Goal: Contribute content: Add original content to the website for others to see

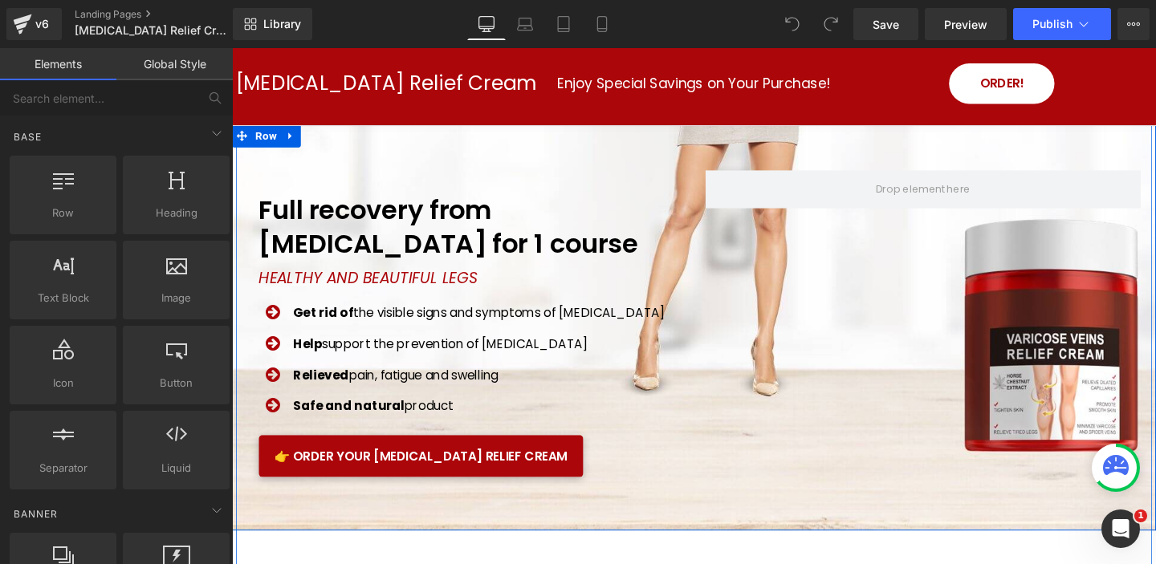
click at [422, 144] on div "Image Full recovery from varicose veins for 1 course Heading HEALTHY AND BEAUTI…" at bounding box center [717, 341] width 971 height 427
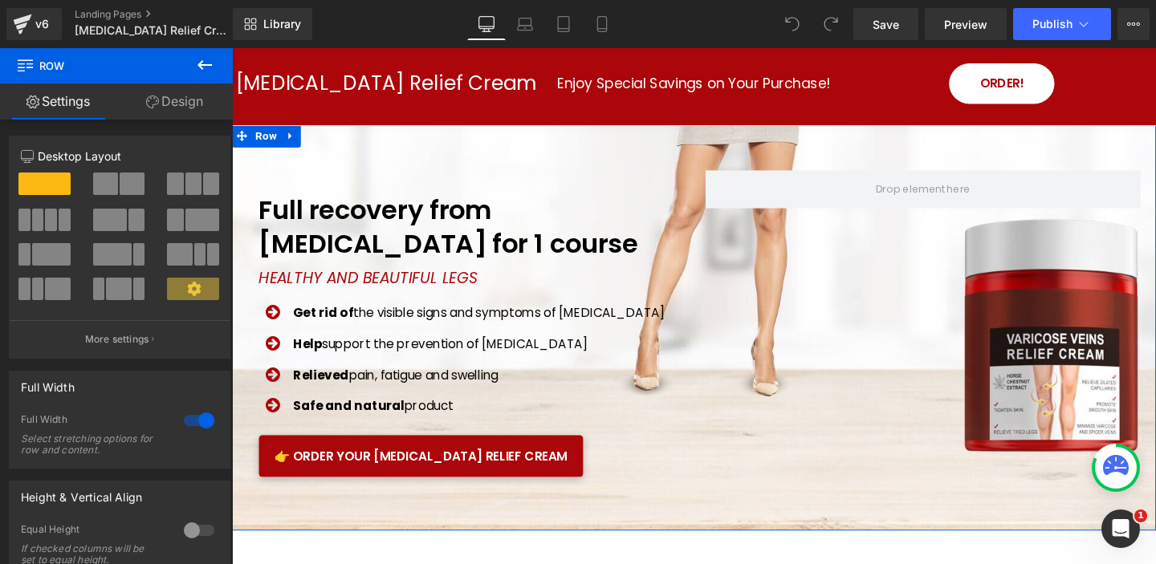
click at [180, 103] on link "Design" at bounding box center [174, 101] width 116 height 36
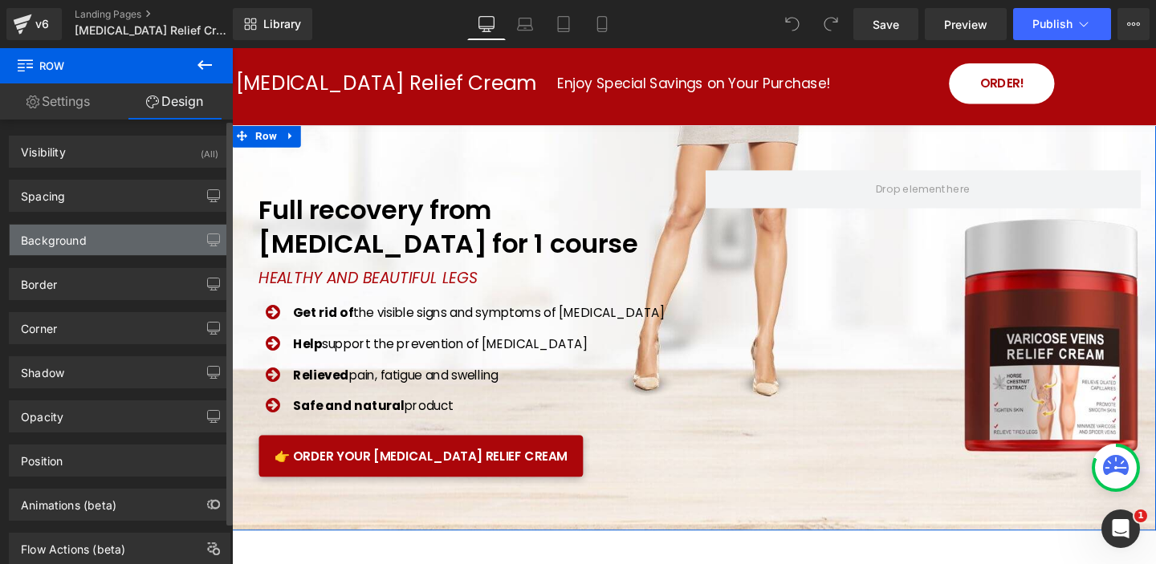
click at [123, 240] on div "Background" at bounding box center [120, 240] width 220 height 31
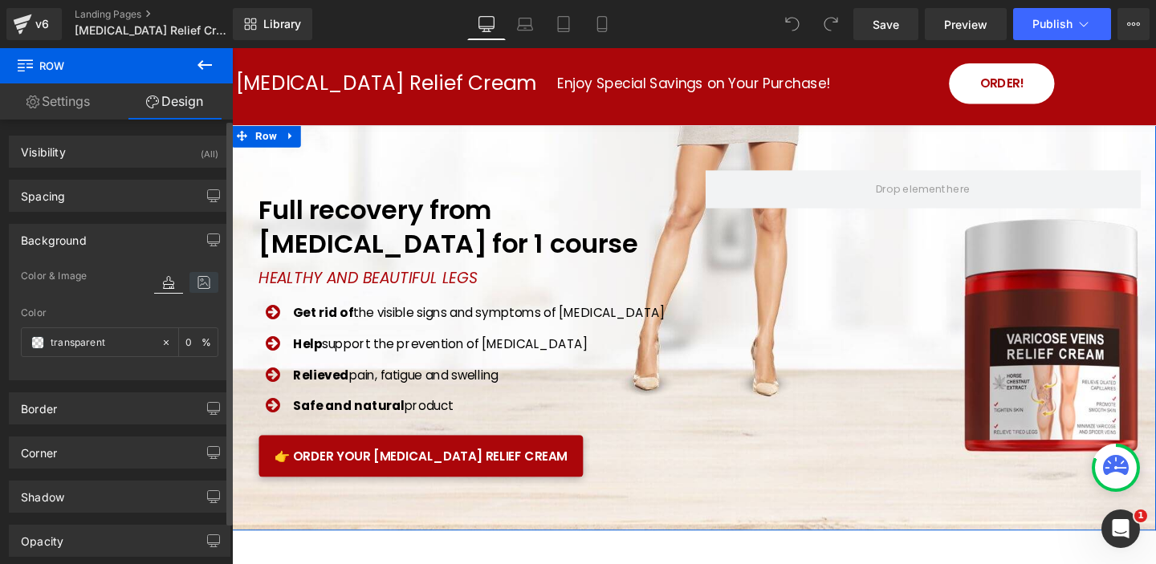
click at [202, 283] on icon at bounding box center [203, 282] width 29 height 21
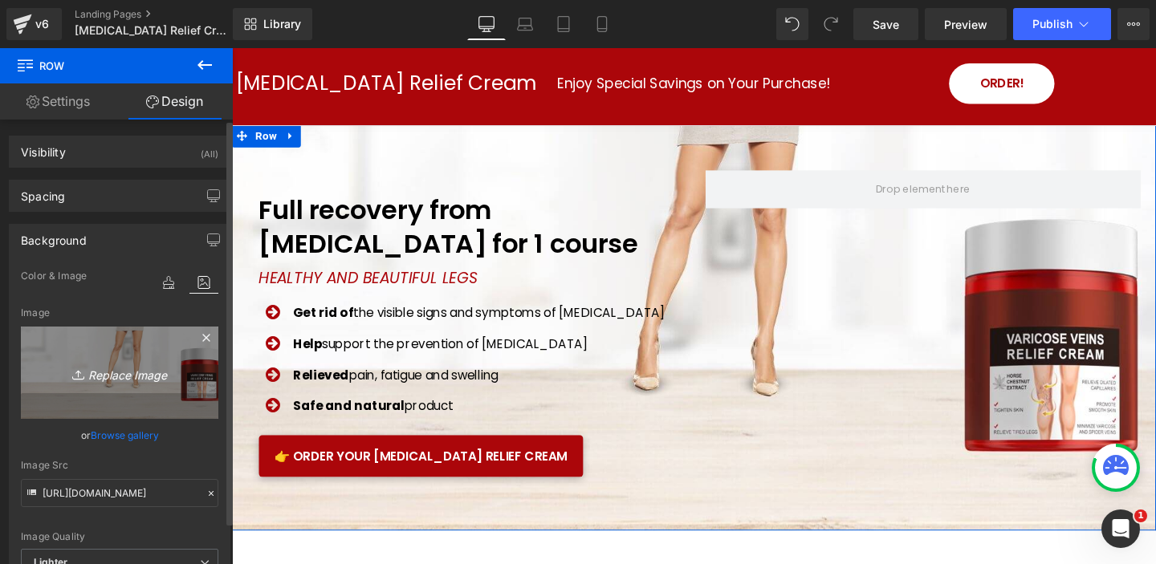
click at [132, 375] on icon "Replace Image" at bounding box center [119, 373] width 128 height 20
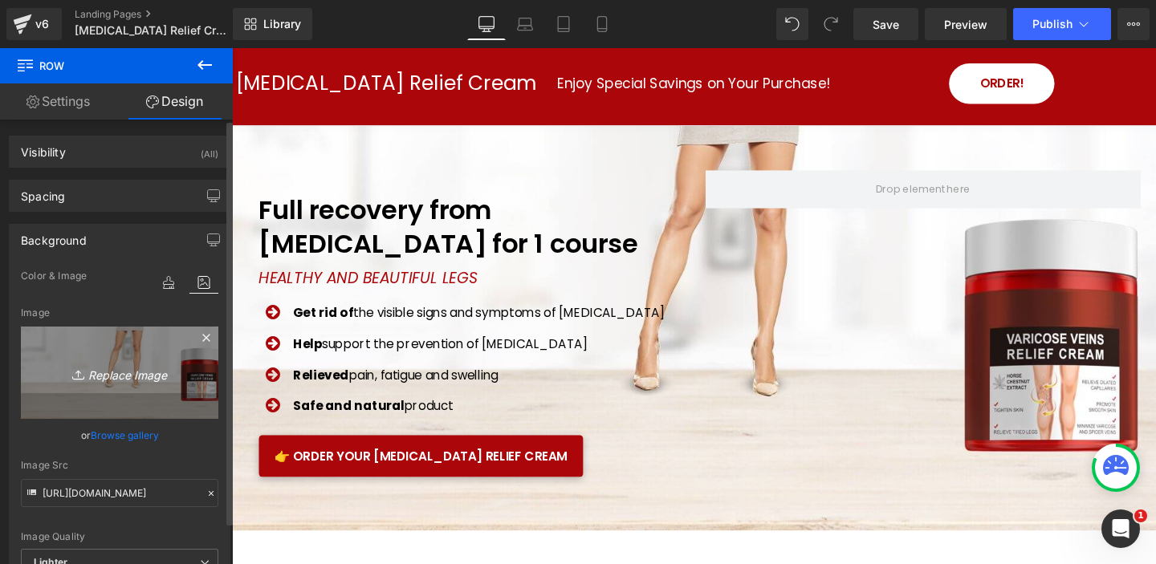
type input "C:\fakepath\2025-09-16_18-49-54.jpg"
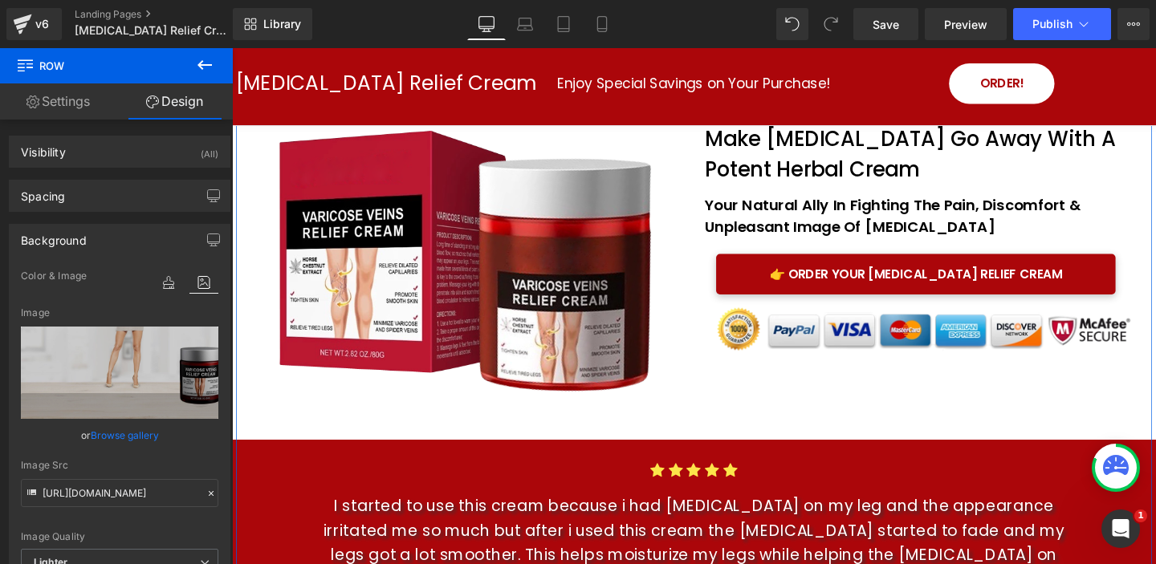
scroll to position [523, 0]
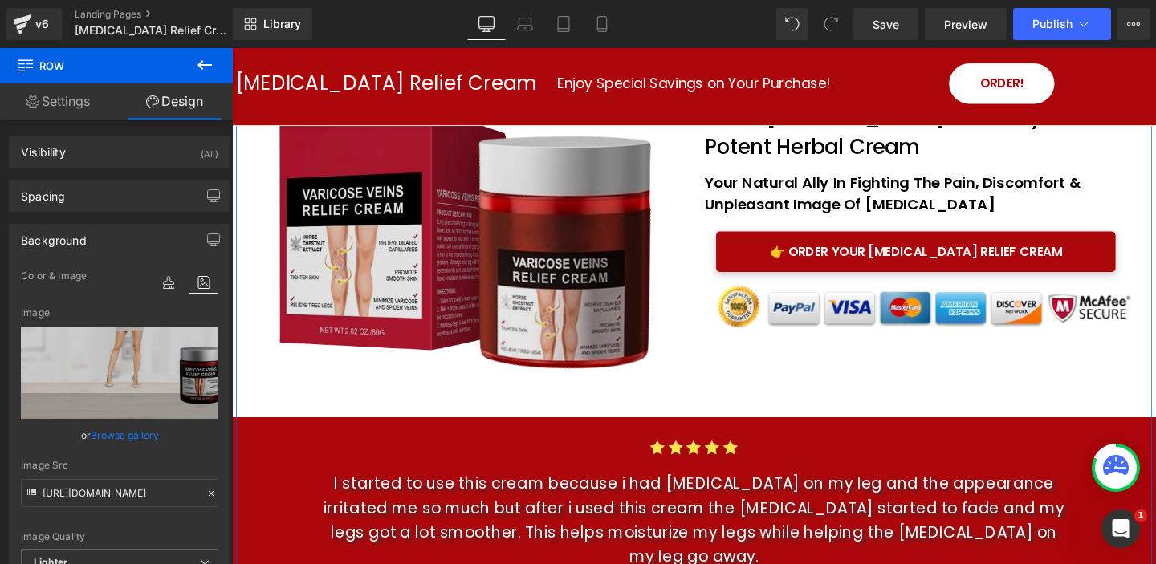
click at [531, 260] on img at bounding box center [485, 246] width 462 height 300
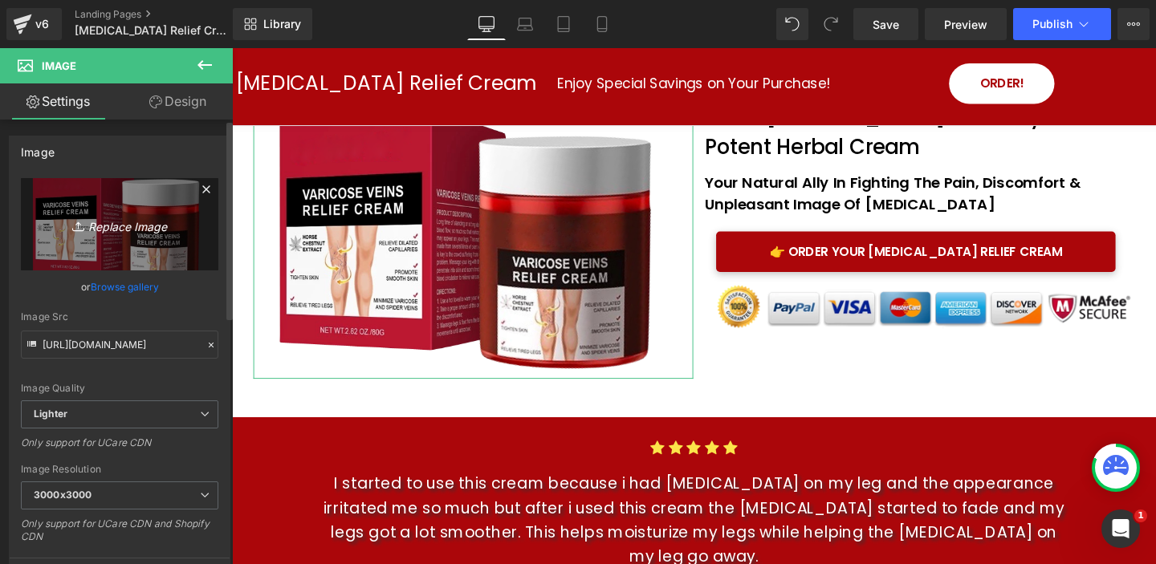
click at [124, 227] on icon "Replace Image" at bounding box center [119, 224] width 128 height 20
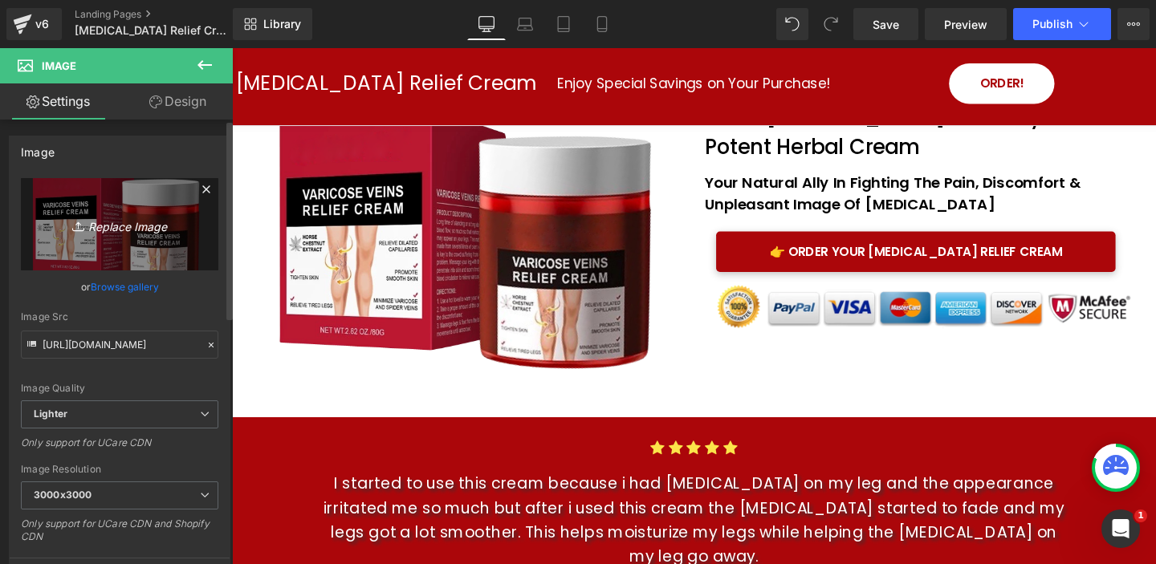
type input "C:\fakepath\Product_Image.png"
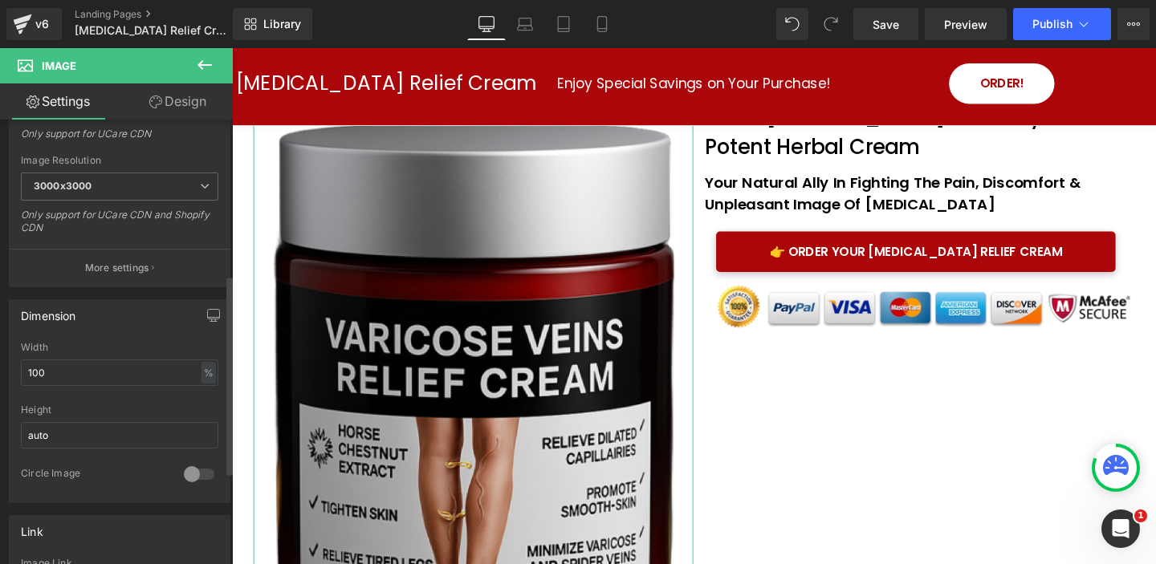
scroll to position [348, 0]
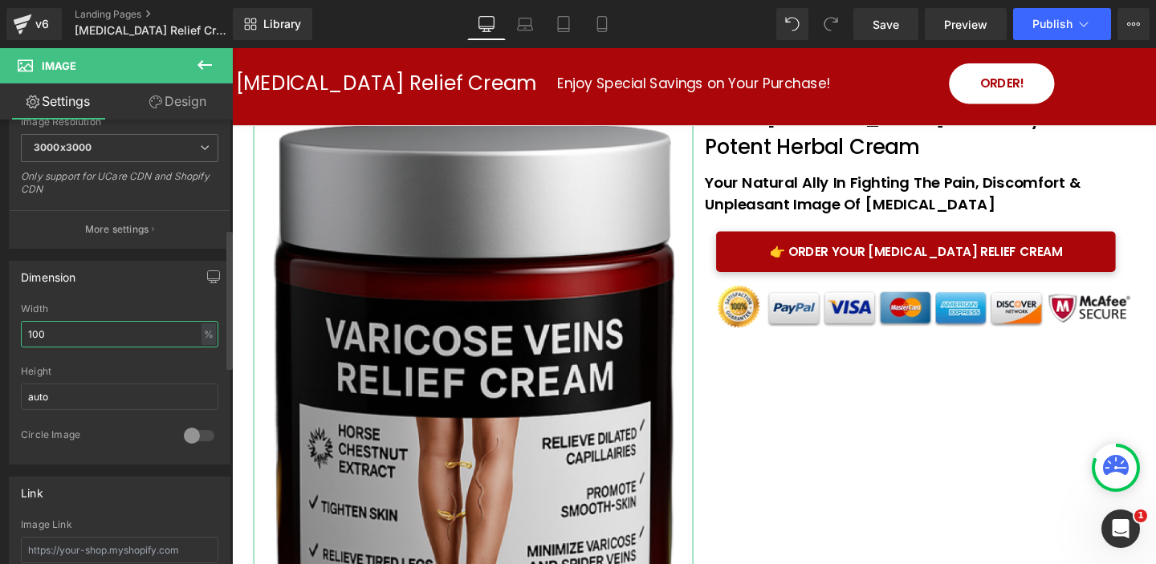
click at [88, 328] on input "100" at bounding box center [119, 334] width 197 height 26
drag, startPoint x: 126, startPoint y: 334, endPoint x: 0, endPoint y: 330, distance: 126.1
click at [0, 330] on div "Dimension 100% Width 100 % % px auto Height auto 0 Circle Image" at bounding box center [120, 357] width 240 height 216
type input "50"
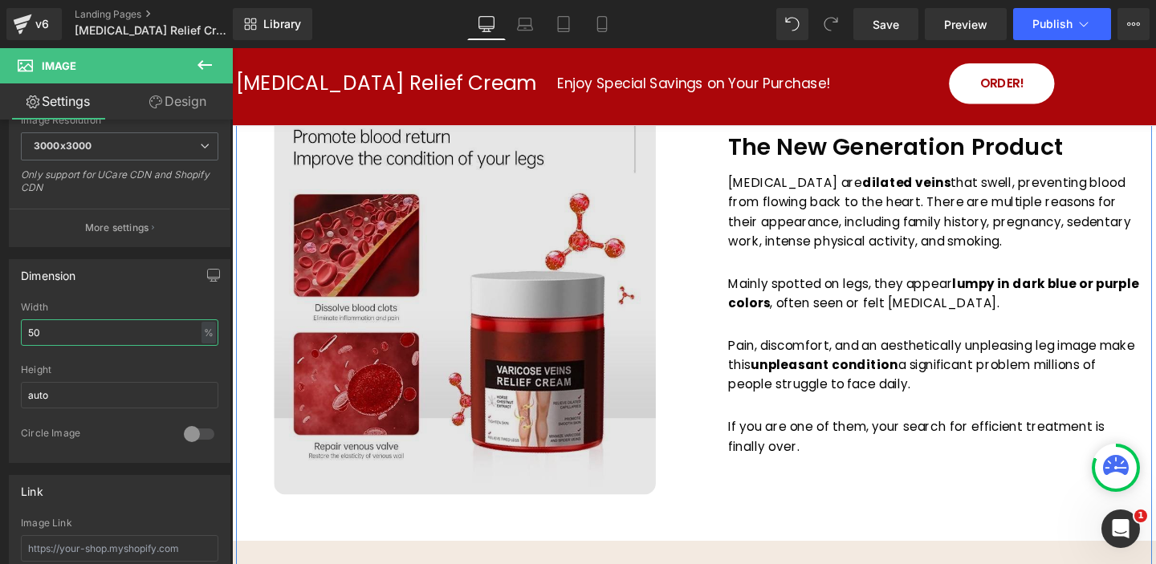
scroll to position [1147, 0]
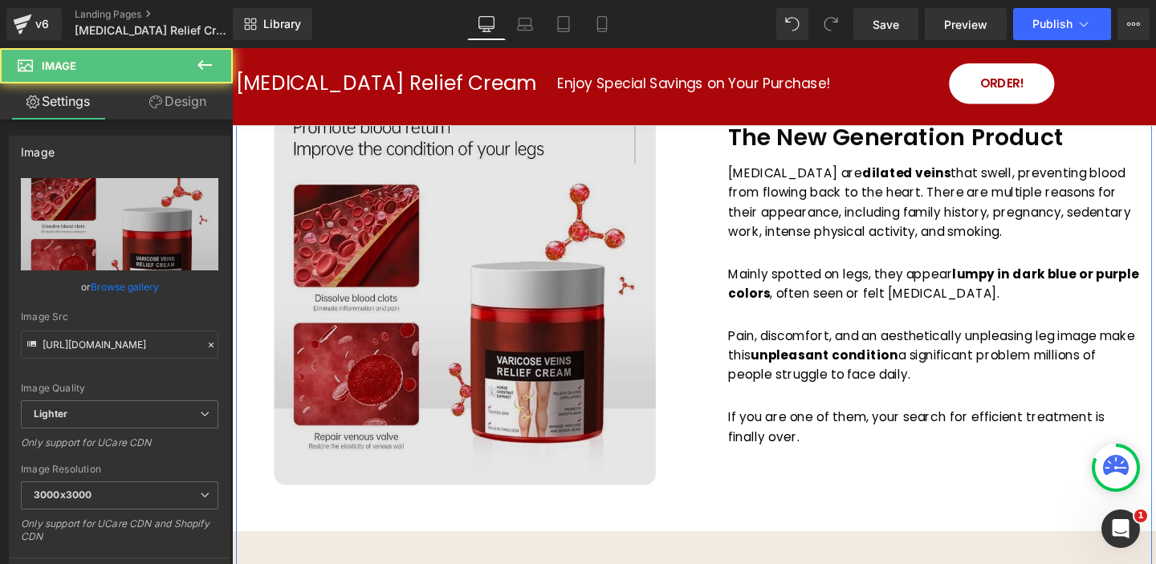
click at [564, 332] on img at bounding box center [476, 306] width 401 height 401
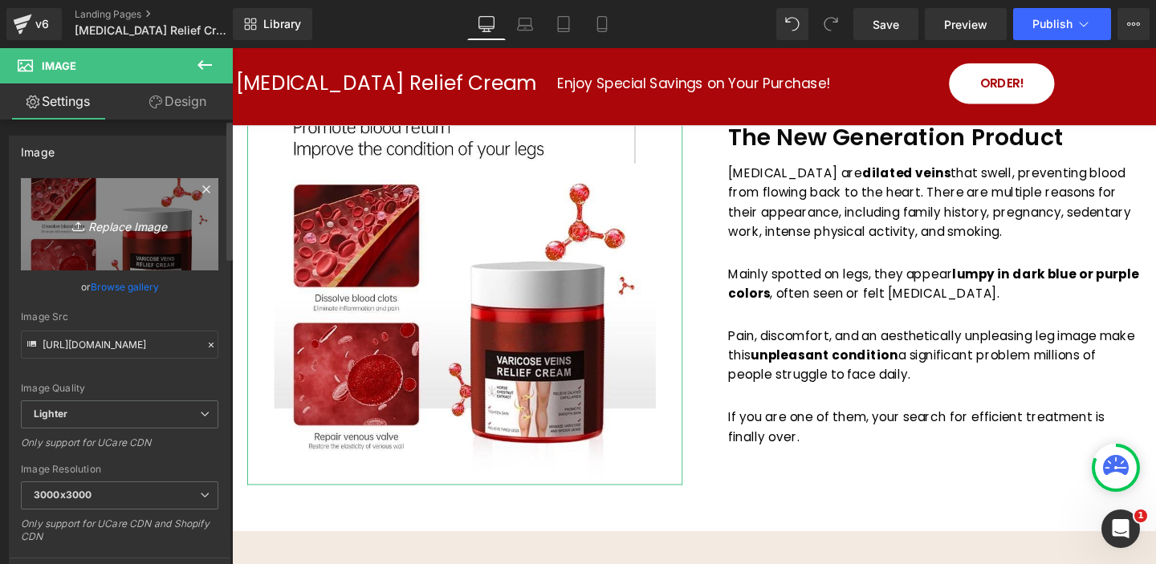
click at [128, 226] on icon "Replace Image" at bounding box center [119, 224] width 128 height 20
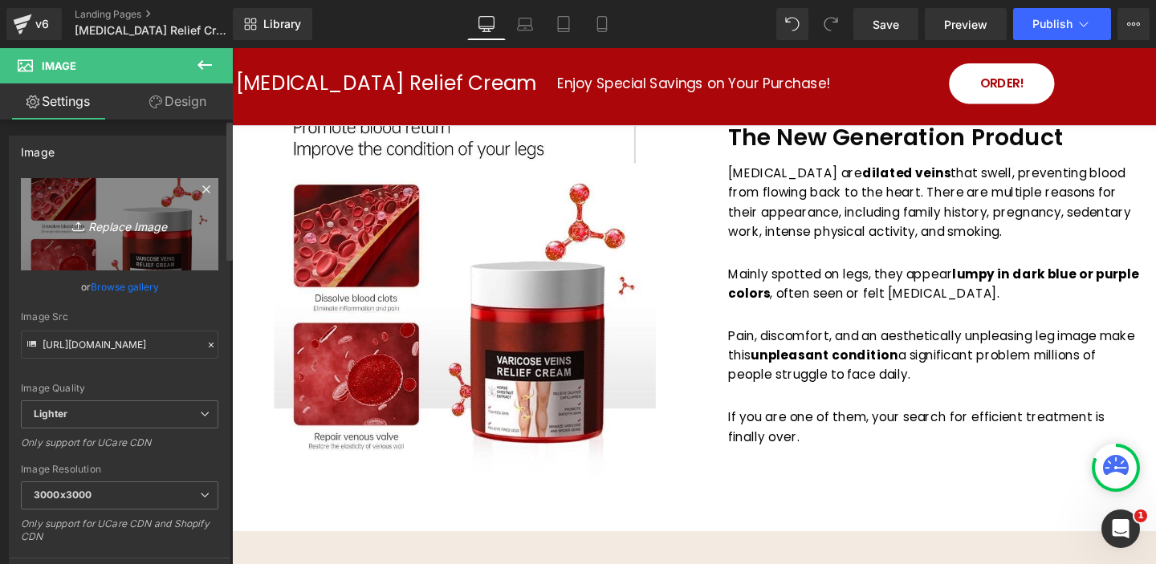
type input "C:\fakepath\varicose_img1.jpg"
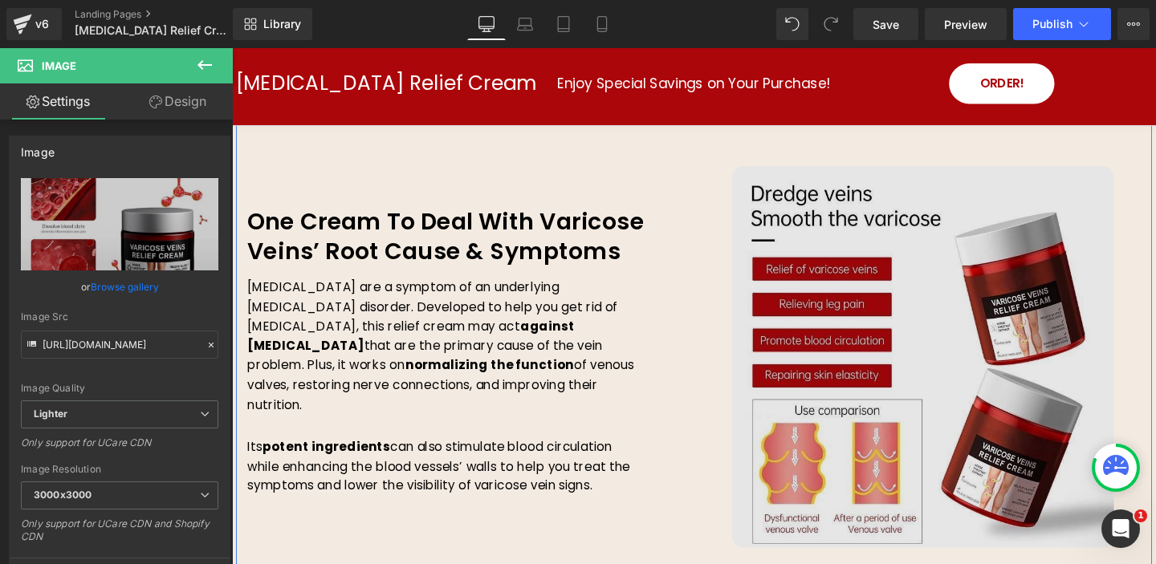
scroll to position [1590, 0]
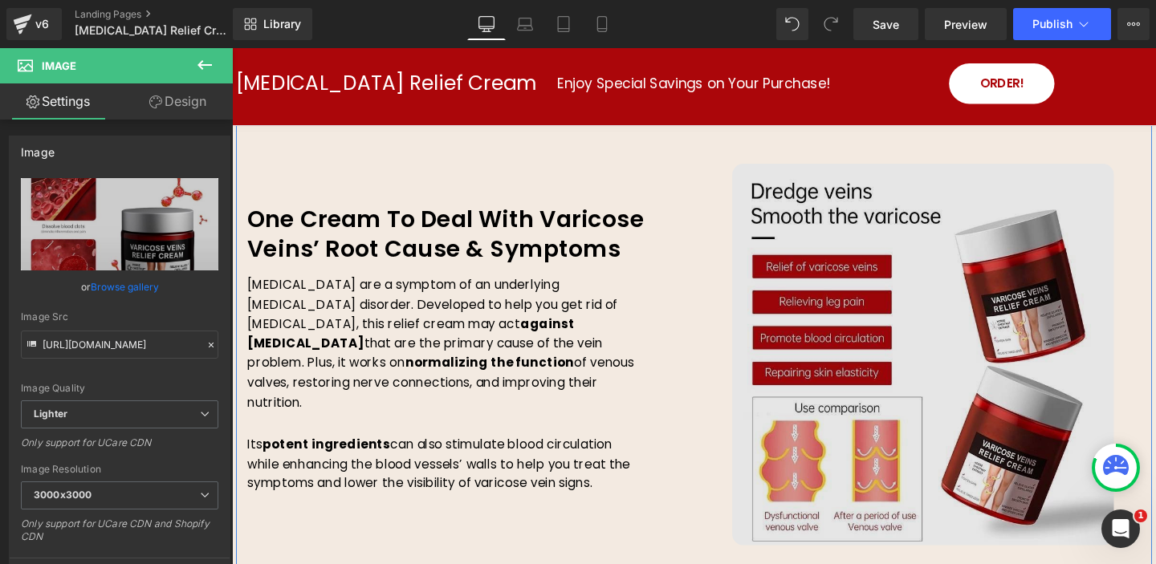
click at [930, 328] on img at bounding box center [958, 369] width 401 height 401
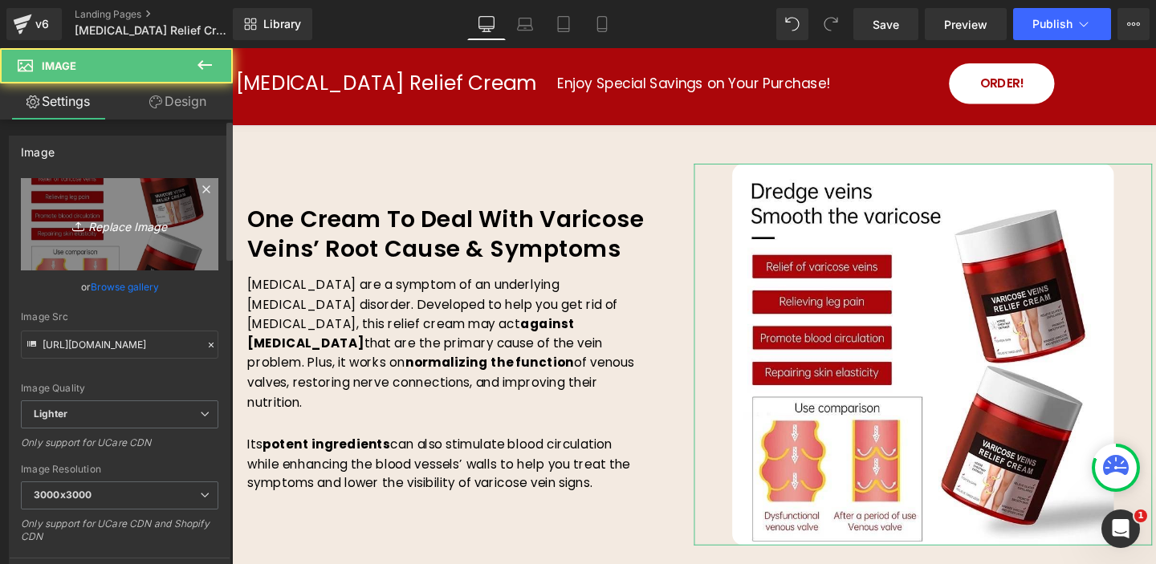
click at [104, 226] on icon "Replace Image" at bounding box center [119, 224] width 128 height 20
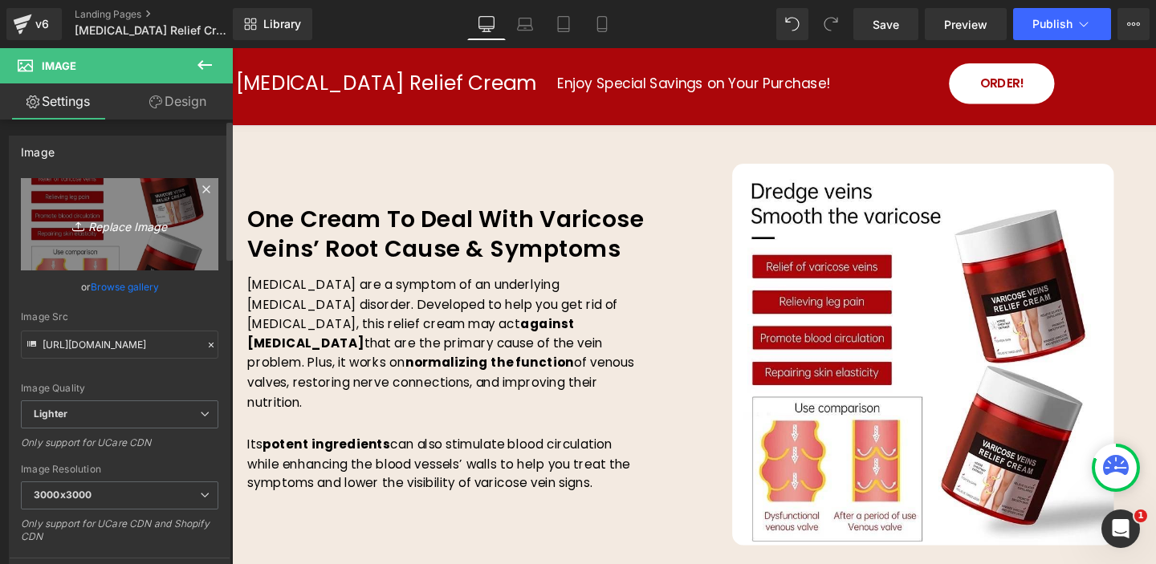
type input "C:\fakepath\varicose_img2.jpg"
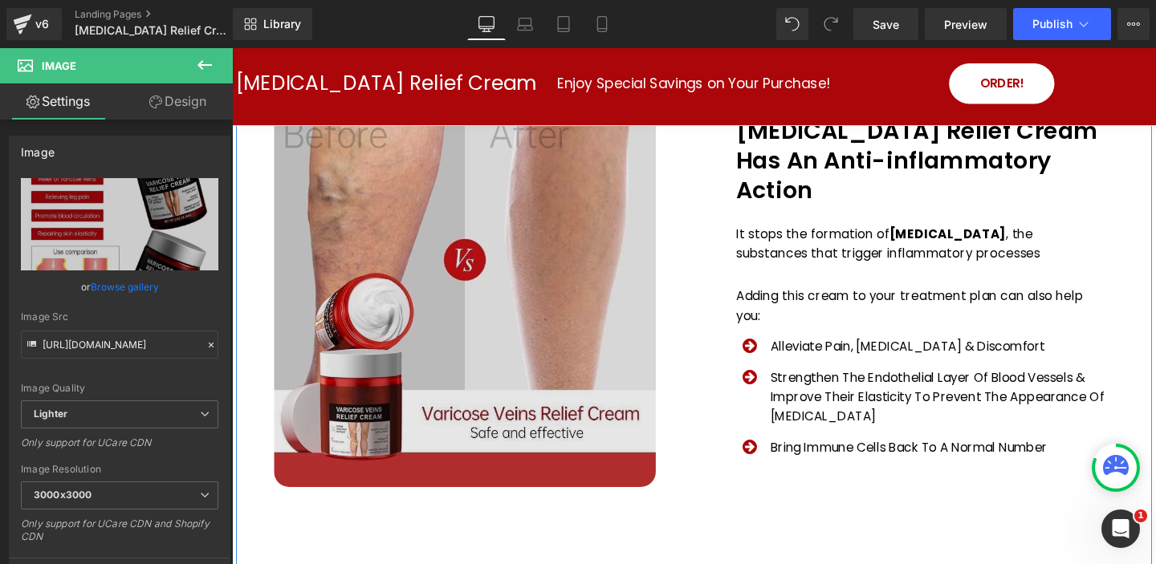
scroll to position [2170, 0]
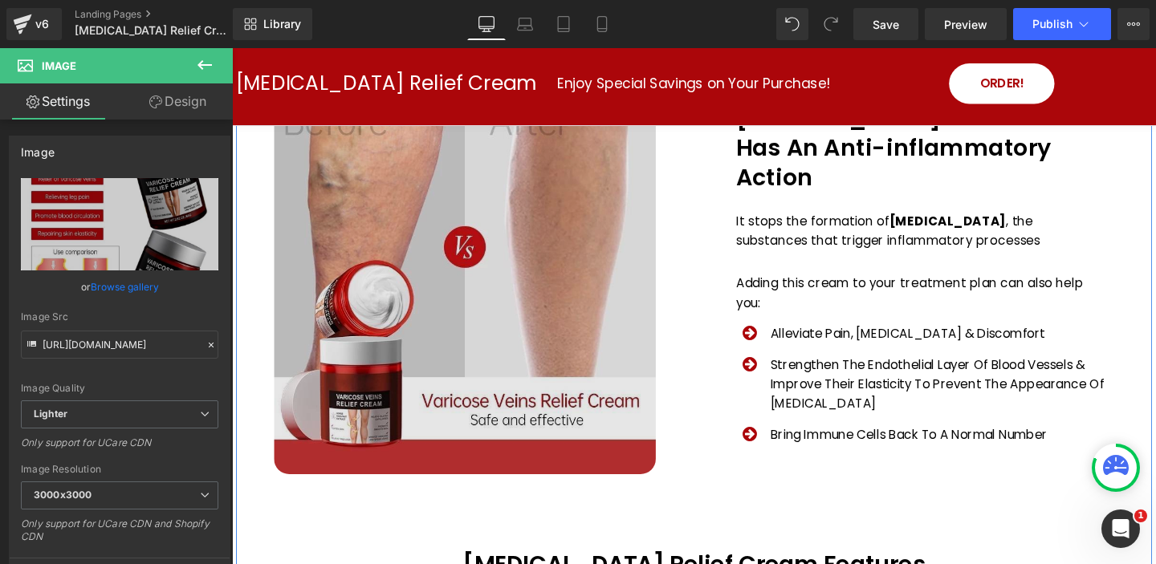
click at [468, 303] on img at bounding box center [476, 295] width 401 height 401
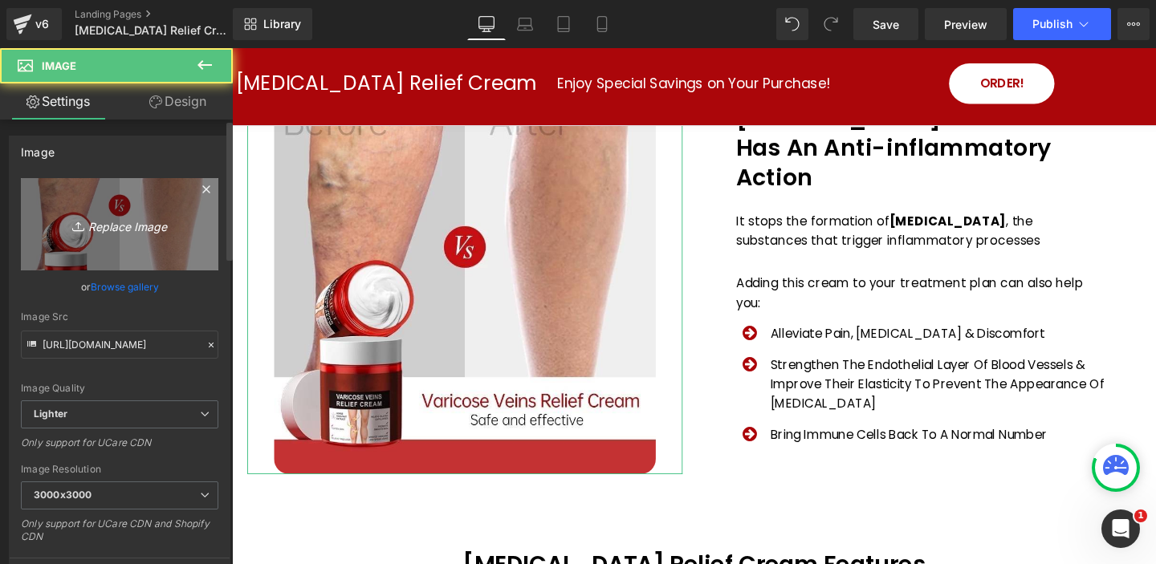
click at [113, 229] on icon "Replace Image" at bounding box center [119, 224] width 128 height 20
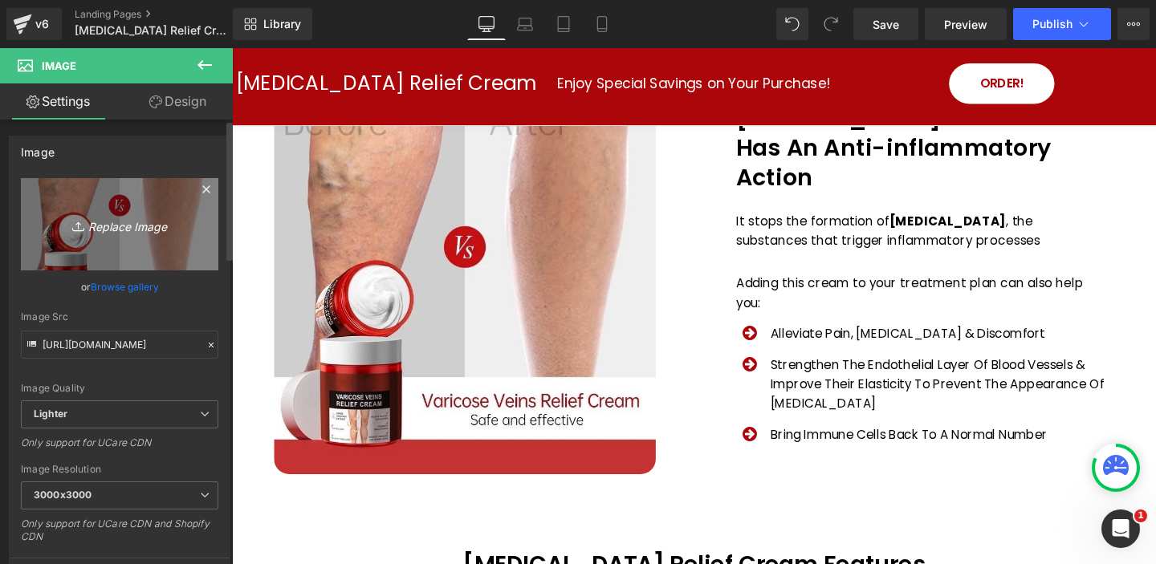
type input "C:\fakepath\varicose_img3.jpg"
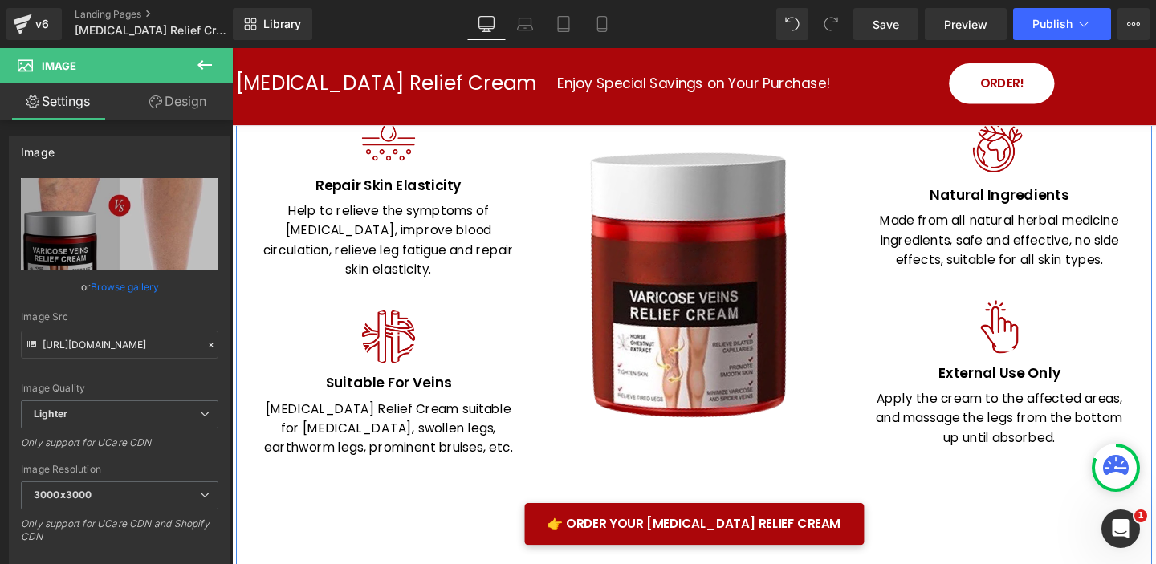
scroll to position [2819, 0]
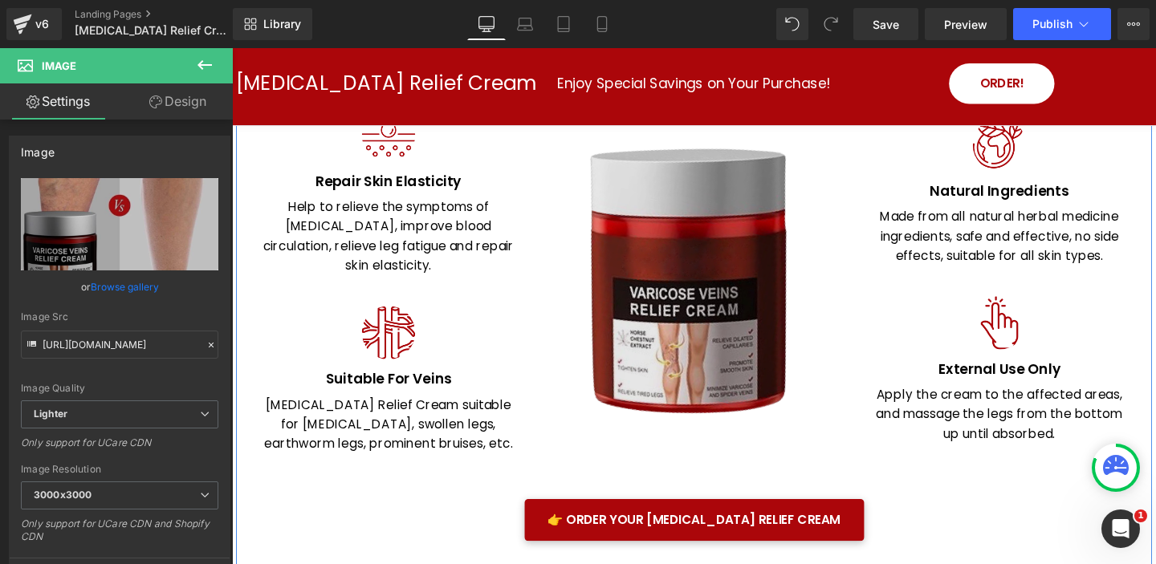
click at [707, 301] on img at bounding box center [717, 293] width 241 height 309
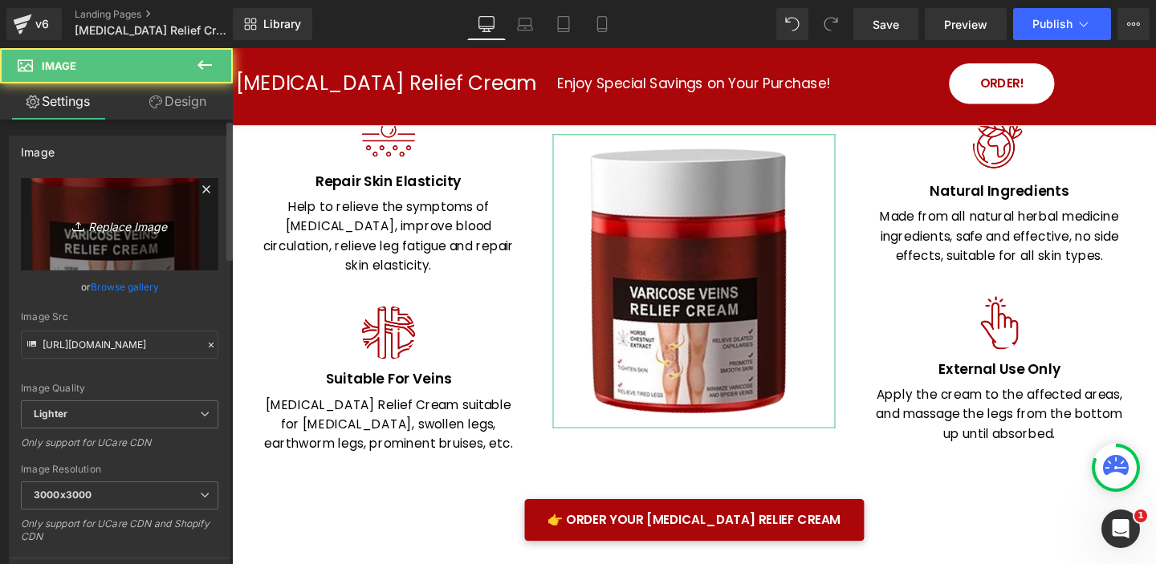
click at [132, 222] on icon "Replace Image" at bounding box center [119, 224] width 128 height 20
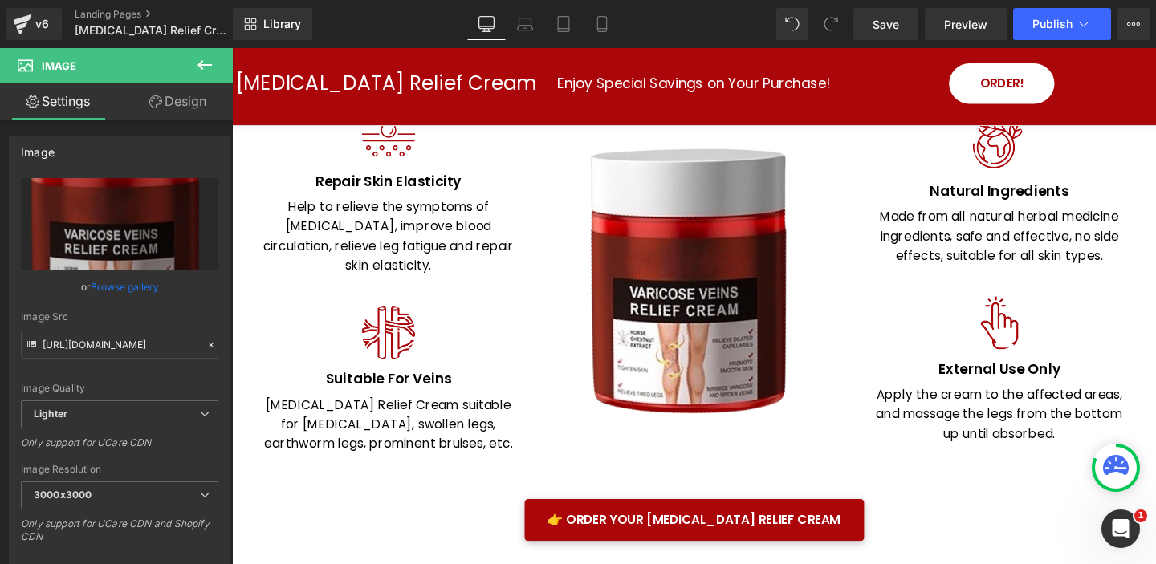
type input "C:\fakepath\Product_Image.png"
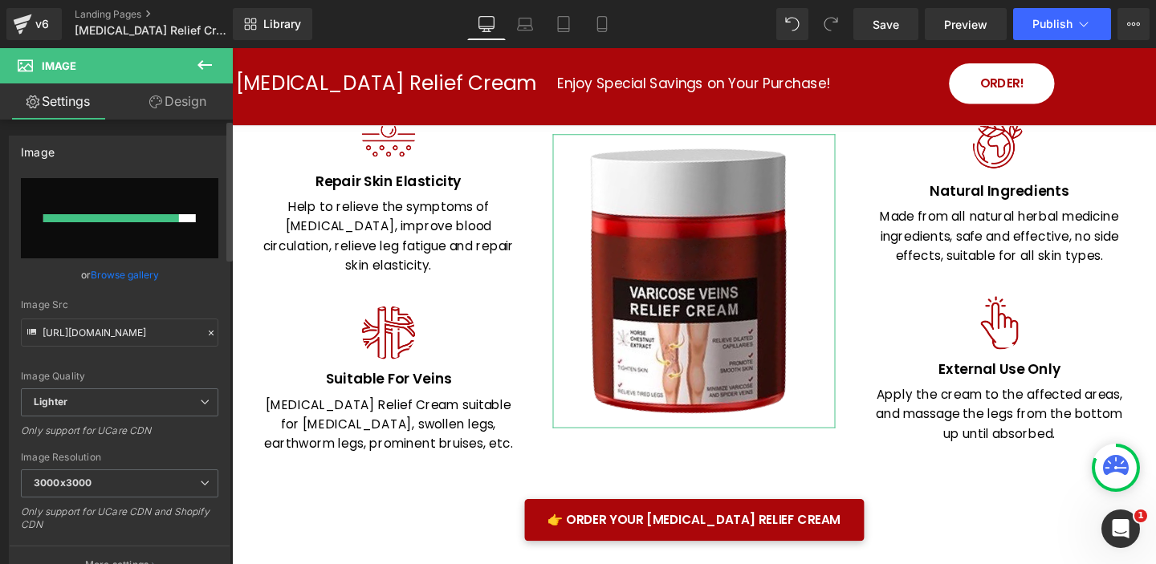
click at [130, 275] on link "Browse gallery" at bounding box center [125, 275] width 68 height 28
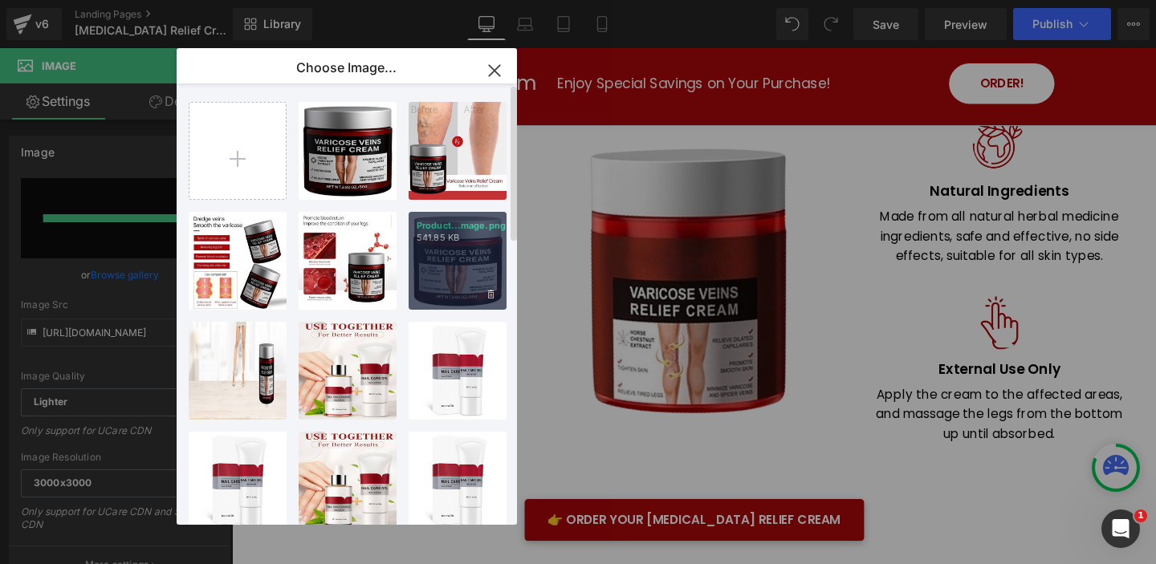
click at [454, 261] on div "Product...mage.png 541.85 KB" at bounding box center [458, 261] width 98 height 98
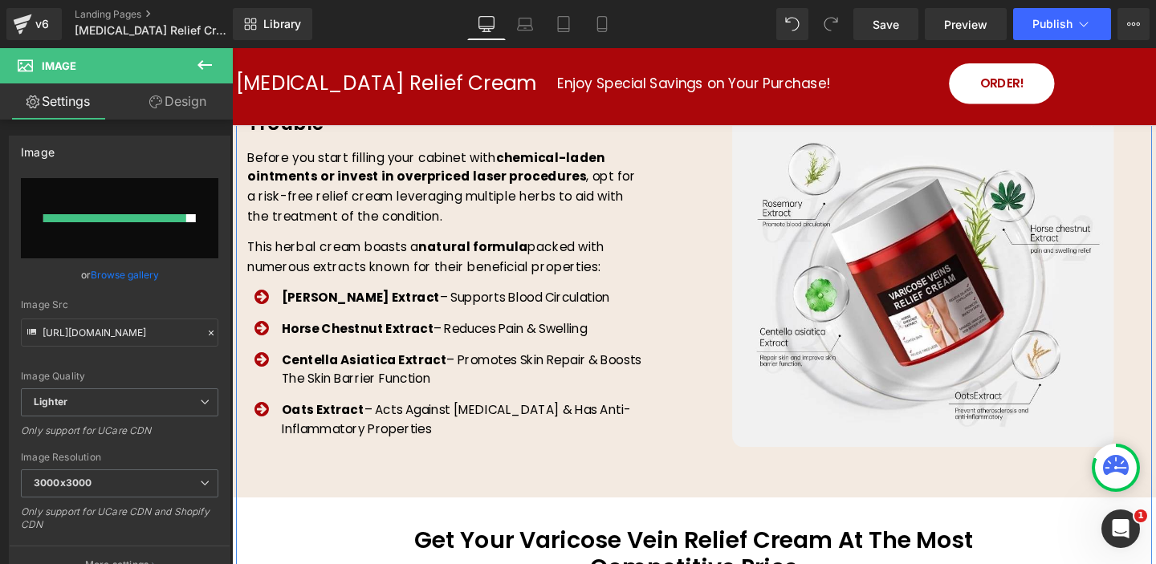
scroll to position [3428, 0]
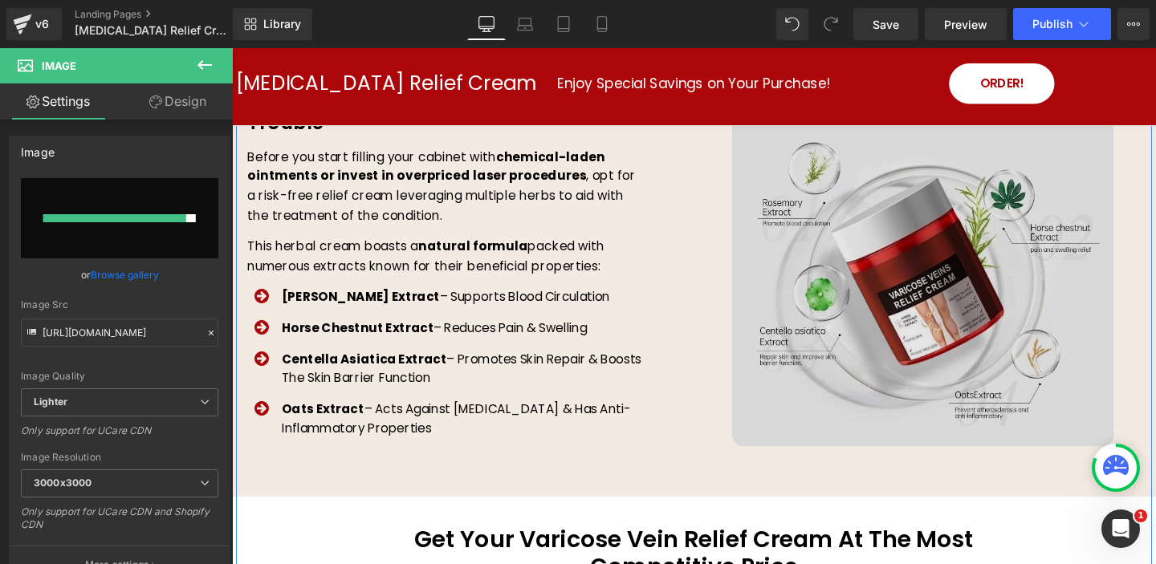
click at [953, 259] on img at bounding box center [958, 266] width 401 height 401
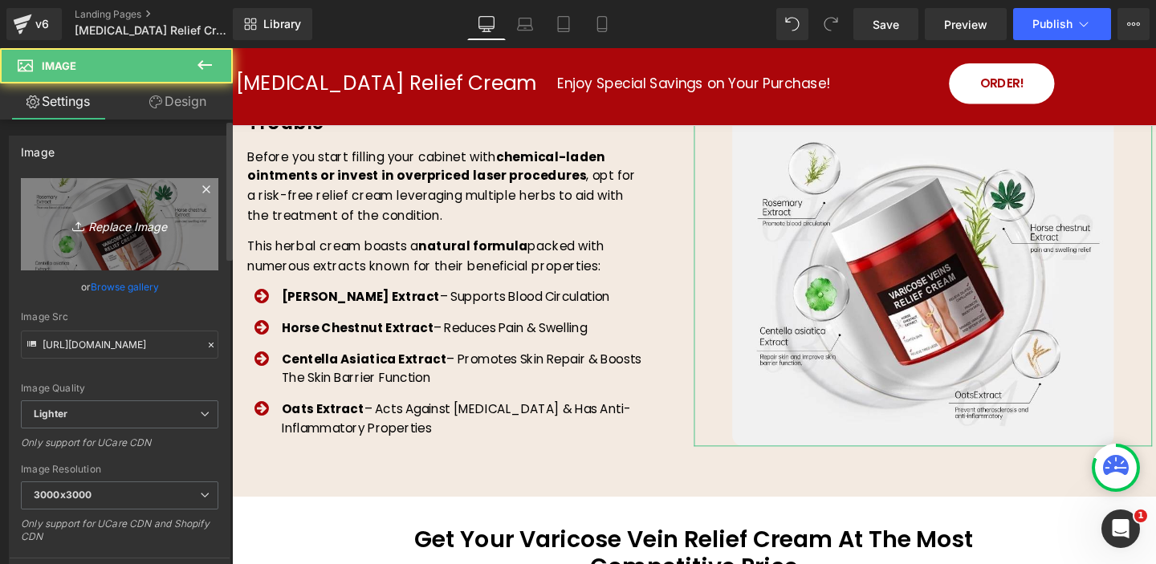
click at [114, 225] on icon "Replace Image" at bounding box center [119, 224] width 128 height 20
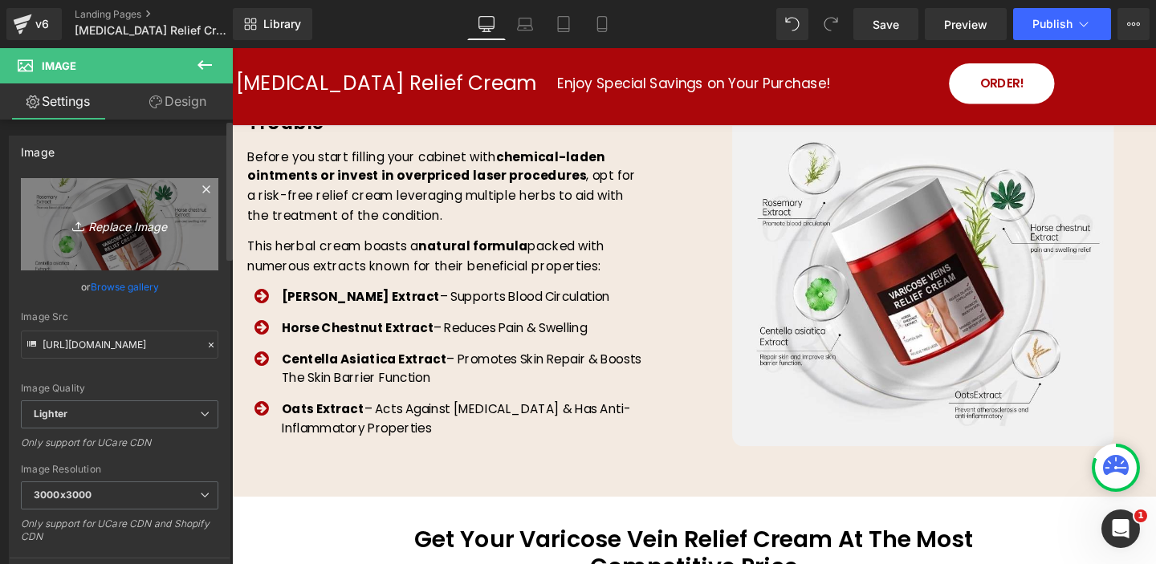
type input "C:\fakepath\varicose2.jpg"
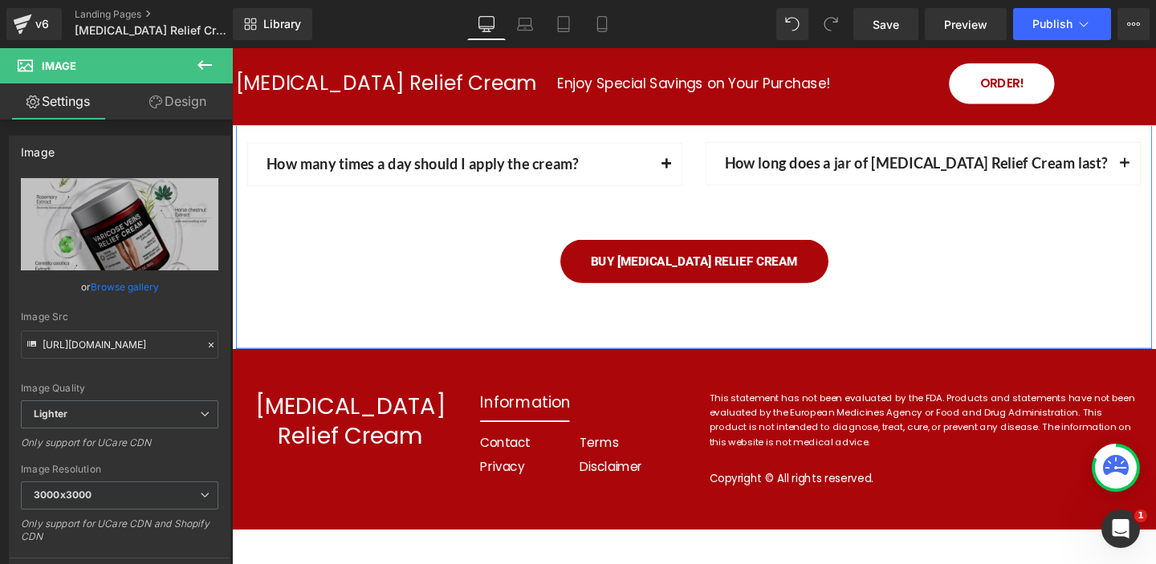
scroll to position [7026, 0]
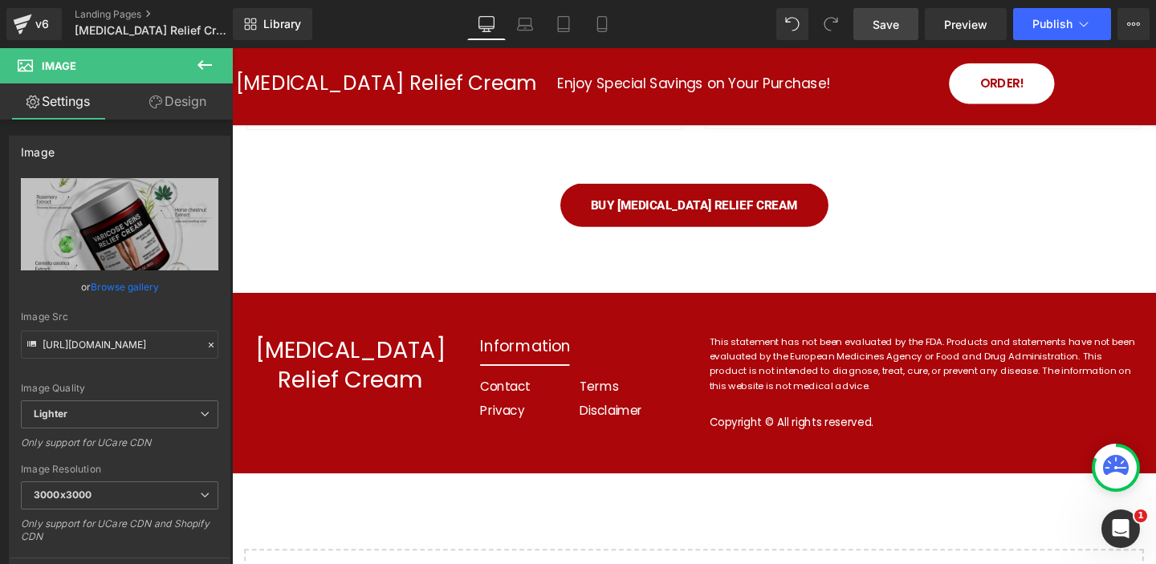
click at [879, 23] on span "Save" at bounding box center [886, 24] width 26 height 17
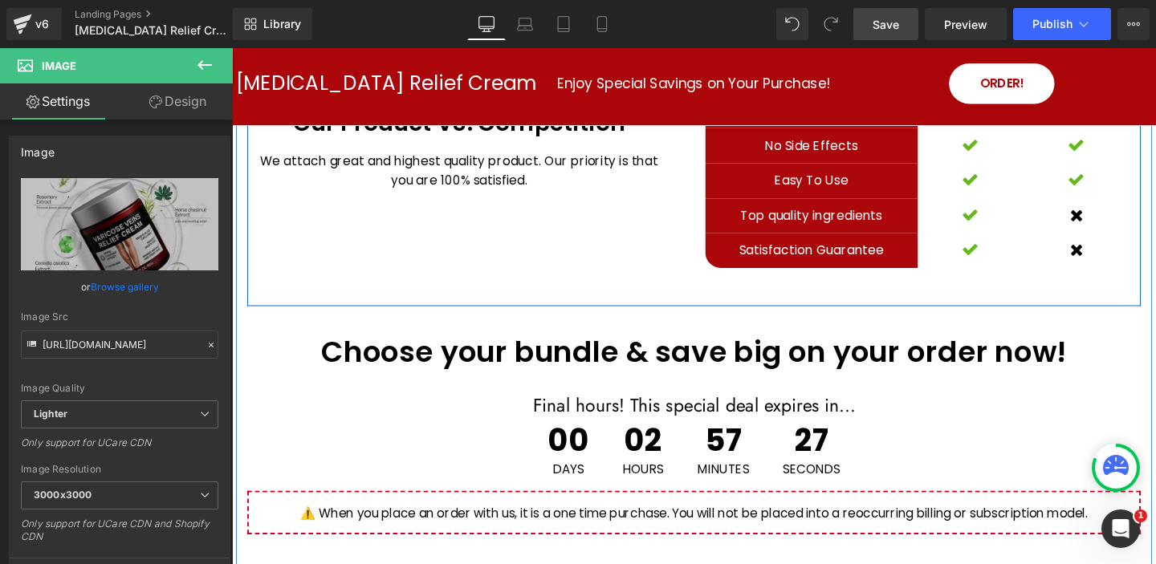
scroll to position [4243, 0]
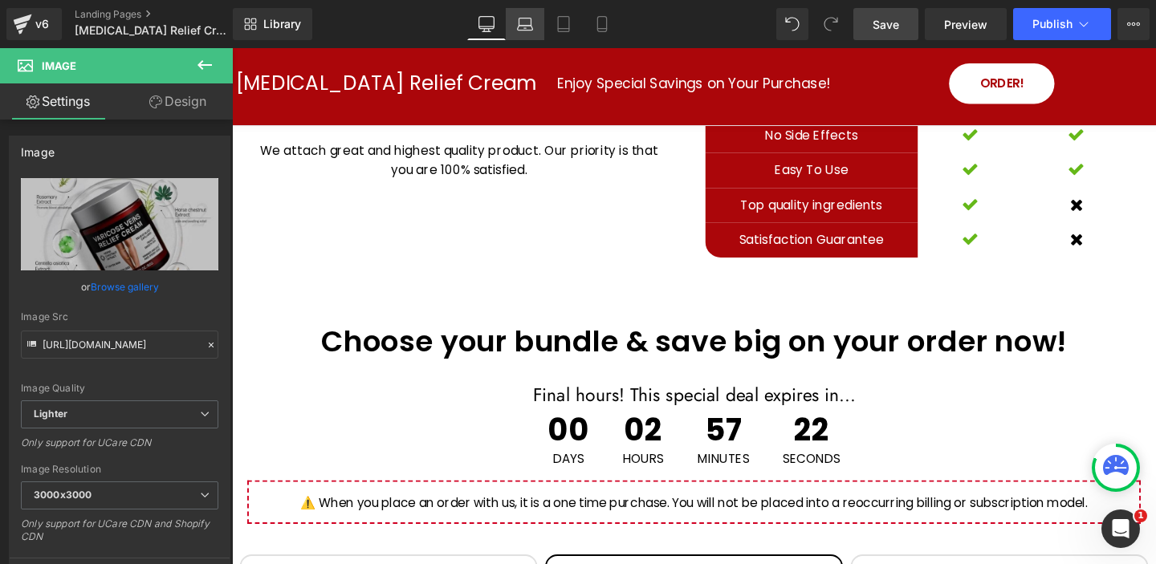
click at [528, 27] on icon at bounding box center [525, 24] width 16 height 16
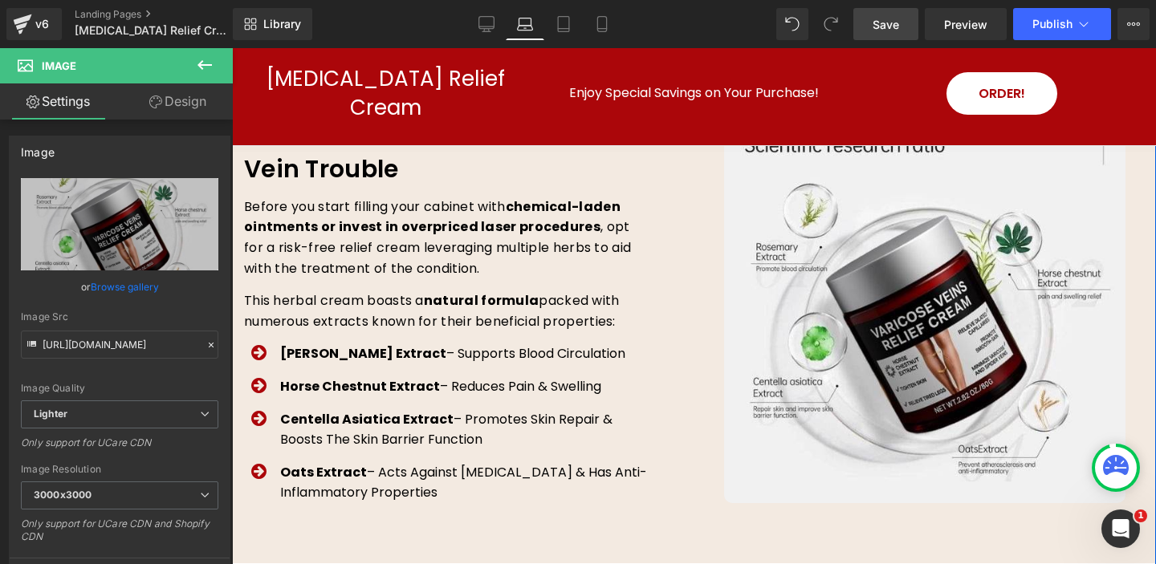
scroll to position [2814, 0]
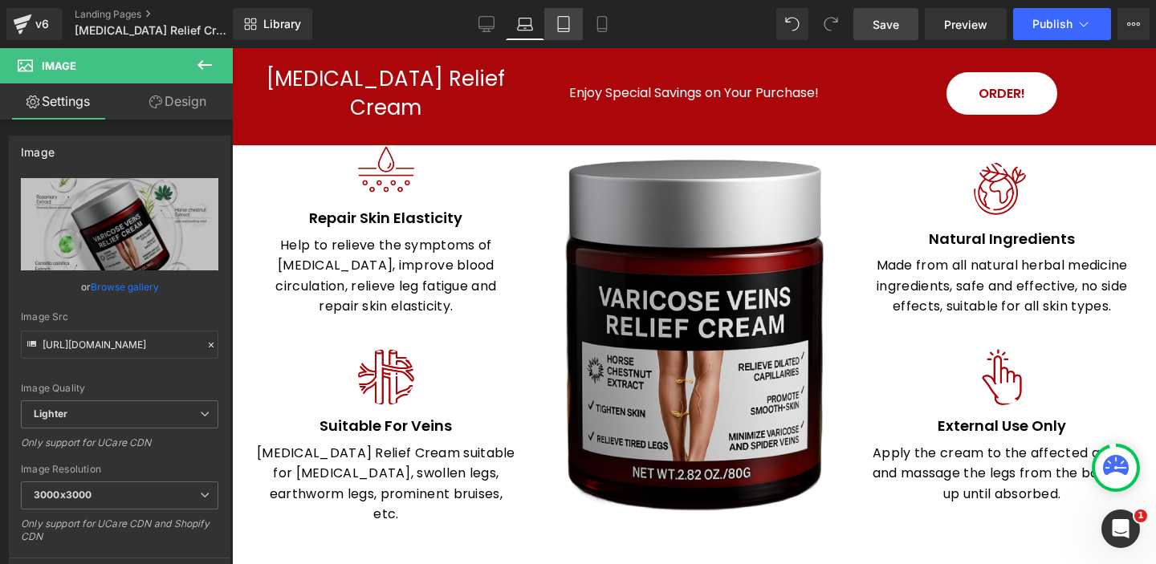
click at [567, 29] on icon at bounding box center [563, 29] width 11 height 0
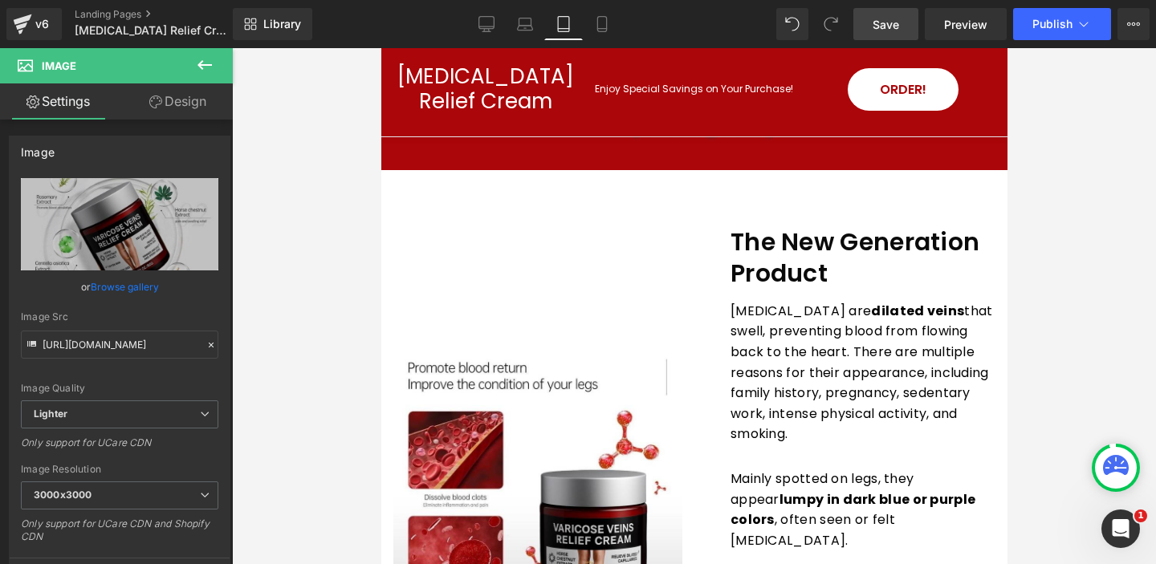
scroll to position [0, 0]
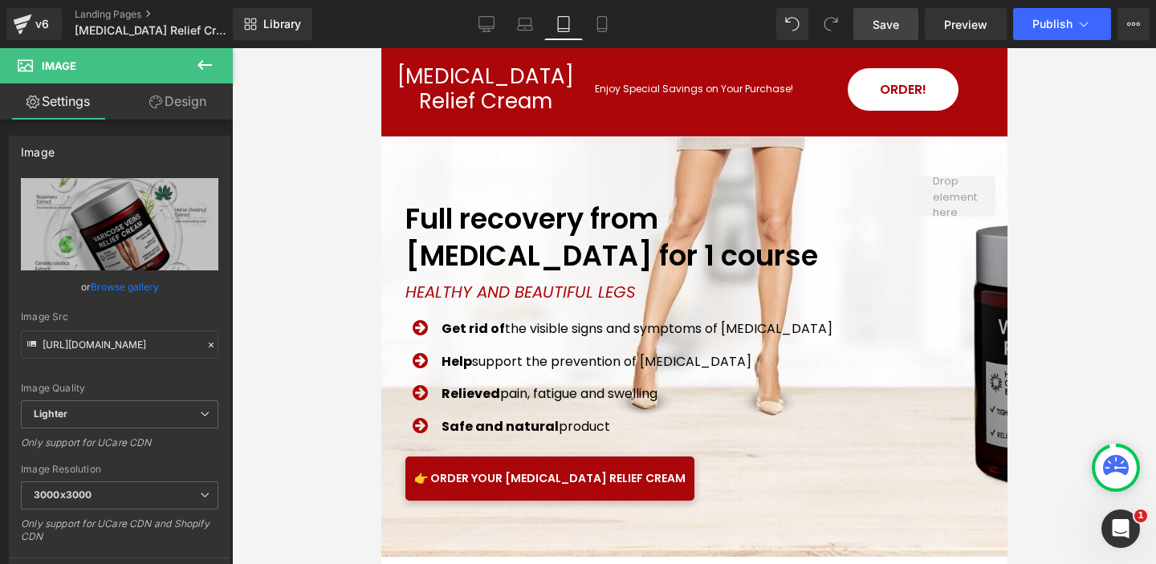
drag, startPoint x: 603, startPoint y: 20, endPoint x: 609, endPoint y: 45, distance: 25.7
click at [603, 20] on icon at bounding box center [602, 24] width 16 height 16
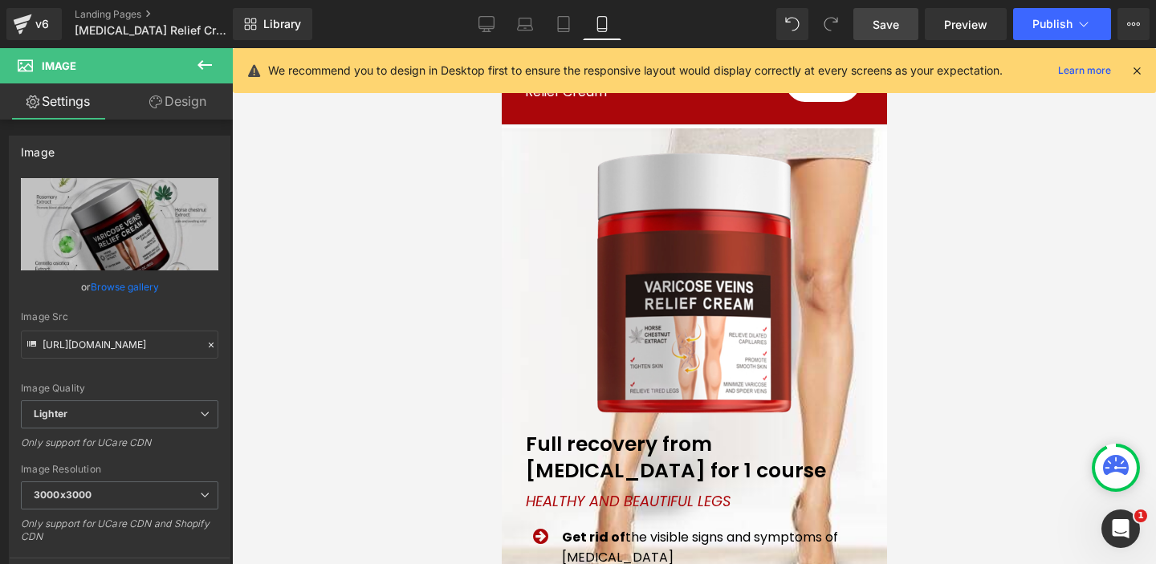
click at [1138, 68] on icon at bounding box center [1137, 70] width 14 height 14
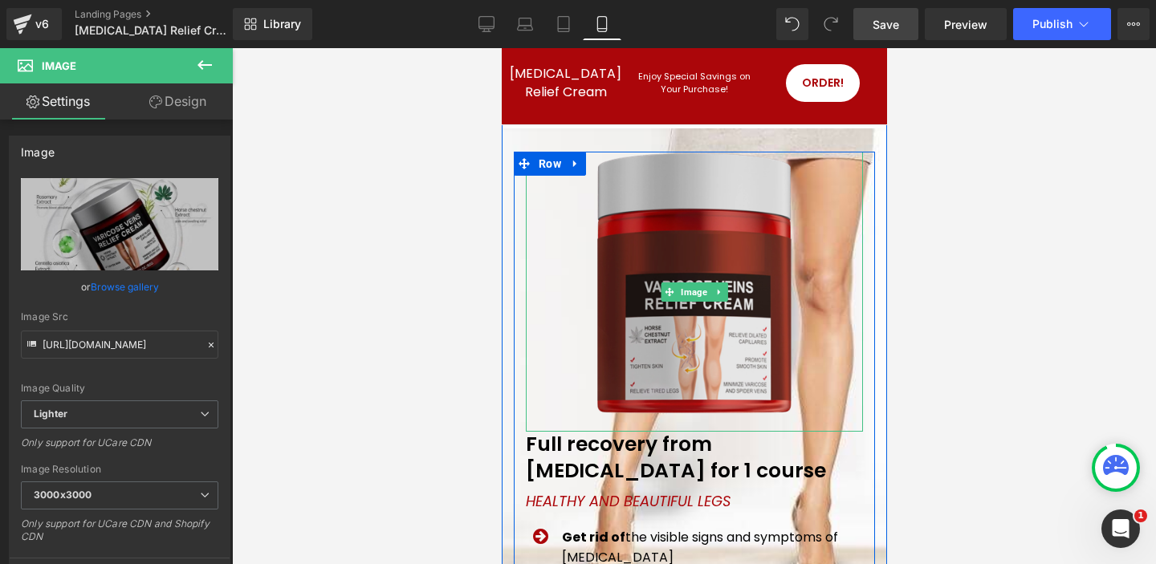
click at [755, 206] on img at bounding box center [693, 292] width 201 height 280
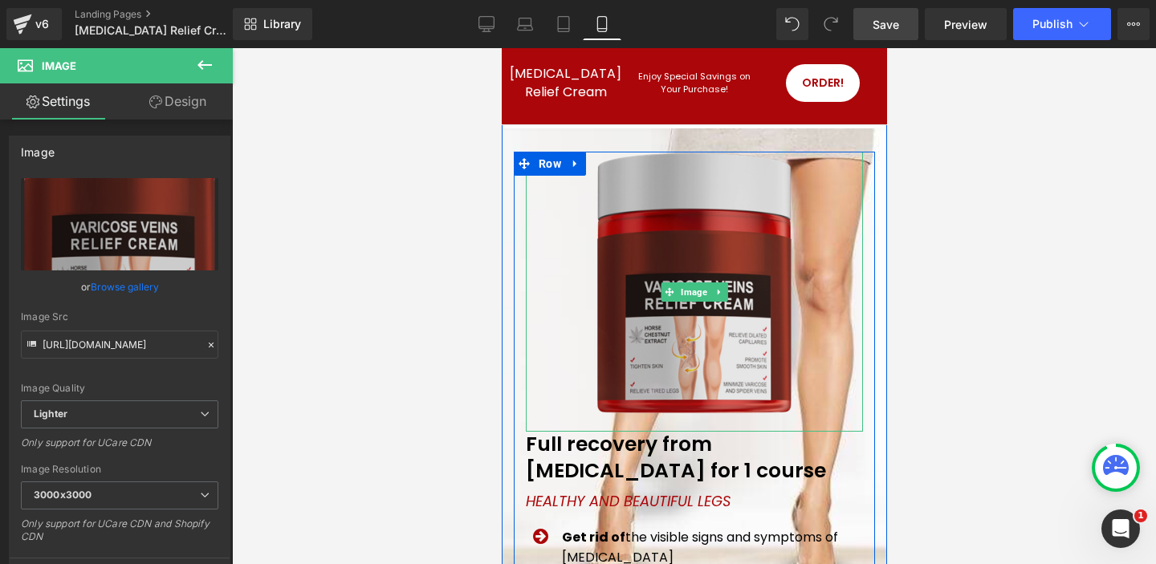
click at [711, 312] on img at bounding box center [693, 292] width 201 height 280
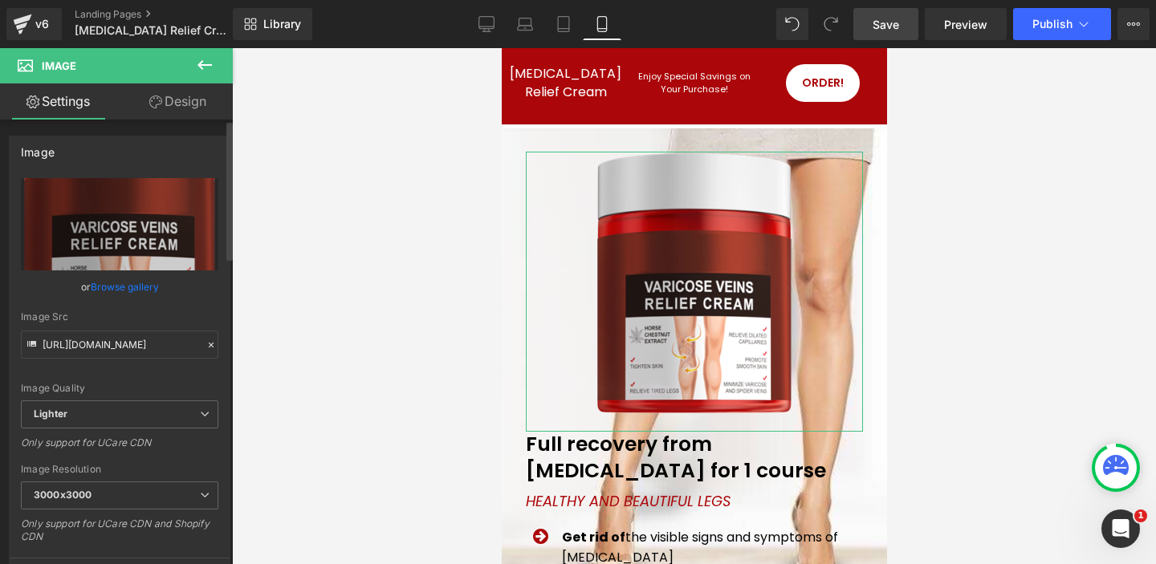
scroll to position [1, 0]
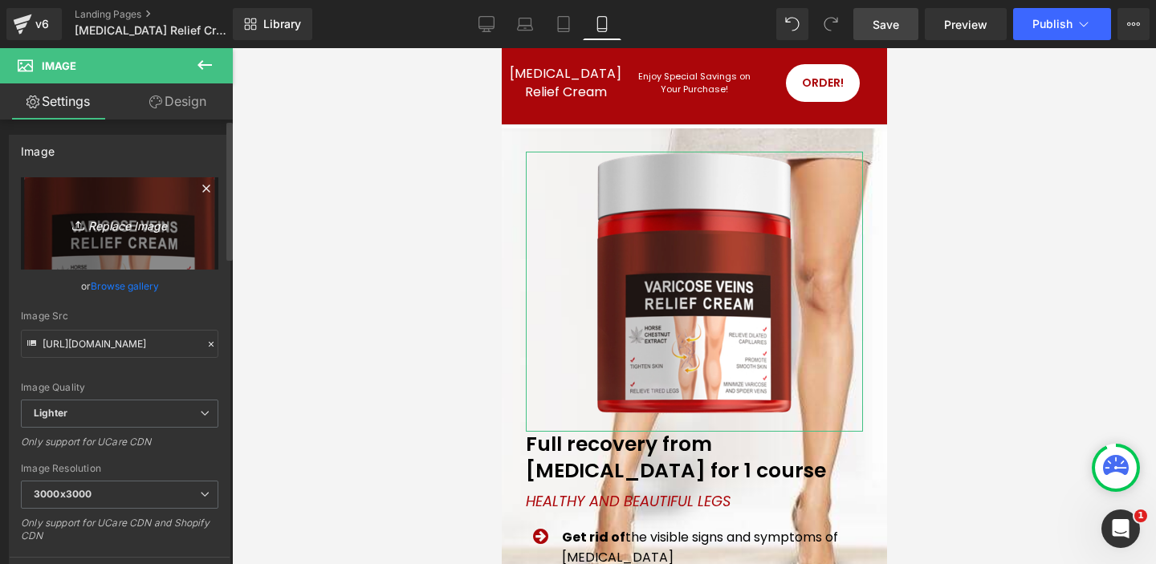
click at [137, 223] on icon "Replace Image" at bounding box center [119, 224] width 128 height 20
type input "C:\fakepath\Product_Image2.png"
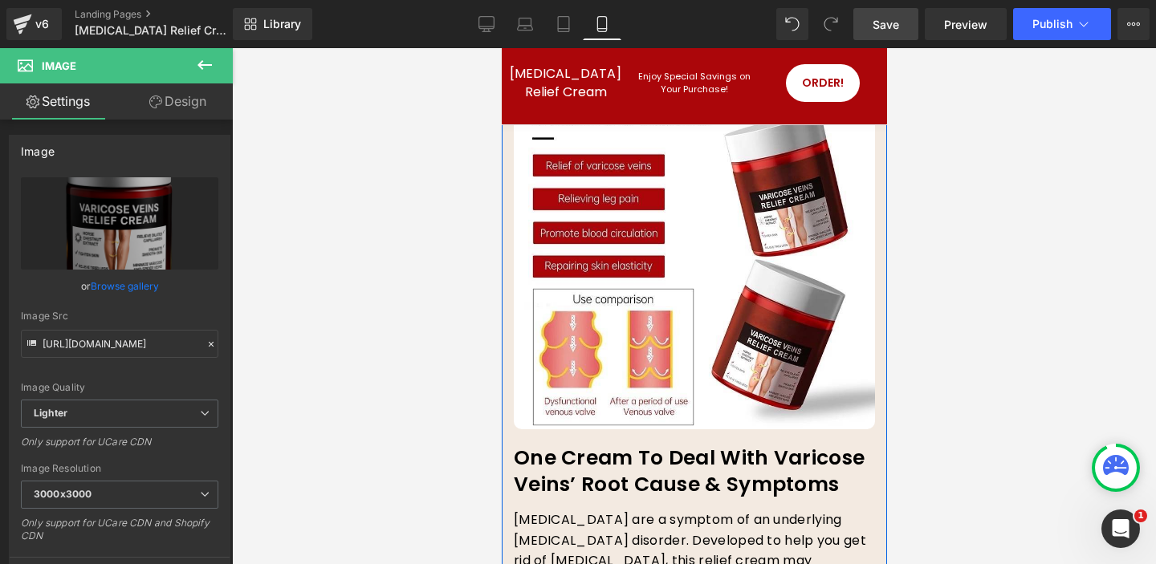
scroll to position [2408, 0]
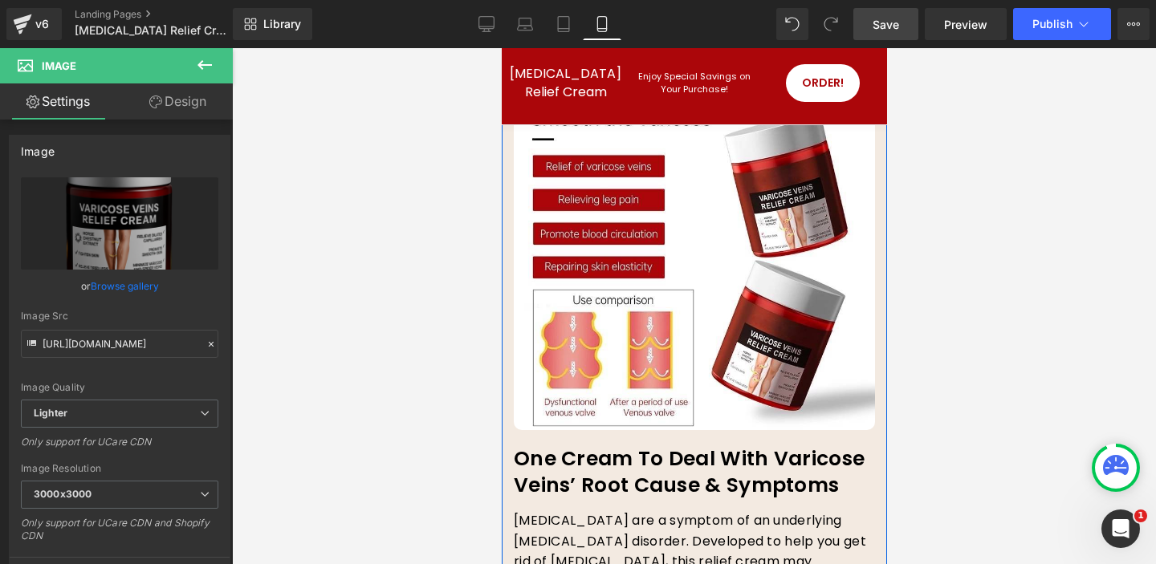
click at [808, 248] on img at bounding box center [693, 249] width 361 height 361
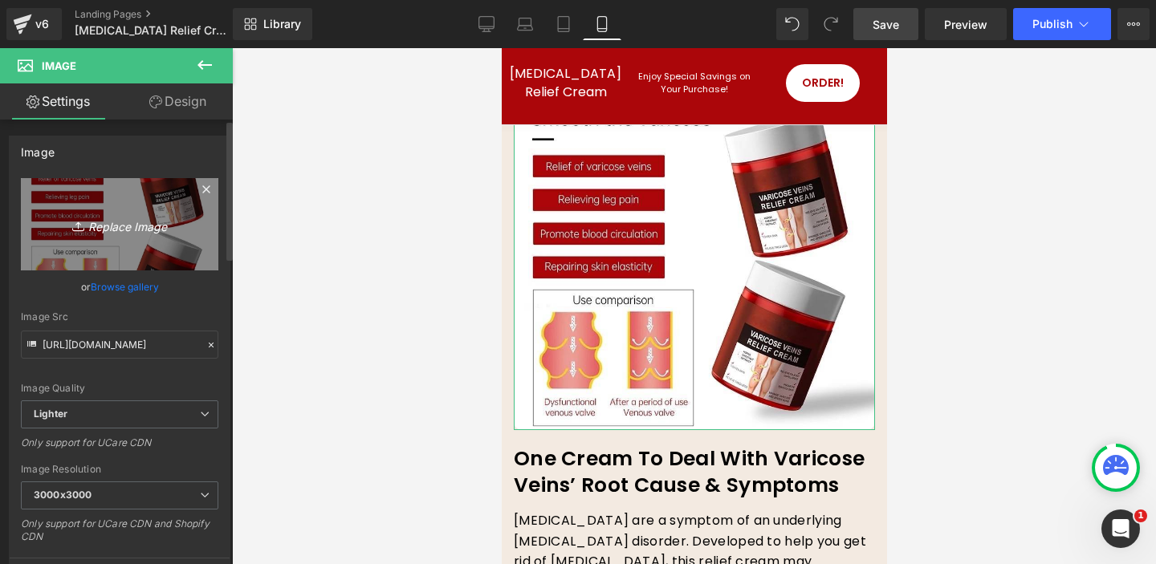
click at [140, 226] on icon "Replace Image" at bounding box center [119, 224] width 128 height 20
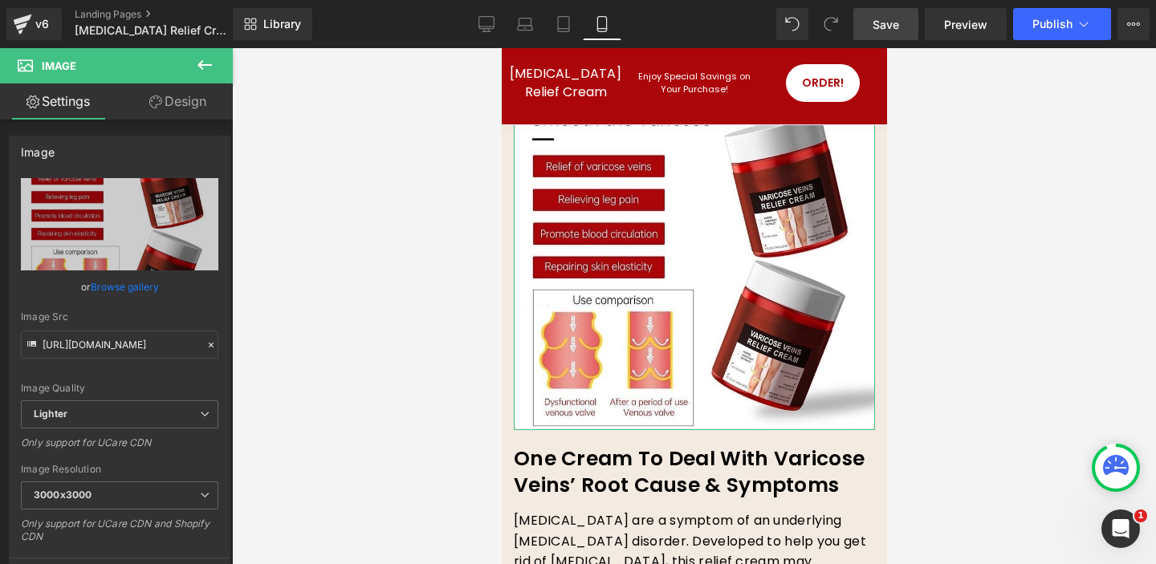
click at [113, 282] on link "Browse gallery" at bounding box center [125, 287] width 68 height 28
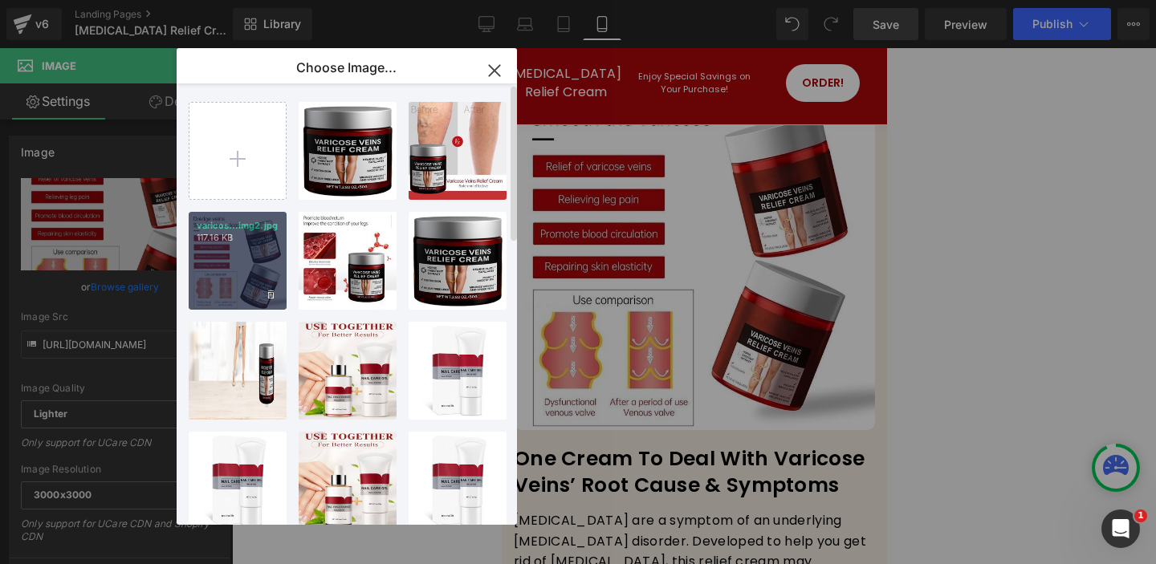
click at [241, 271] on div "varicos...img2.jpg 117.16 KB" at bounding box center [238, 261] width 98 height 98
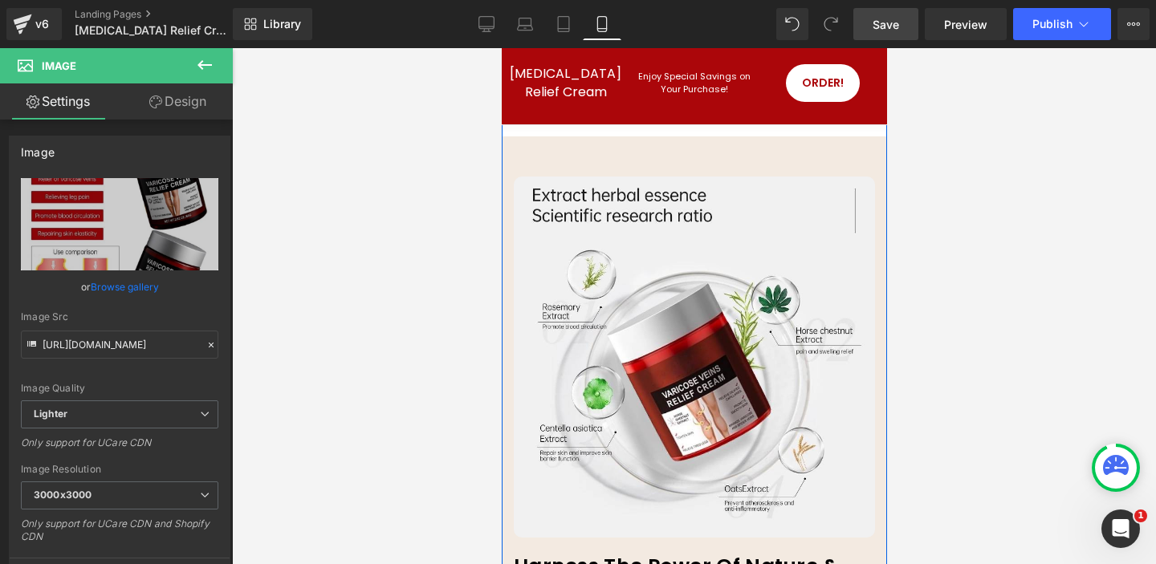
scroll to position [5198, 0]
click at [753, 305] on img at bounding box center [693, 356] width 361 height 361
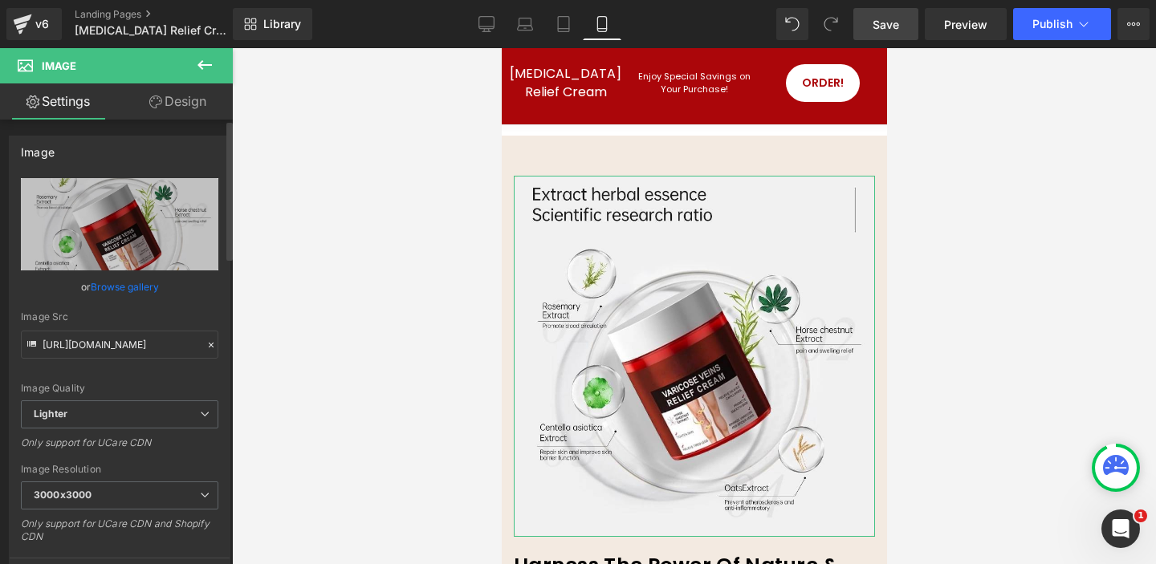
click at [100, 289] on link "Browse gallery" at bounding box center [125, 287] width 68 height 28
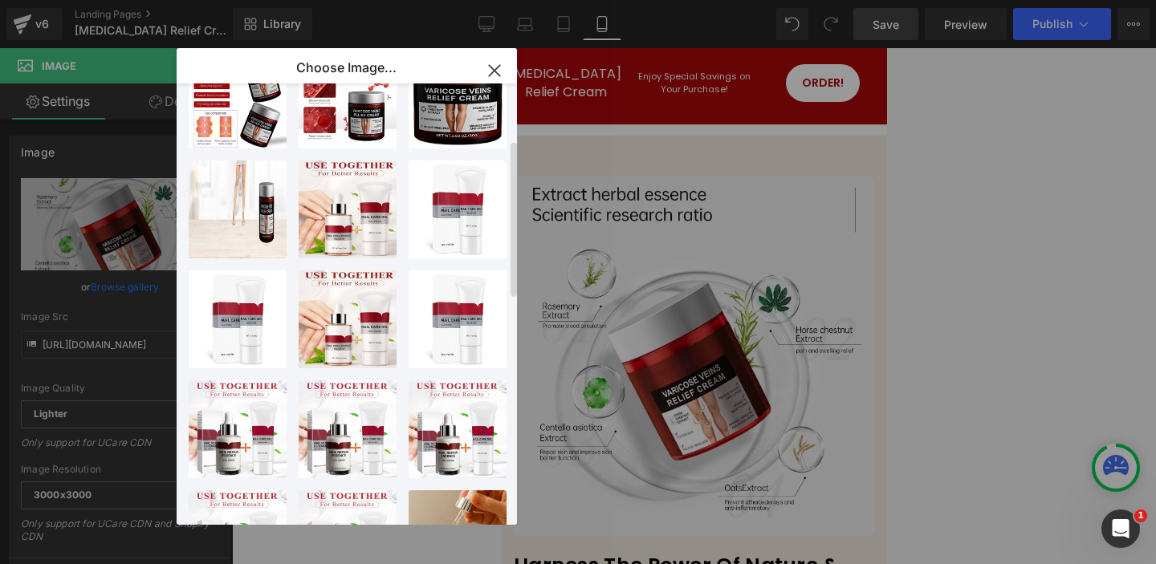
scroll to position [0, 0]
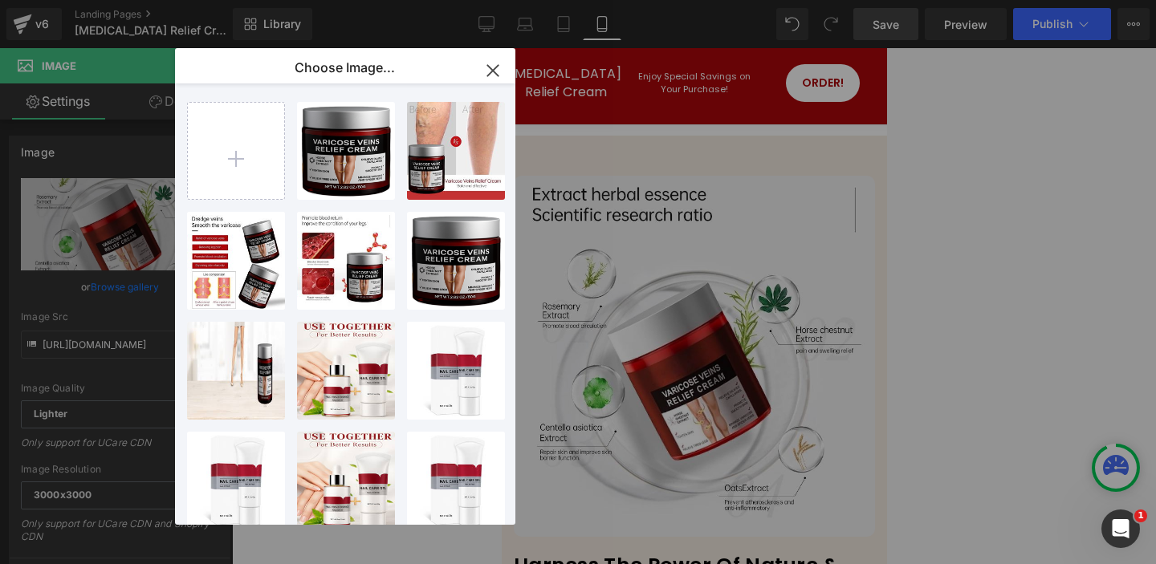
click at [492, 67] on icon "button" at bounding box center [493, 71] width 26 height 26
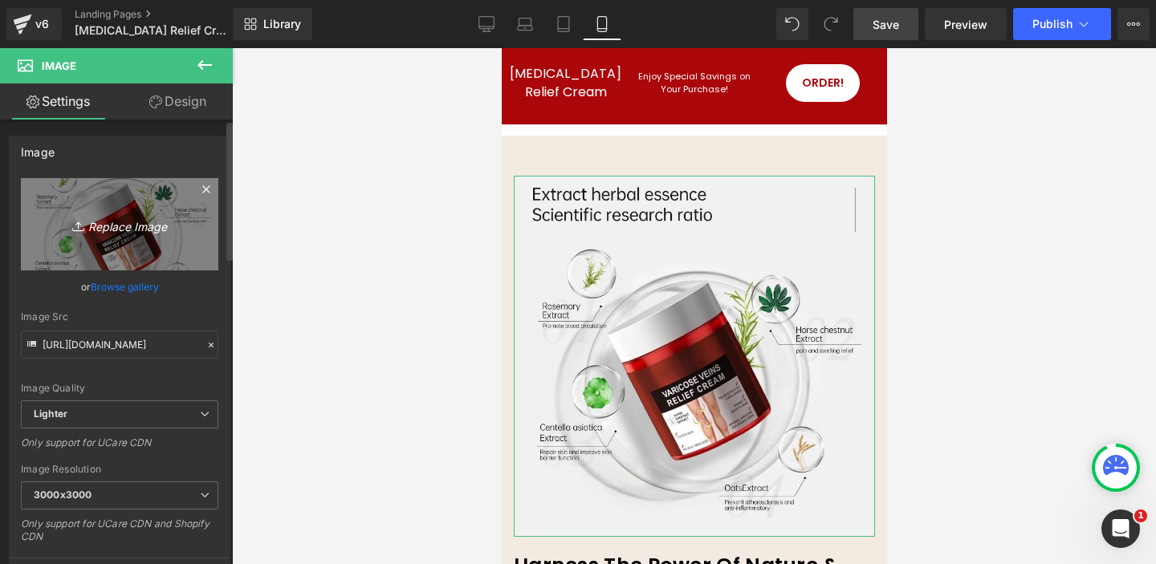
click at [134, 223] on icon "Replace Image" at bounding box center [119, 224] width 128 height 20
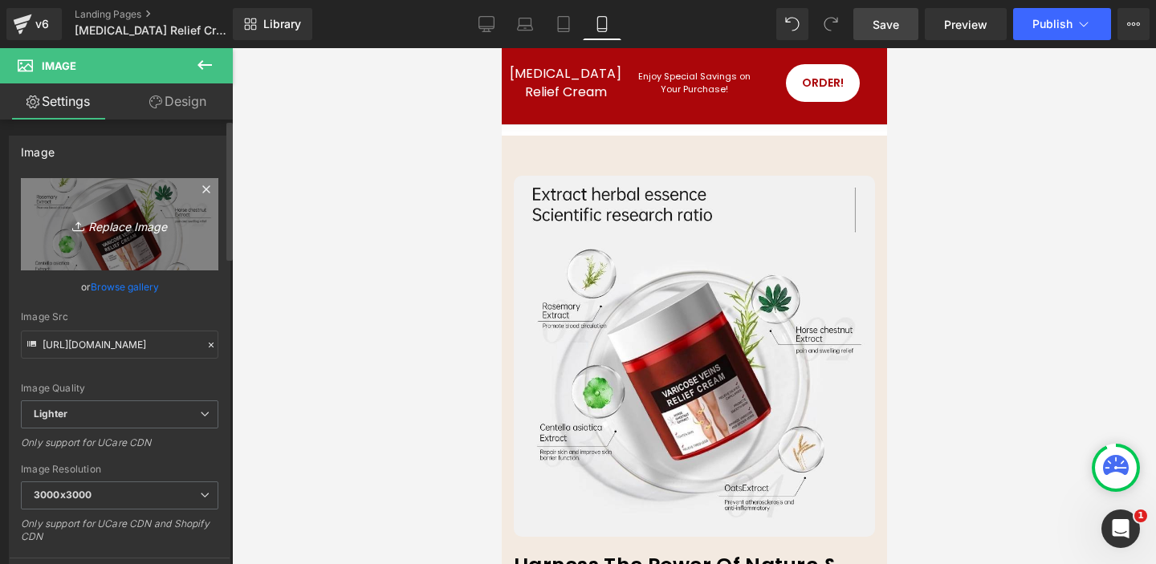
type input "C:\fakepath\2025-09-16_18-47-59.jpg"
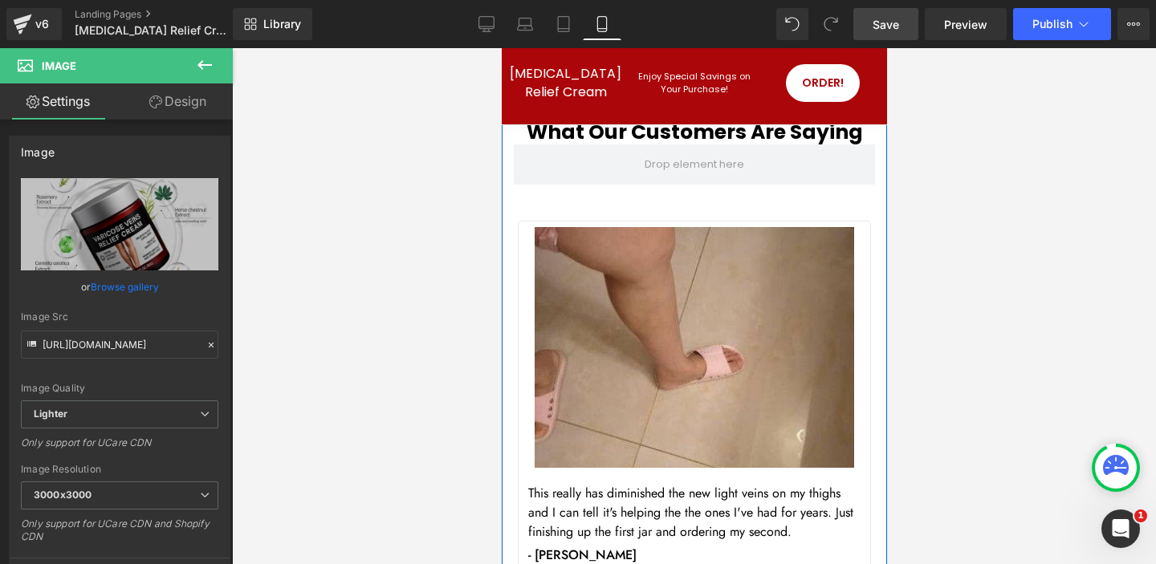
scroll to position [10049, 0]
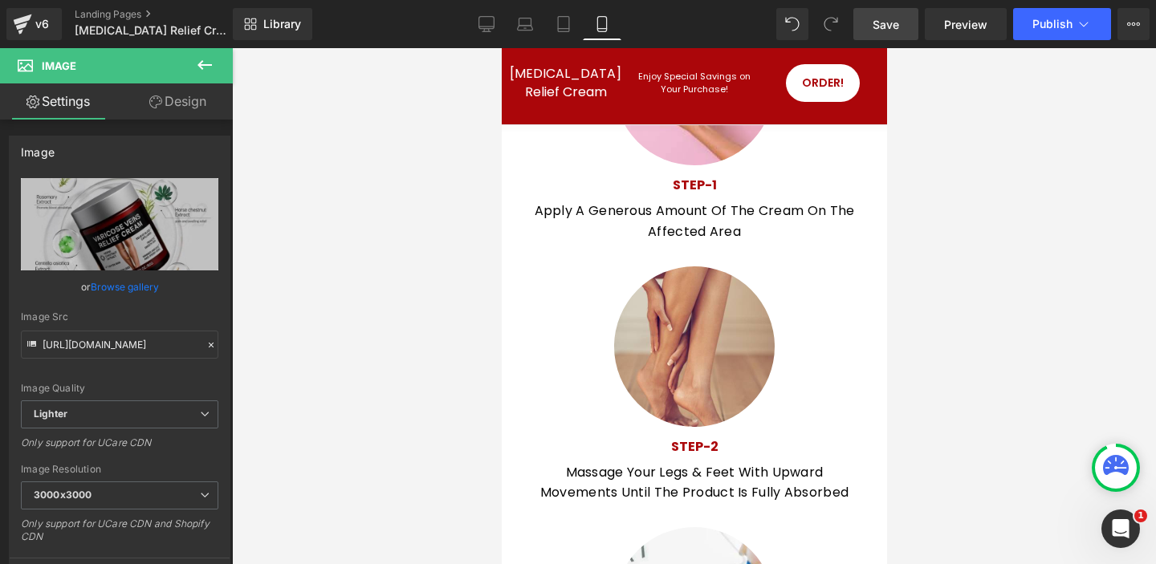
click at [886, 24] on span "Save" at bounding box center [886, 24] width 26 height 17
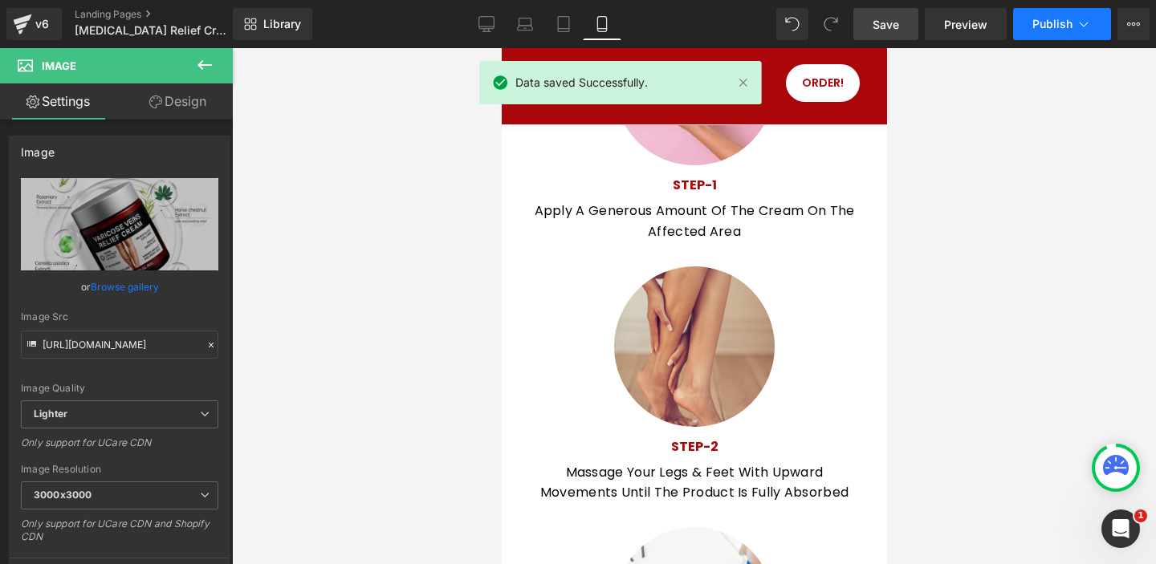
click at [1072, 24] on span "Publish" at bounding box center [1052, 24] width 40 height 13
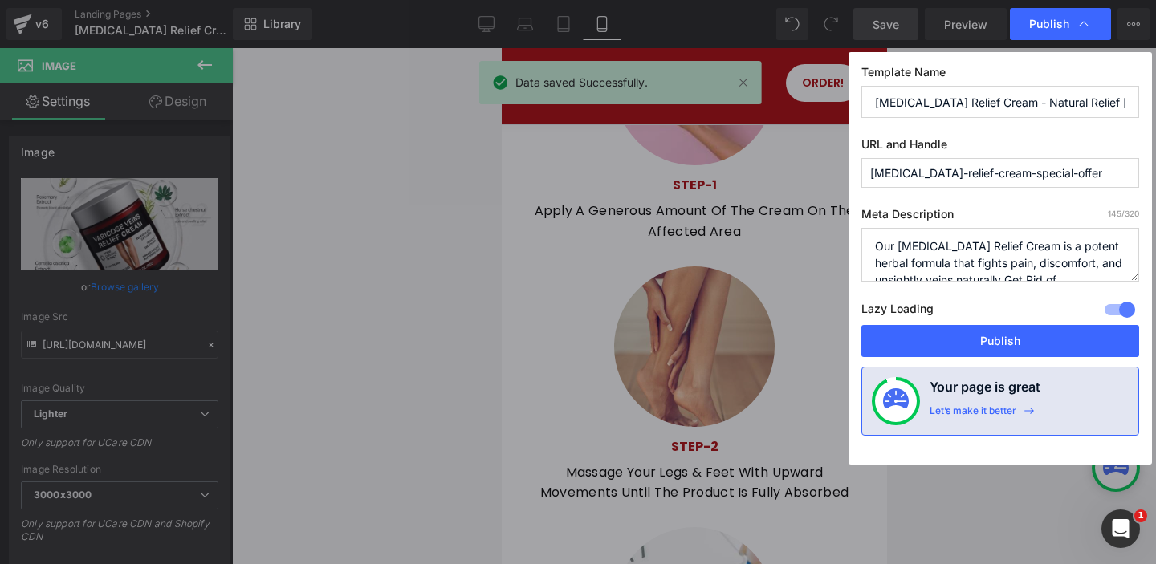
click at [1006, 338] on button "Publish" at bounding box center [1000, 341] width 278 height 32
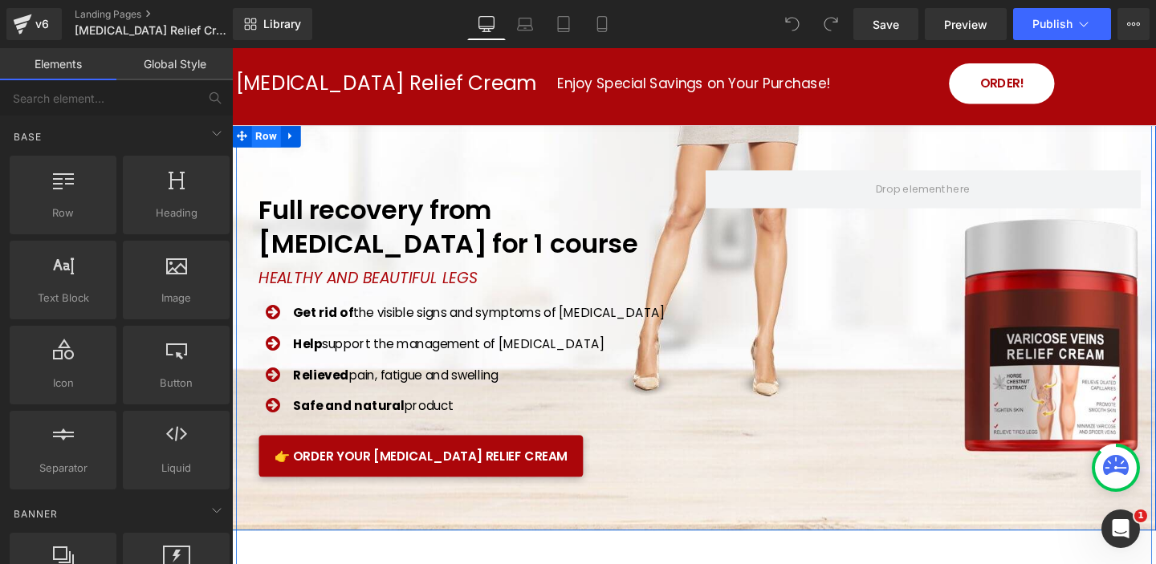
drag, startPoint x: 275, startPoint y: 140, endPoint x: 263, endPoint y: 141, distance: 12.1
click at [275, 140] on span "Row" at bounding box center [268, 140] width 31 height 24
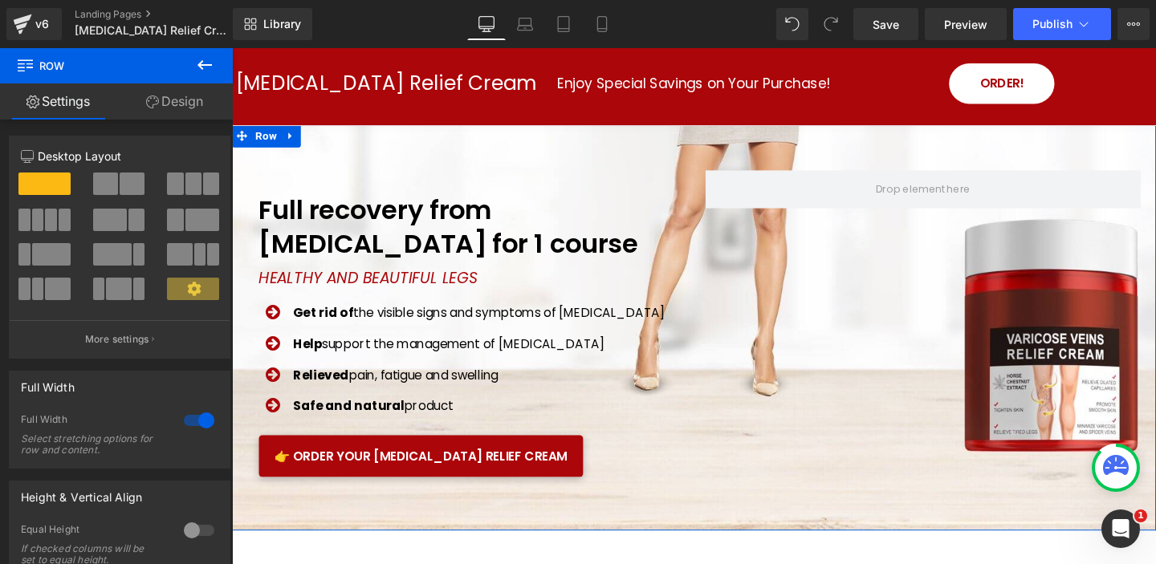
click at [177, 103] on link "Design" at bounding box center [174, 101] width 116 height 36
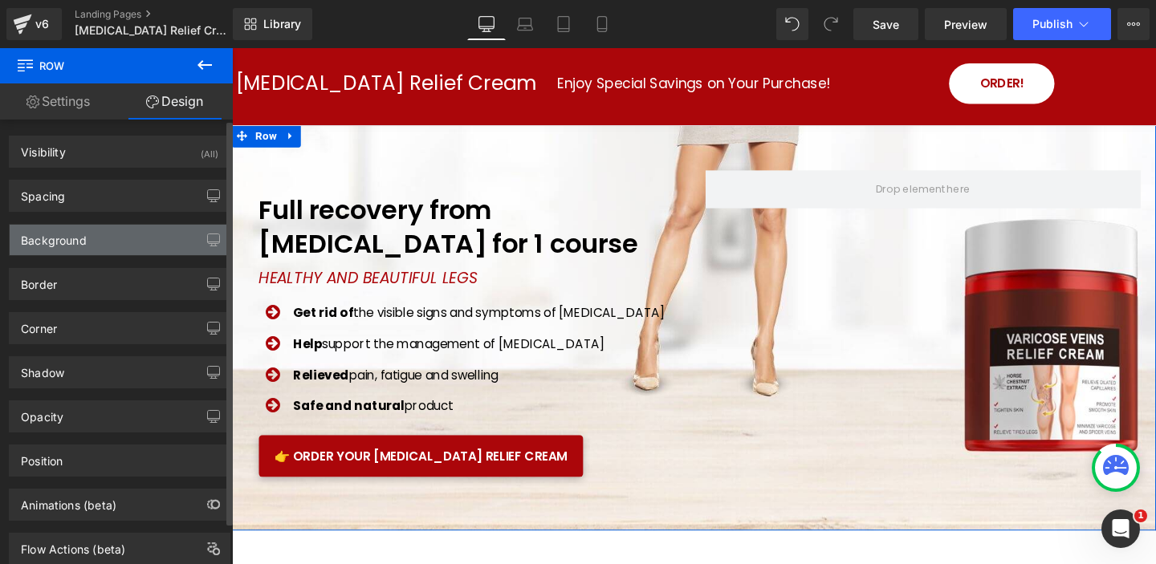
click at [120, 242] on div "Background" at bounding box center [120, 240] width 220 height 31
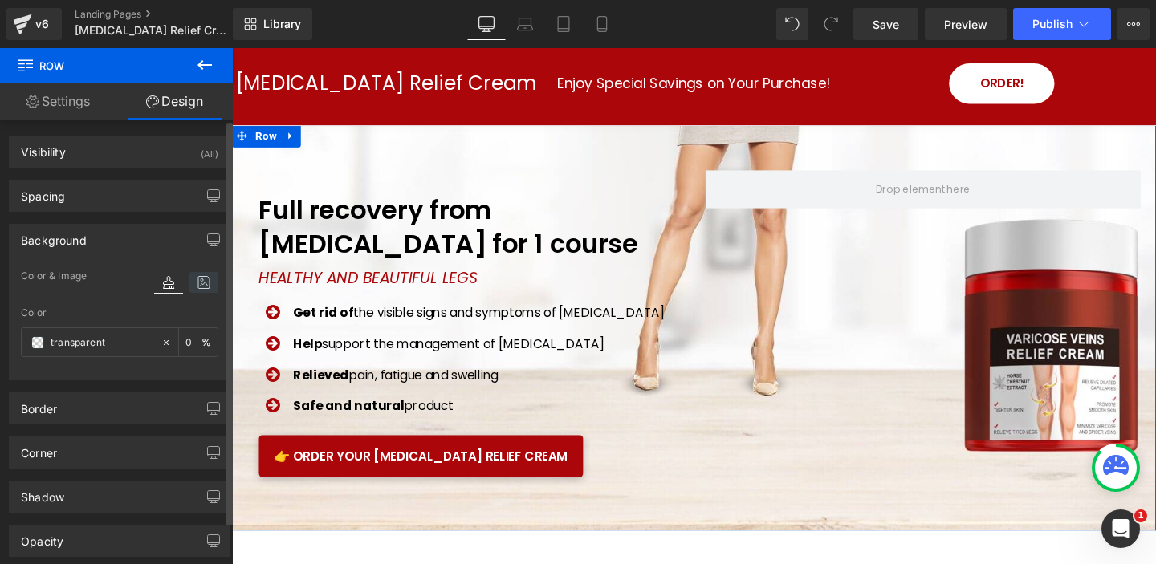
click at [190, 283] on icon at bounding box center [203, 282] width 29 height 21
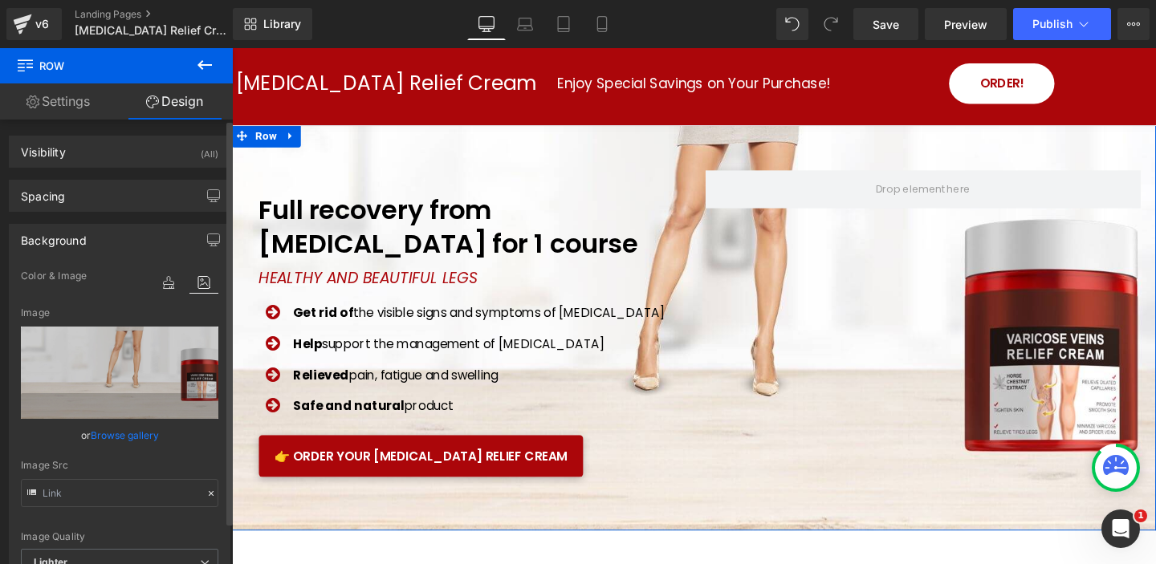
click at [131, 436] on link "Browse gallery" at bounding box center [125, 435] width 68 height 28
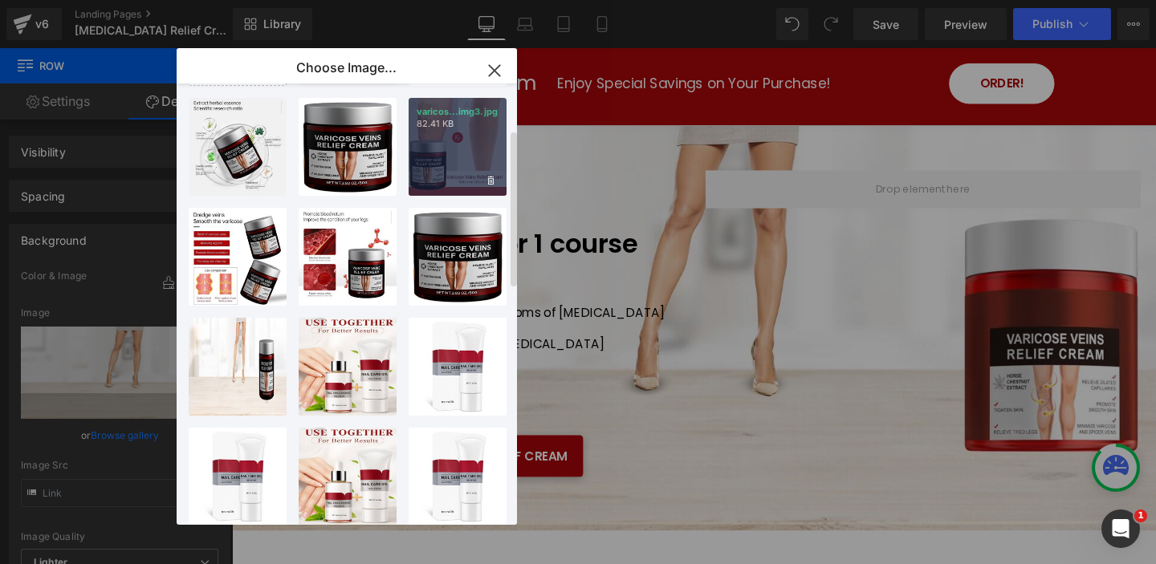
scroll to position [139, 0]
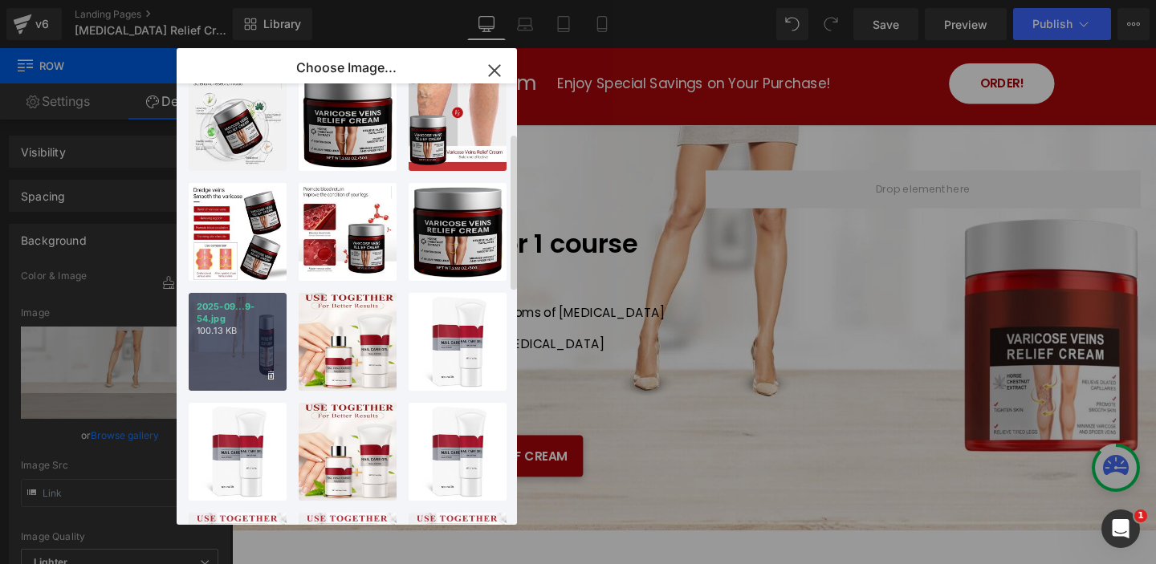
click at [249, 336] on p "100.13 KB" at bounding box center [238, 331] width 82 height 12
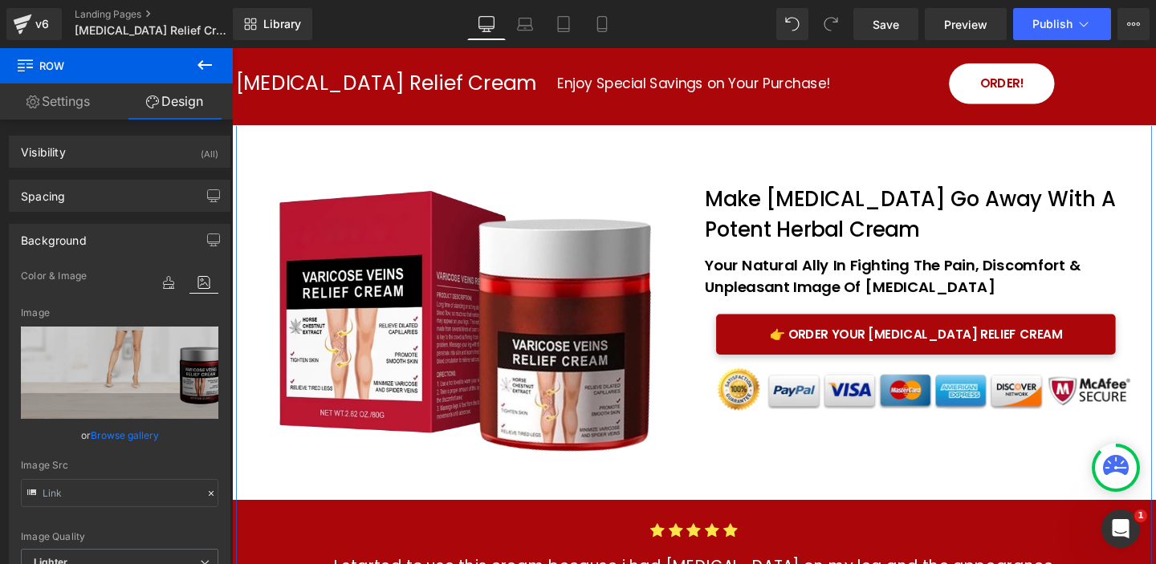
scroll to position [448, 0]
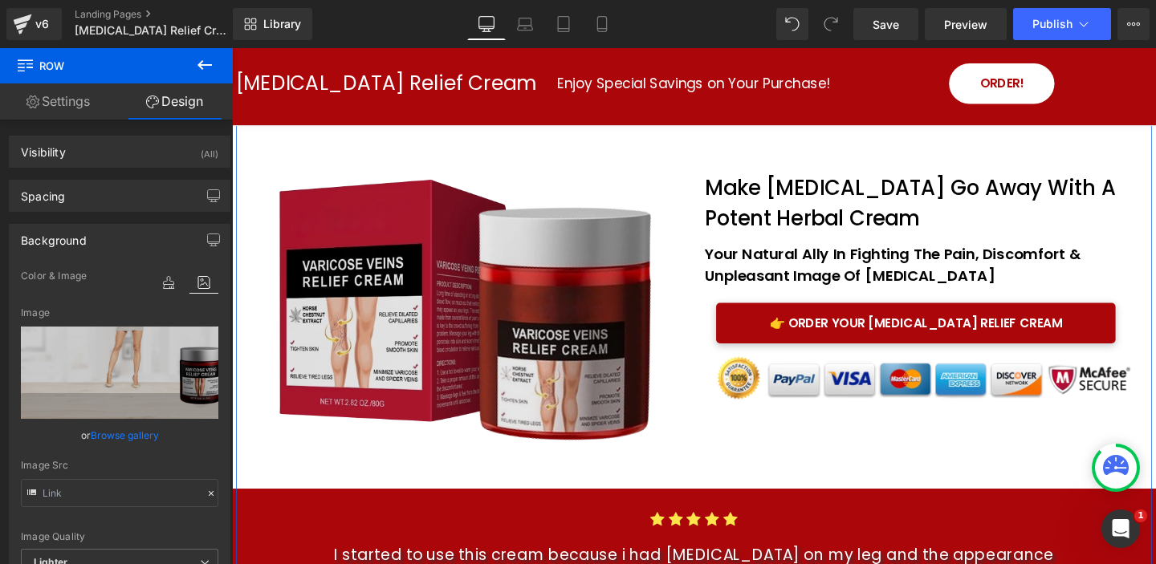
click at [523, 296] on img at bounding box center [485, 322] width 462 height 300
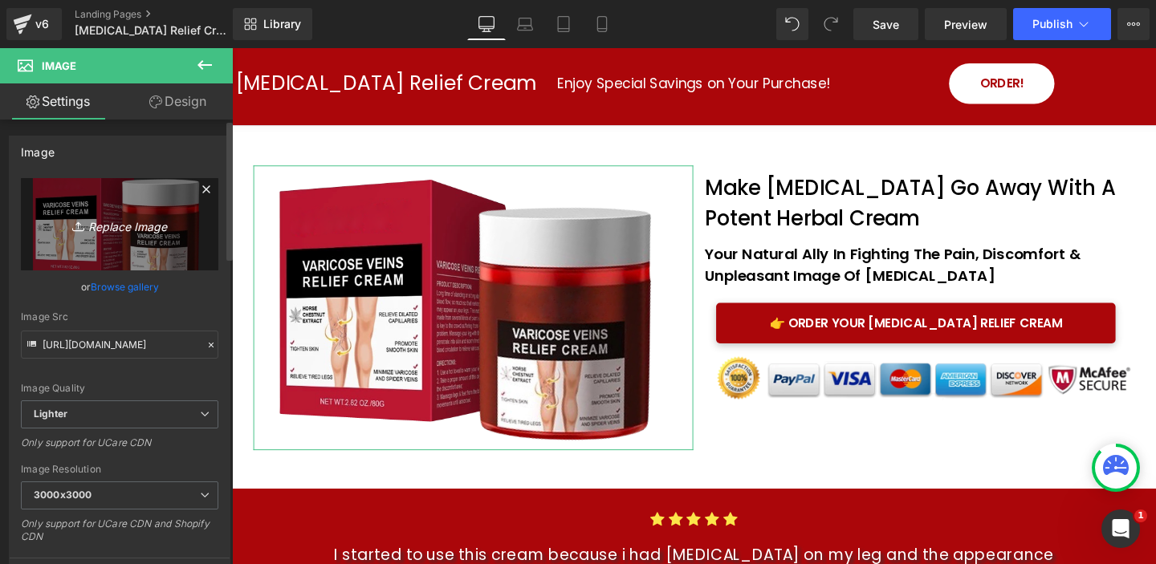
click at [139, 224] on icon "Replace Image" at bounding box center [119, 224] width 128 height 20
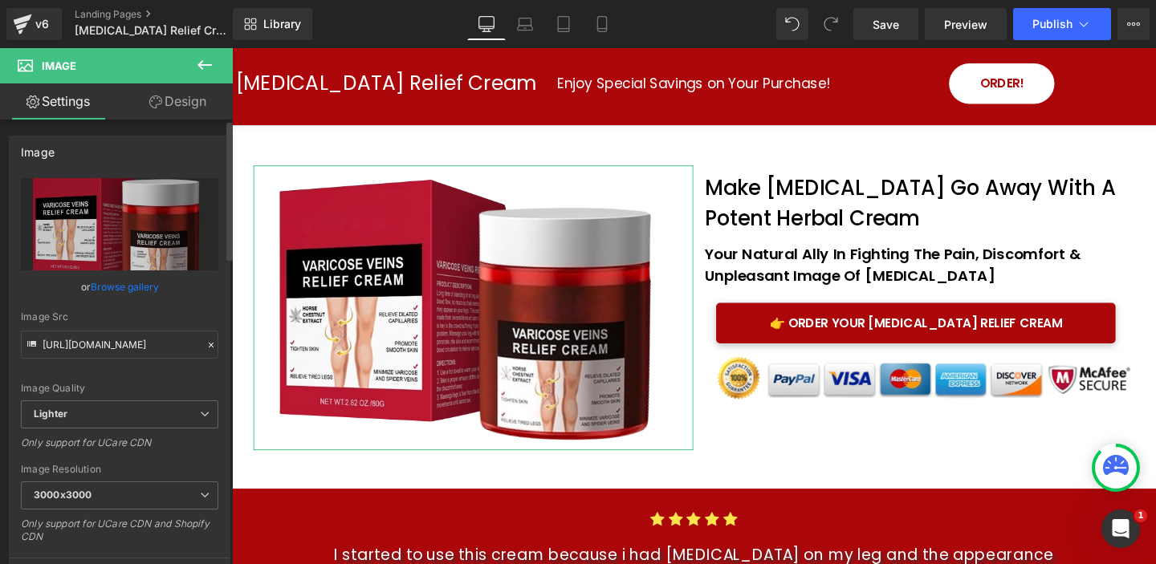
click at [124, 288] on link "Browse gallery" at bounding box center [125, 287] width 68 height 28
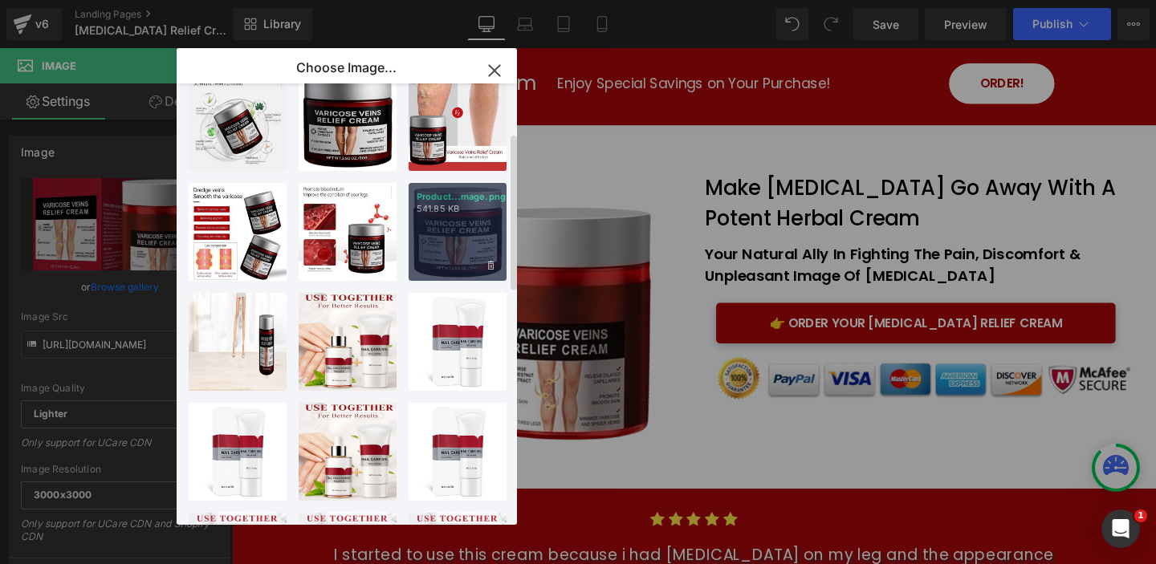
click at [463, 252] on div "Product...mage.png 541.85 KB" at bounding box center [458, 232] width 98 height 98
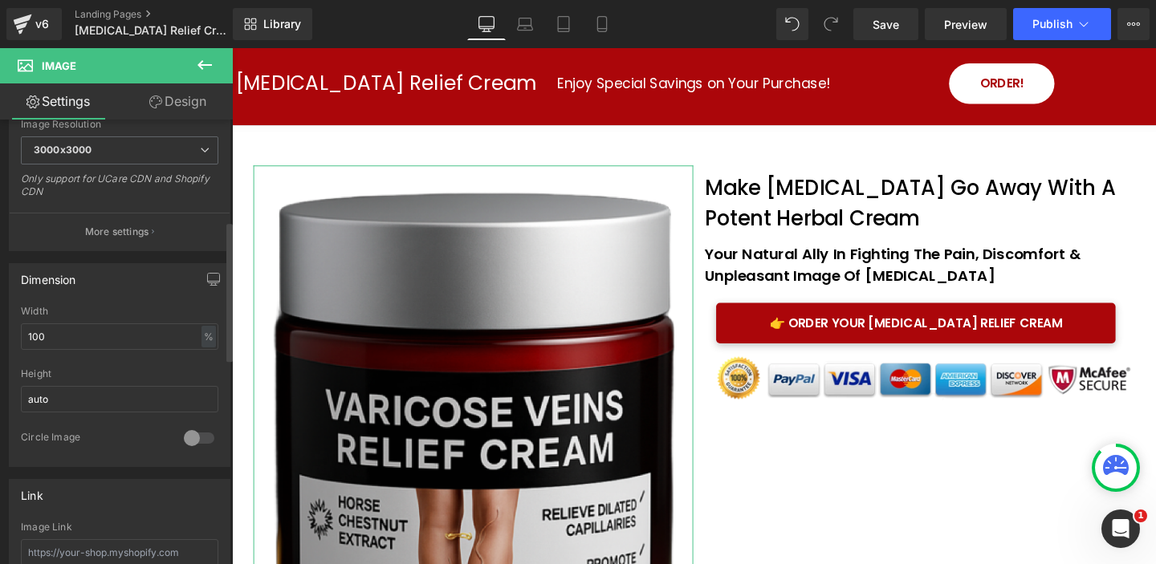
scroll to position [372, 0]
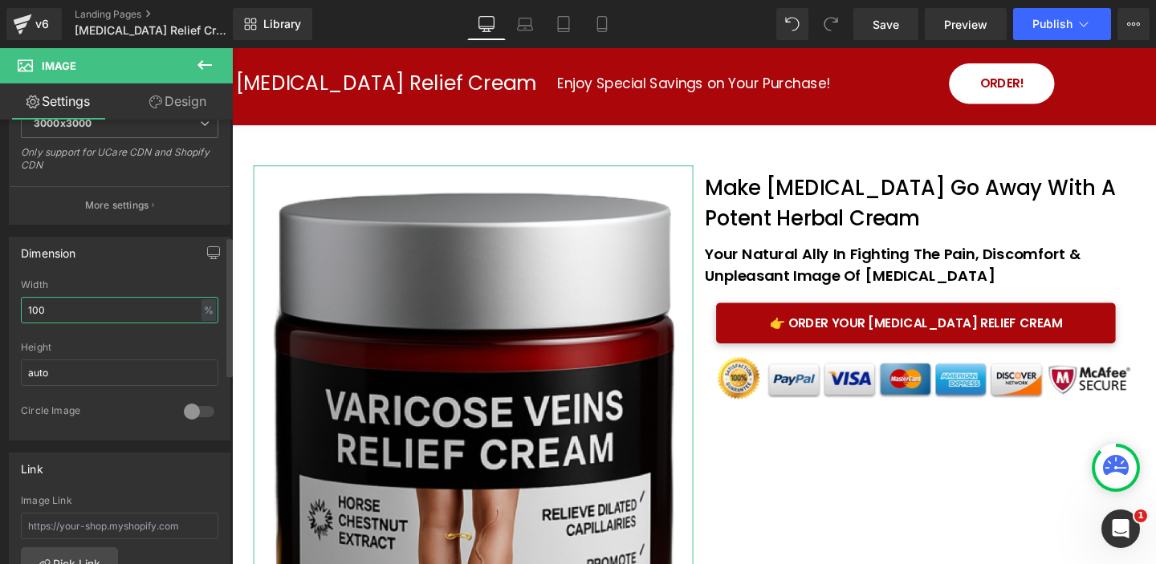
drag, startPoint x: 69, startPoint y: 313, endPoint x: 0, endPoint y: 303, distance: 69.7
click at [0, 303] on div "Dimension 100% Width 100 % % px auto Height auto 0 Circle Image" at bounding box center [120, 333] width 240 height 216
type input "50"
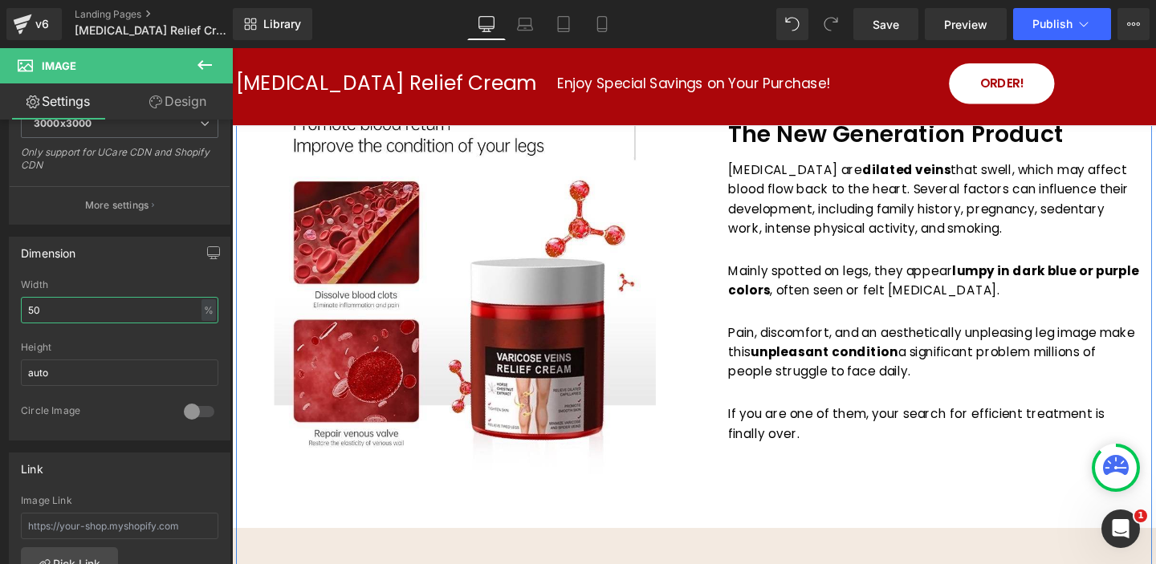
scroll to position [1168, 0]
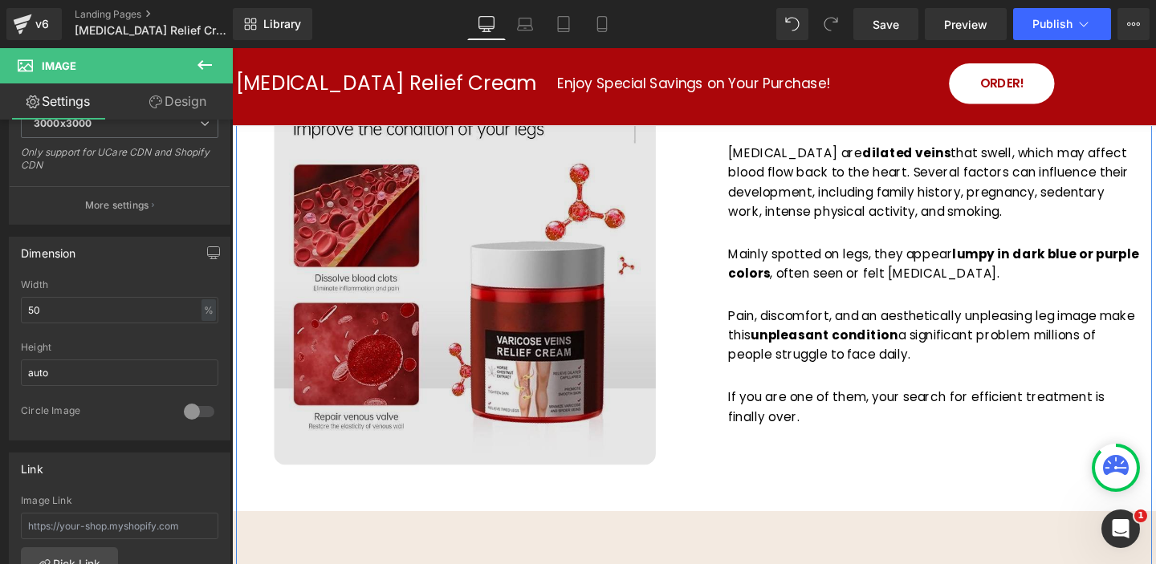
click at [601, 347] on img at bounding box center [476, 285] width 401 height 401
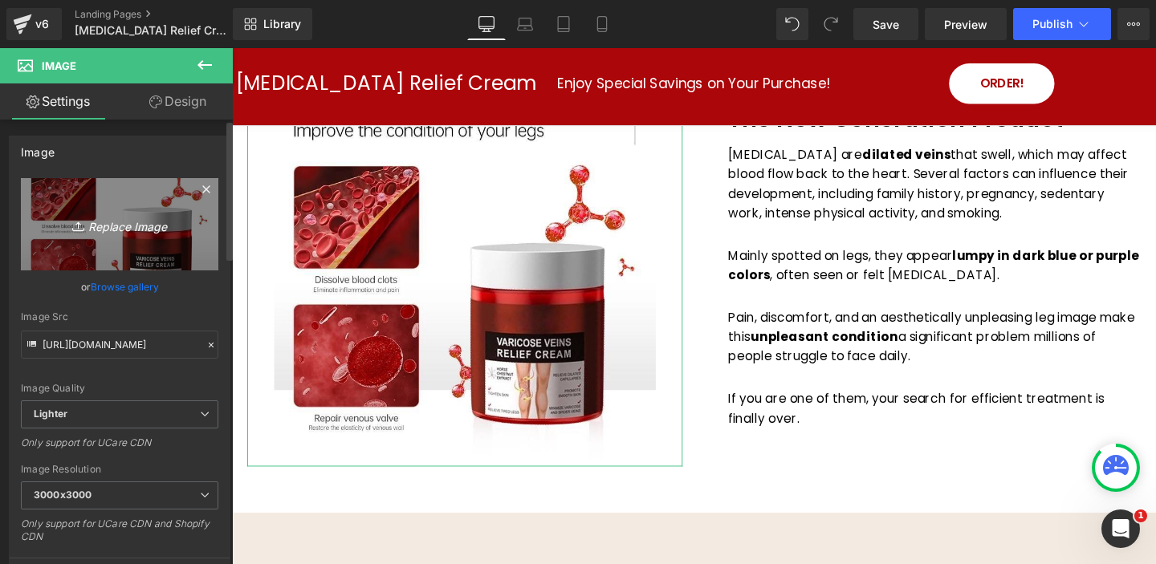
scroll to position [2, 0]
click at [145, 228] on icon "Replace Image" at bounding box center [119, 223] width 128 height 20
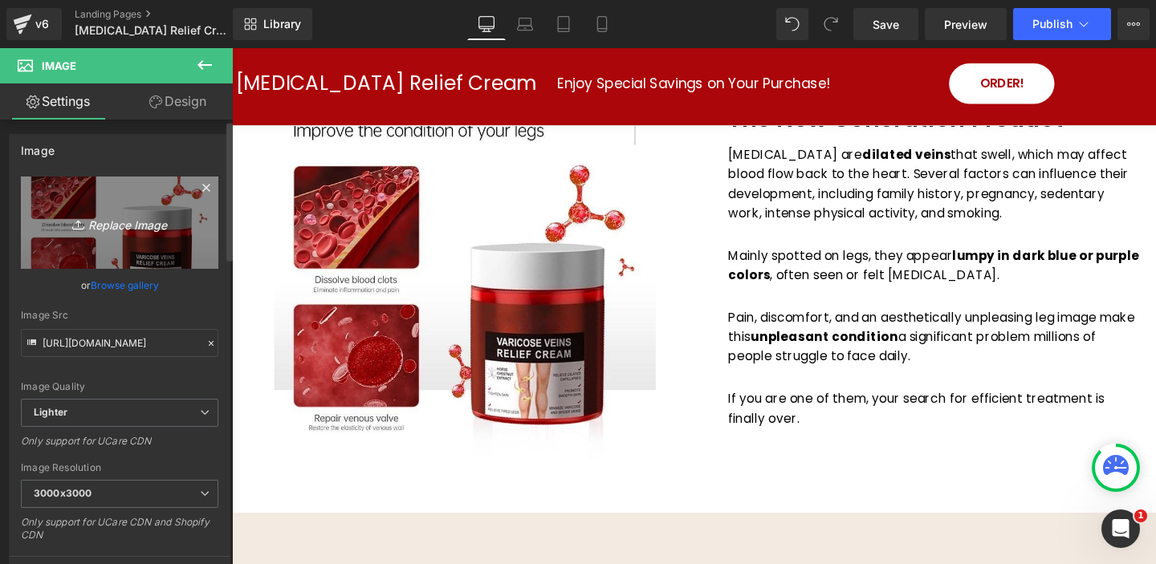
type input "C:\fakepath\varicose_img1.jpg"
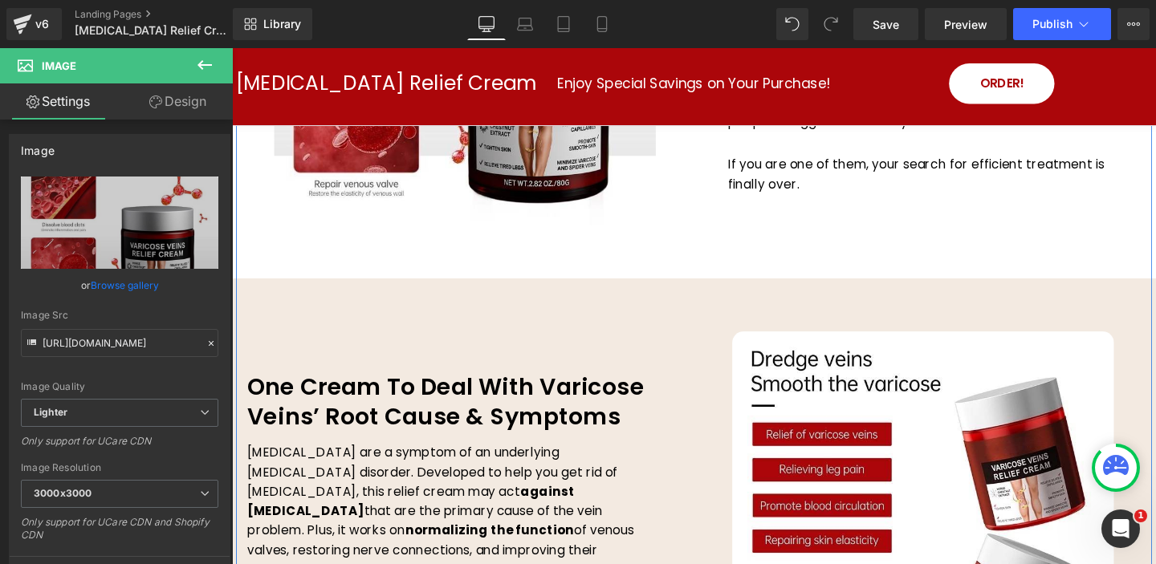
scroll to position [1523, 0]
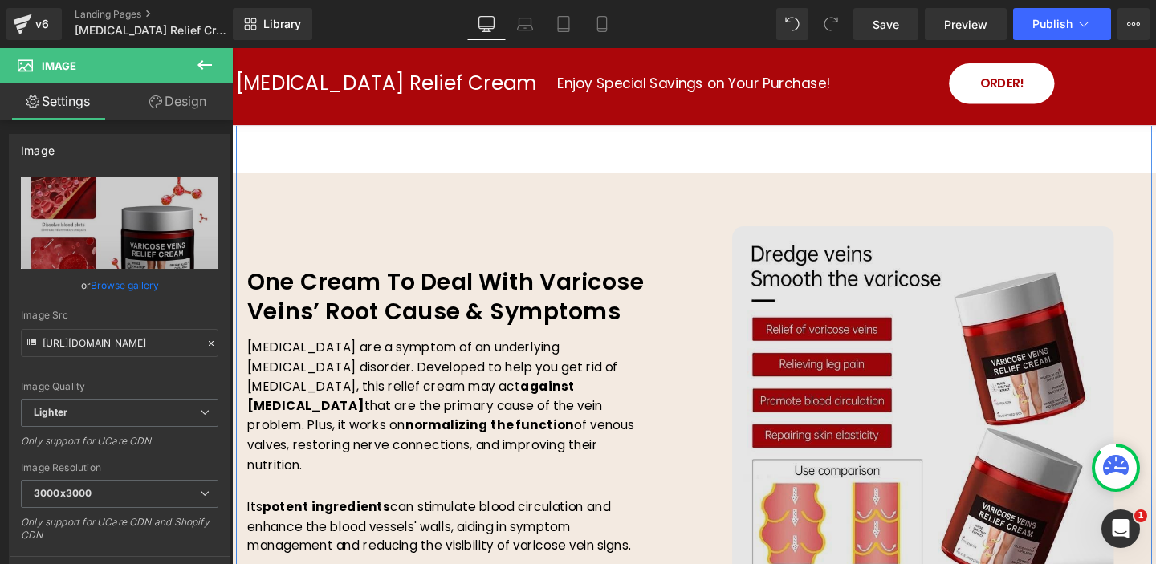
click at [894, 385] on img at bounding box center [958, 436] width 401 height 401
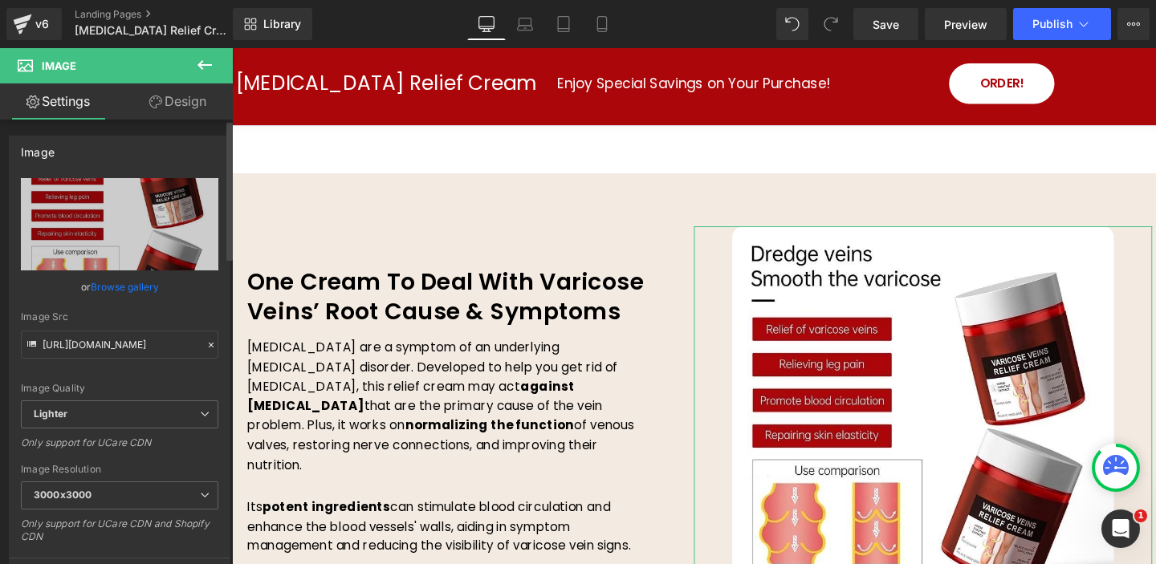
click at [101, 287] on link "Browse gallery" at bounding box center [125, 287] width 68 height 28
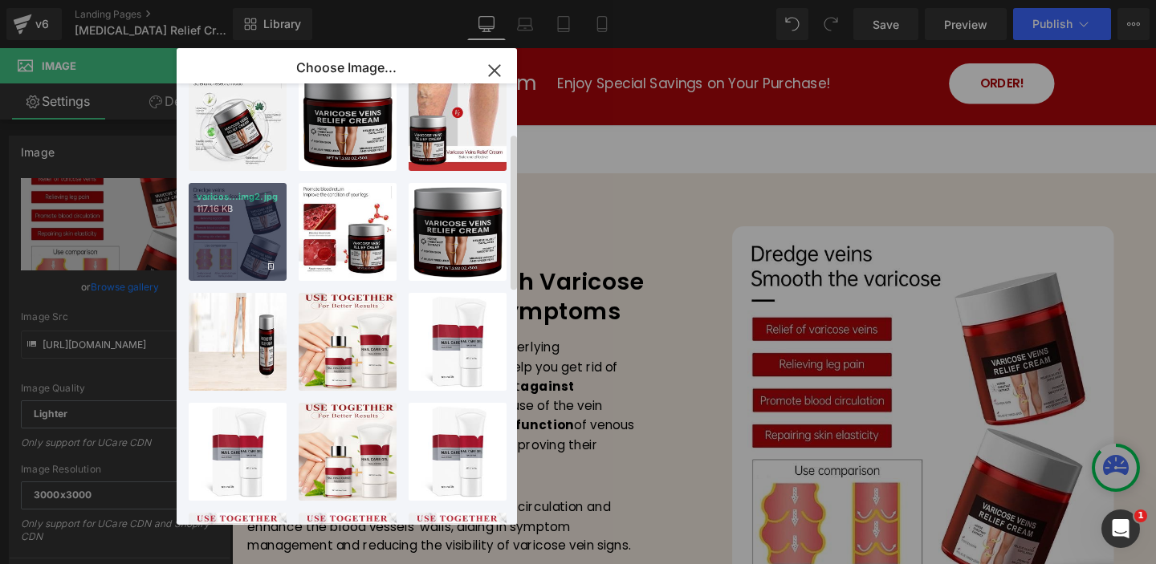
click at [254, 236] on div "varicos...img2.jpg 117.16 KB" at bounding box center [238, 232] width 98 height 98
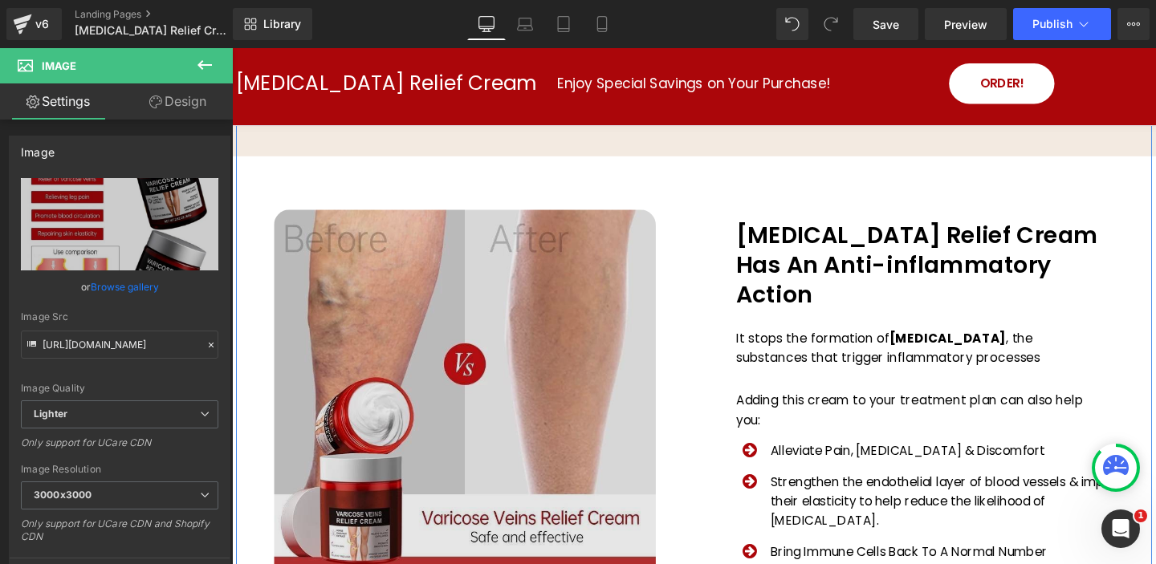
scroll to position [2052, 0]
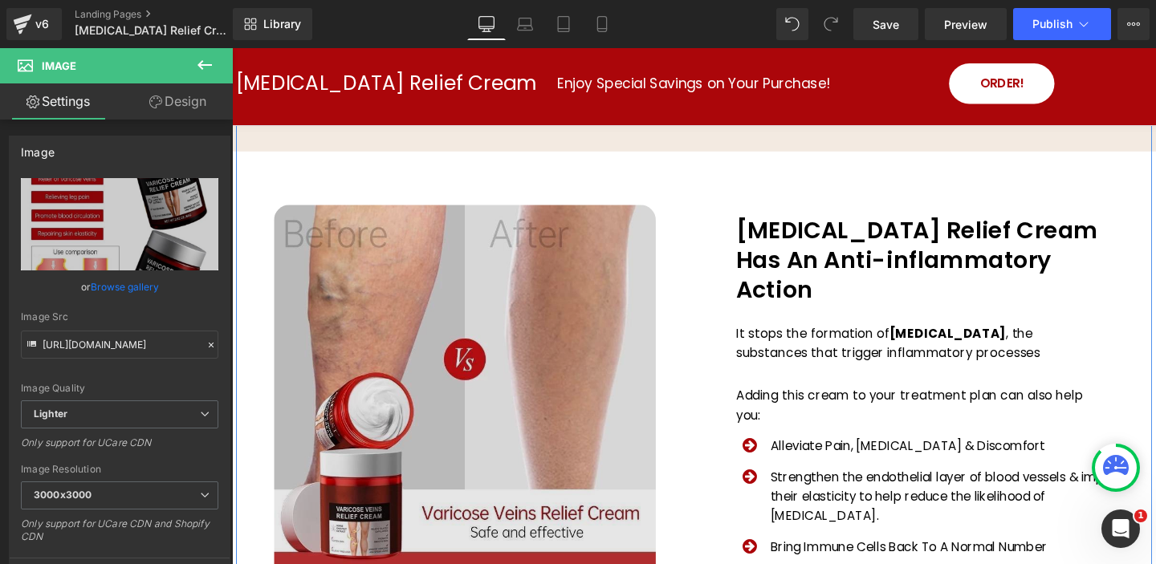
click at [496, 374] on img at bounding box center [476, 413] width 401 height 401
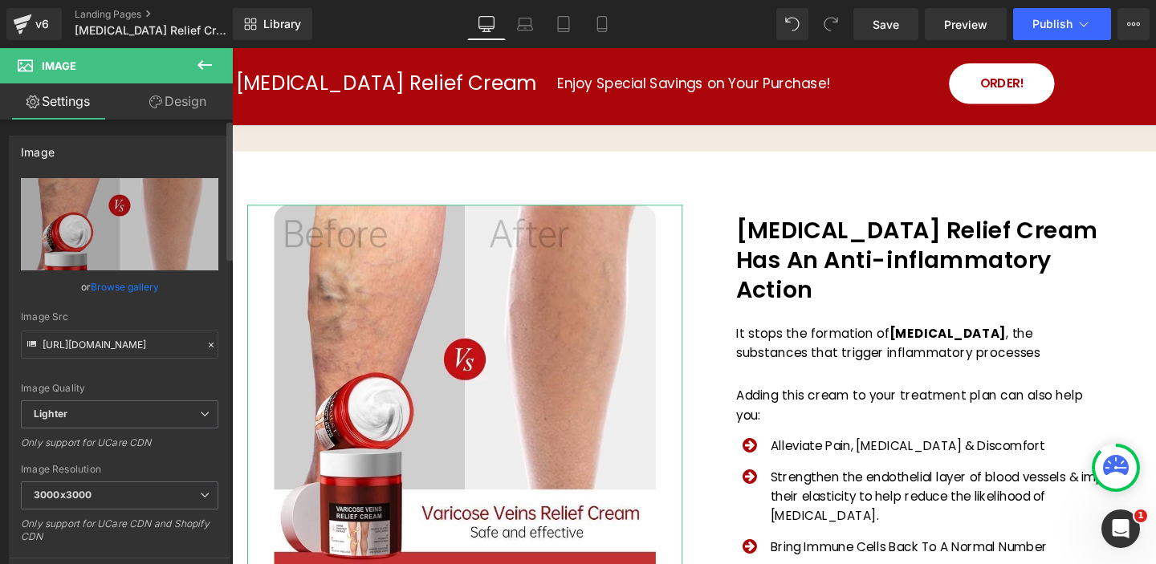
click at [139, 290] on link "Browse gallery" at bounding box center [125, 287] width 68 height 28
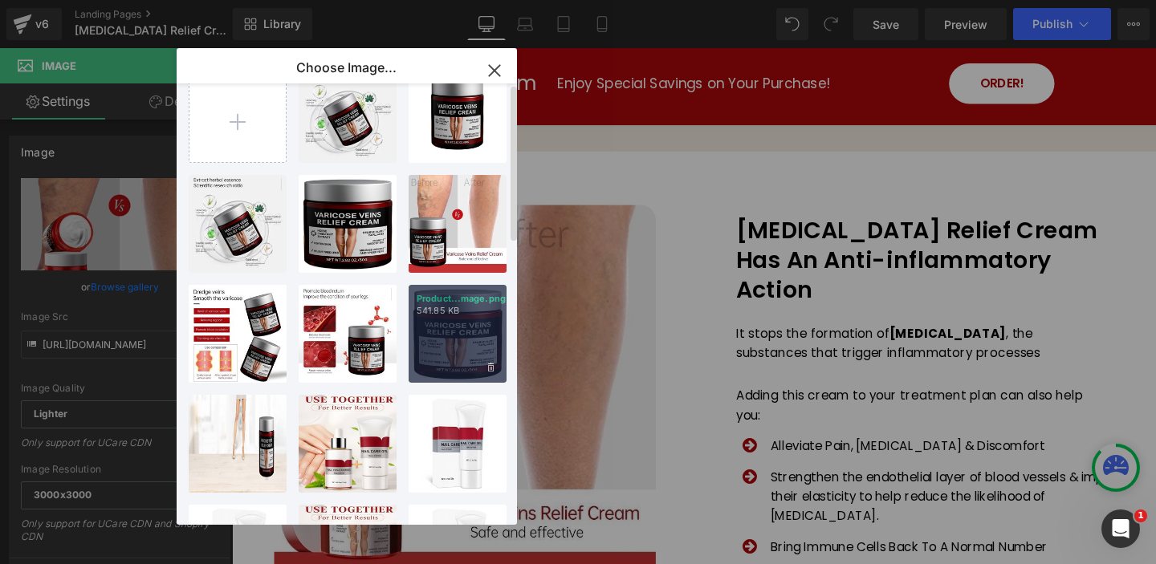
scroll to position [0, 0]
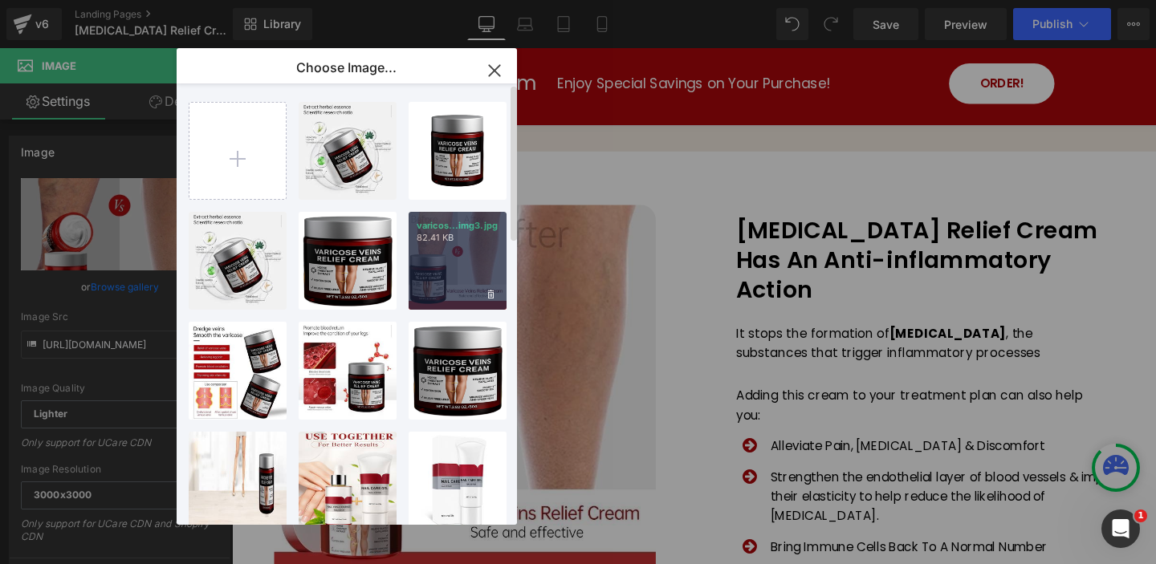
click at [450, 258] on div "varicos...img3.jpg 82.41 KB" at bounding box center [458, 261] width 98 height 98
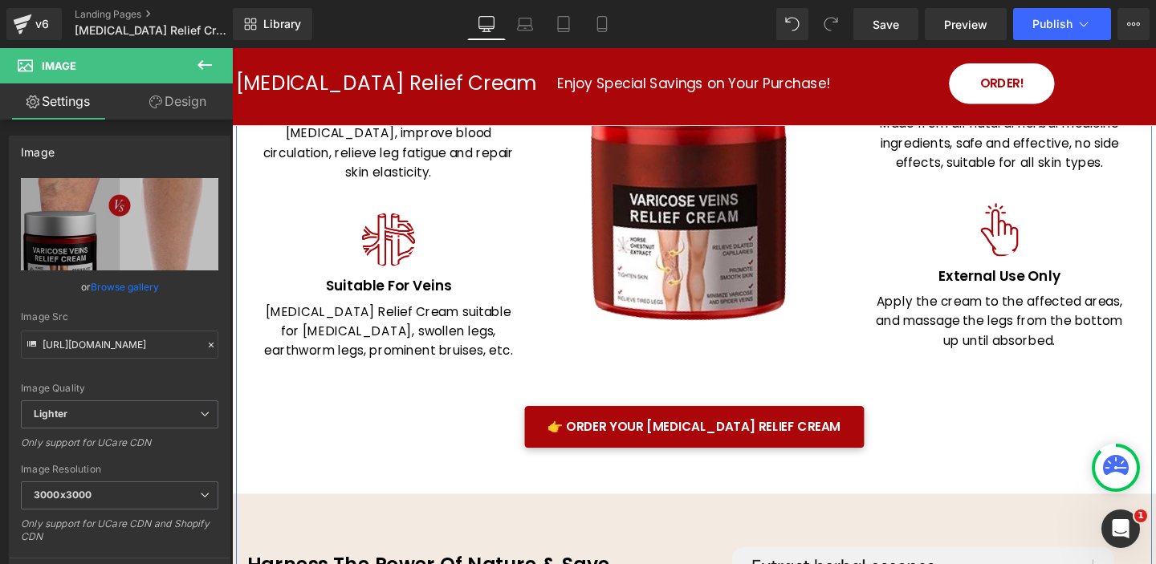
scroll to position [2938, 0]
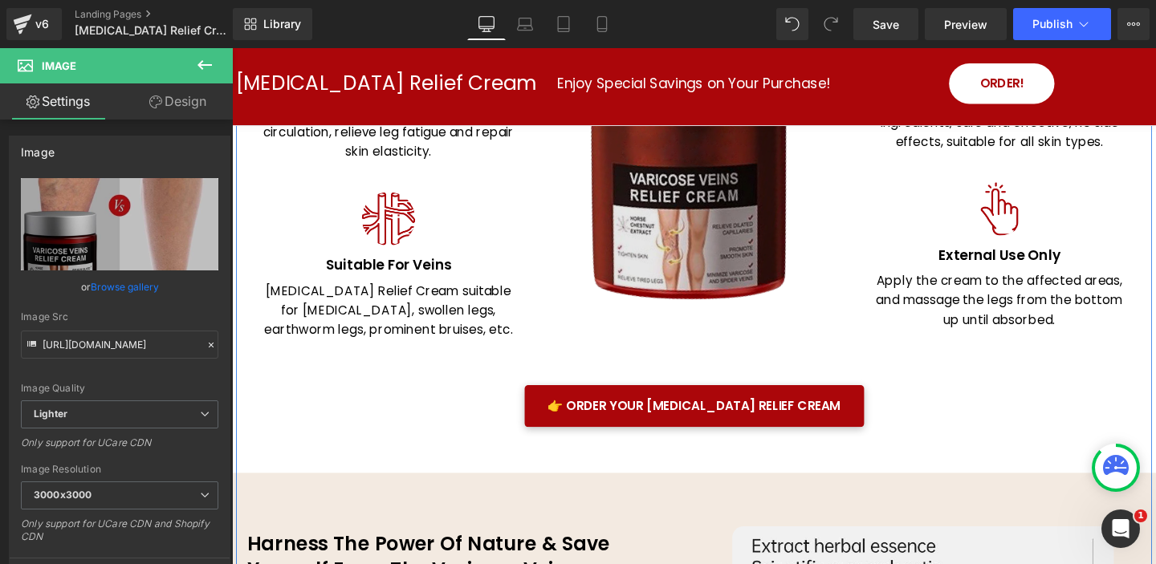
click at [691, 215] on img at bounding box center [717, 173] width 241 height 309
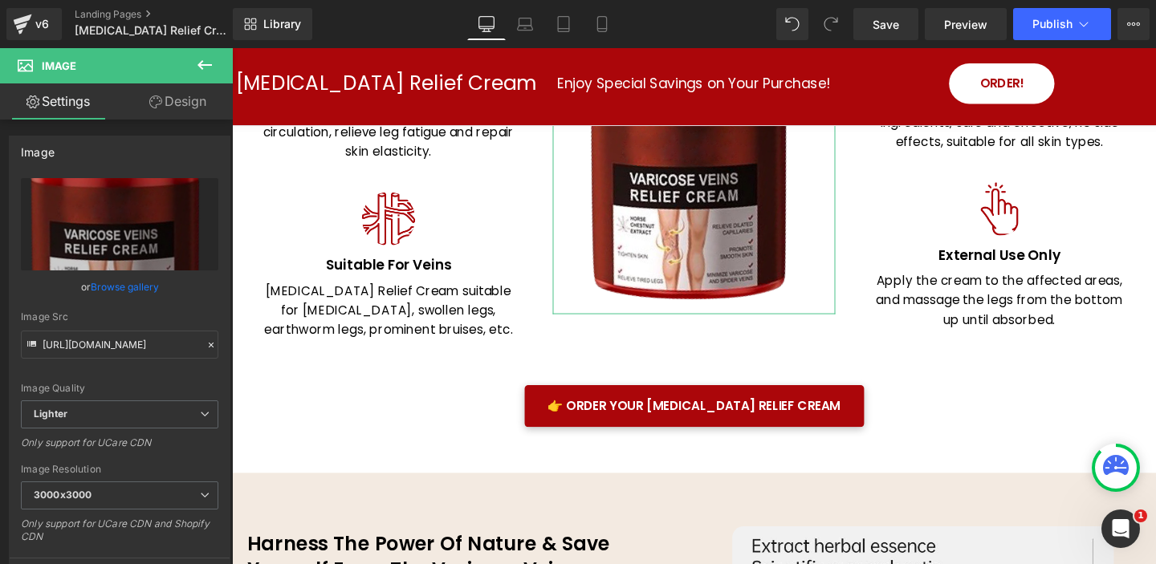
click at [130, 287] on link "Browse gallery" at bounding box center [125, 287] width 68 height 28
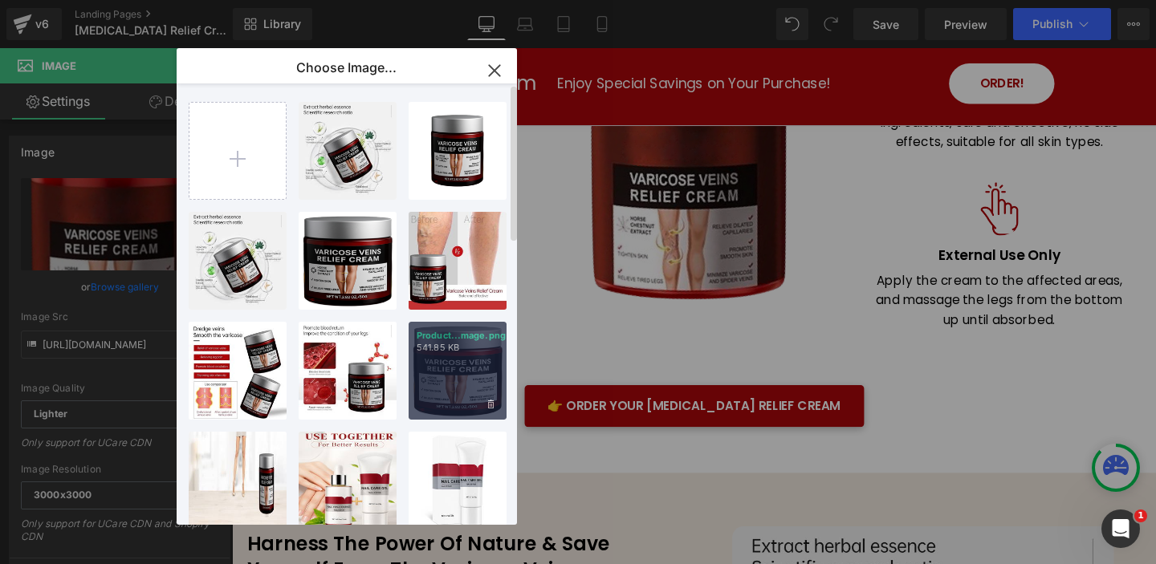
click at [454, 371] on div "Product...mage.png 541.85 KB" at bounding box center [458, 371] width 98 height 98
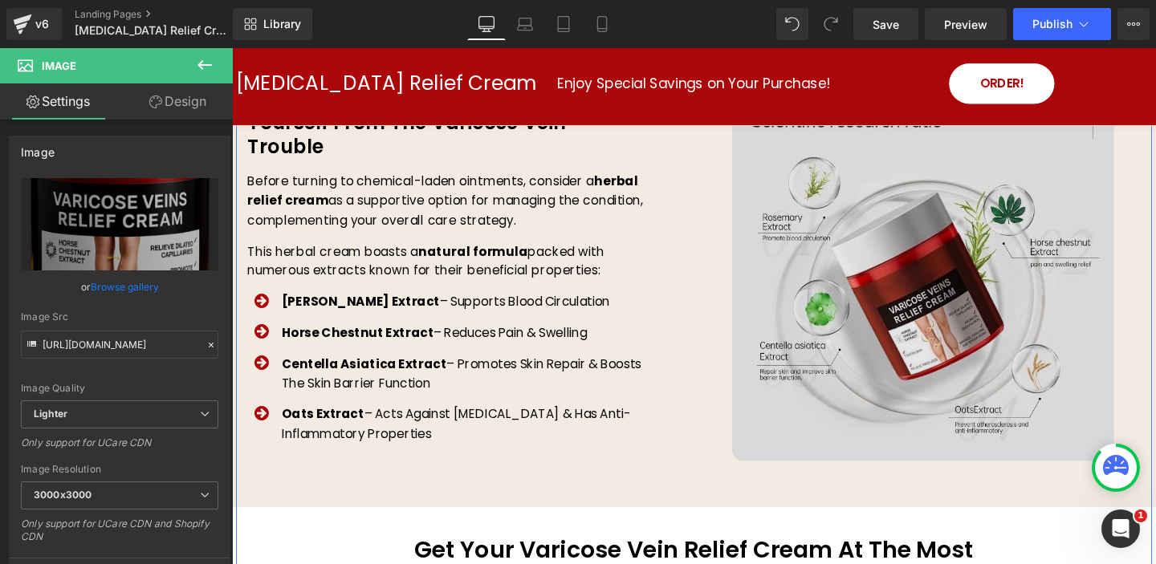
scroll to position [3405, 0]
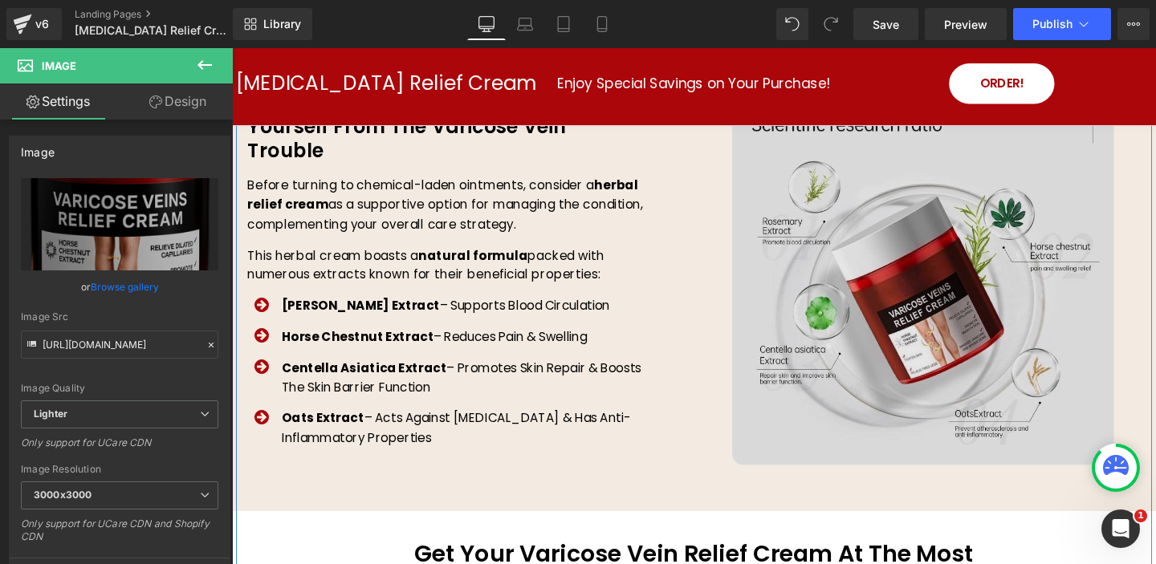
click at [918, 291] on img at bounding box center [958, 285] width 401 height 401
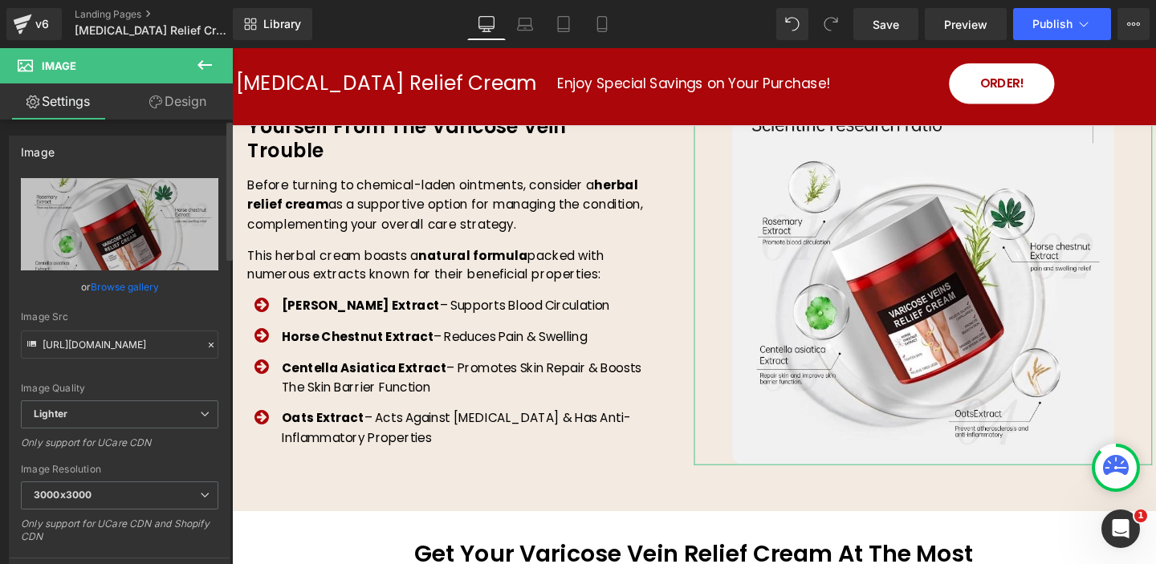
click at [118, 286] on link "Browse gallery" at bounding box center [125, 287] width 68 height 28
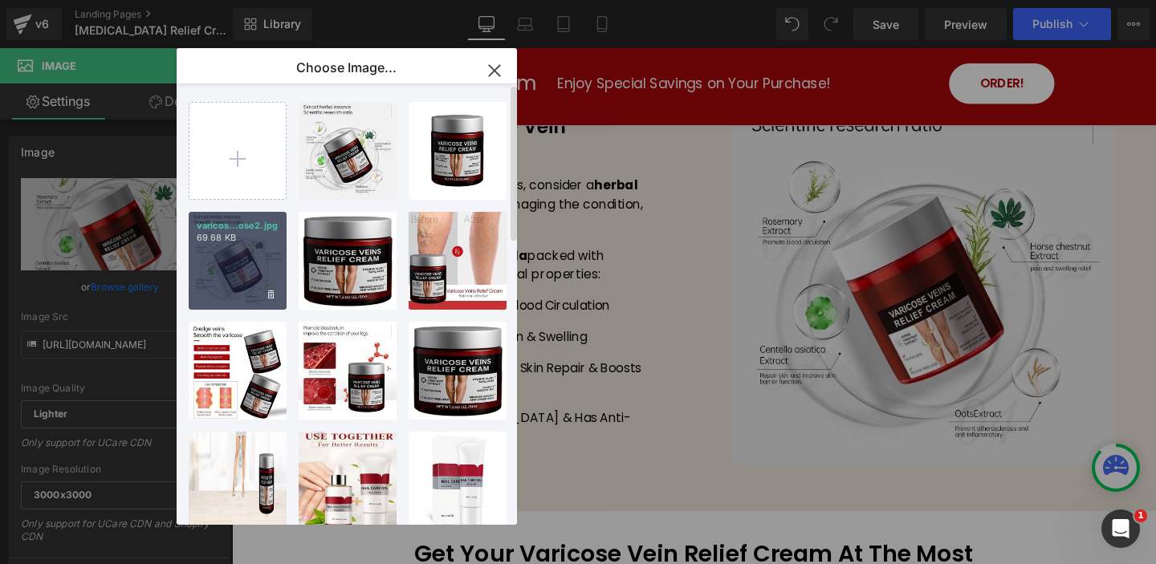
click at [237, 273] on div "varicos...ose2.jpg 69.68 KB" at bounding box center [238, 261] width 98 height 98
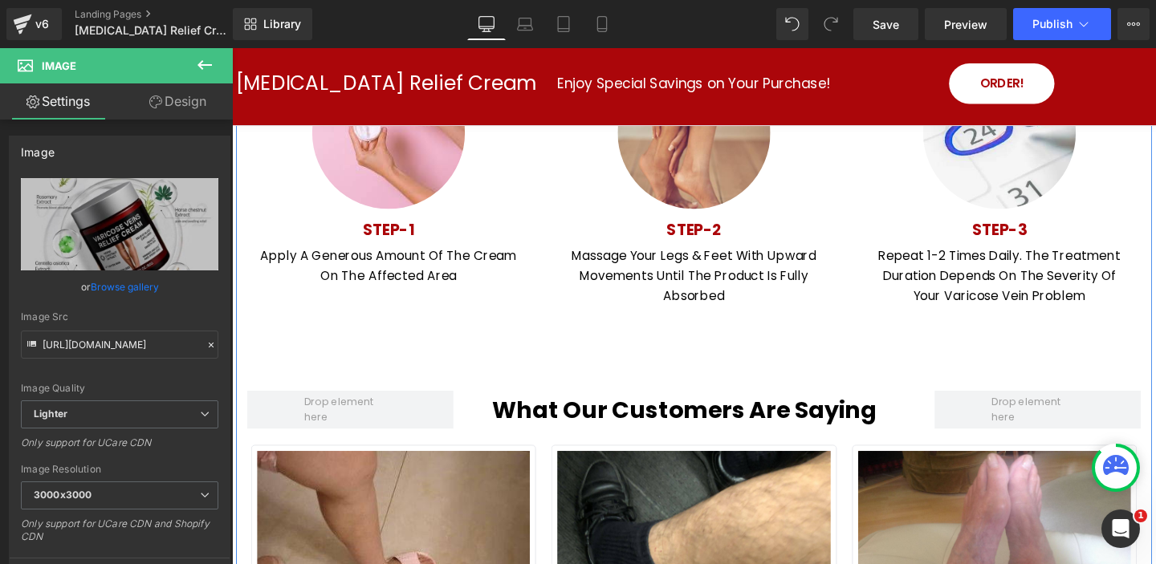
scroll to position [5792, 0]
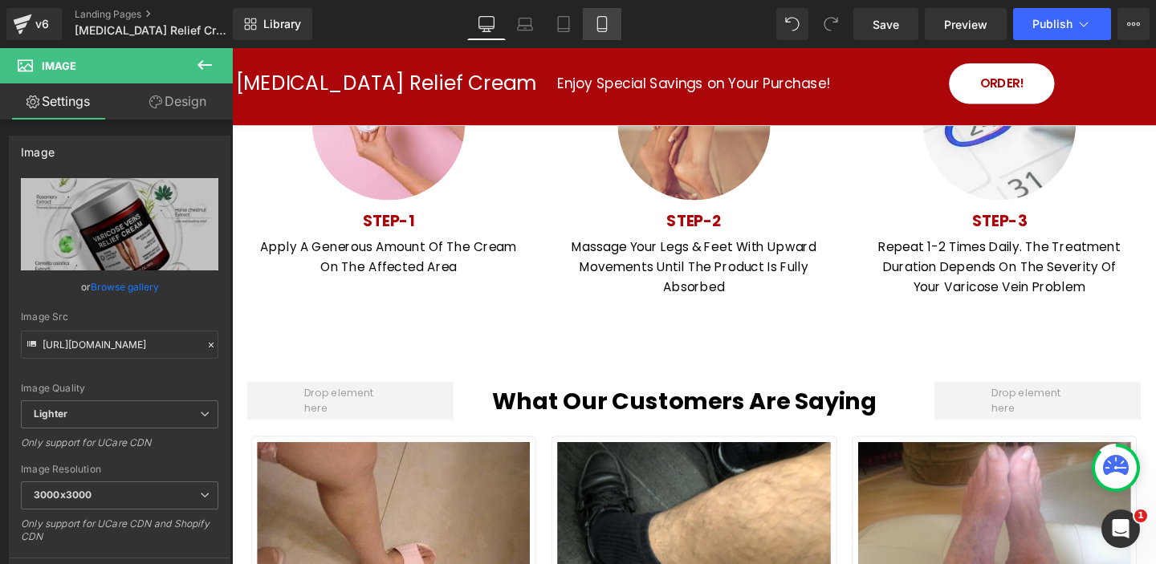
click at [600, 25] on icon at bounding box center [602, 24] width 16 height 16
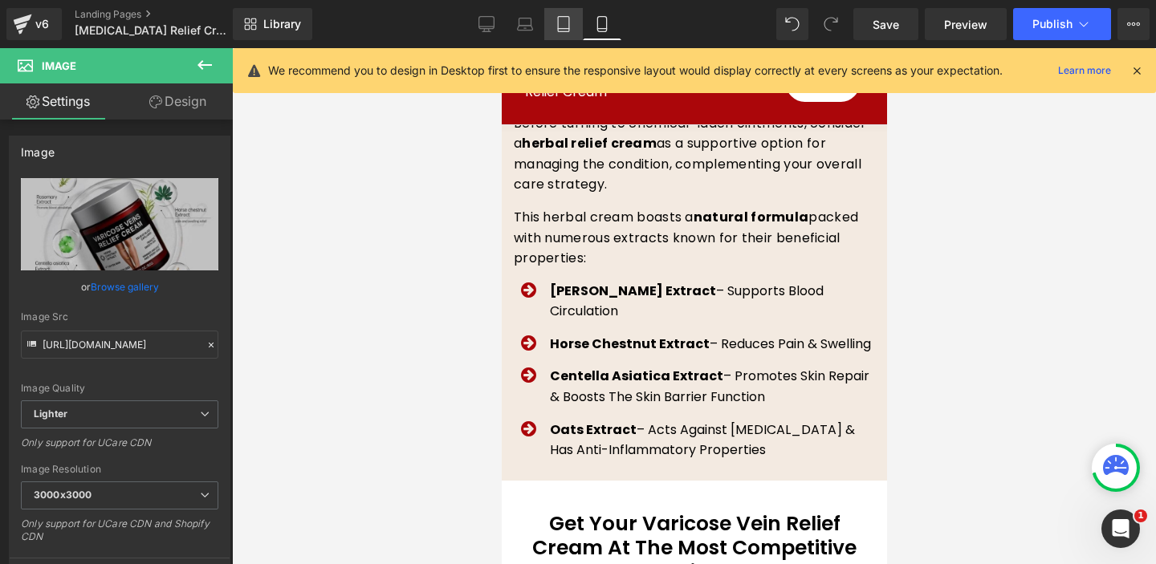
scroll to position [0, 0]
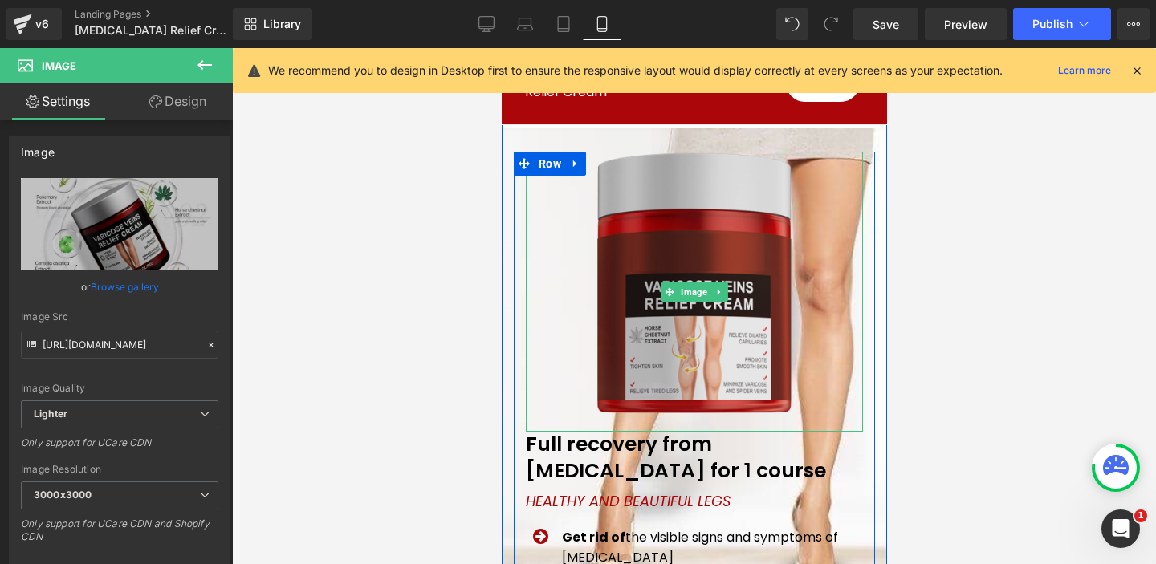
click at [705, 255] on img at bounding box center [693, 292] width 201 height 280
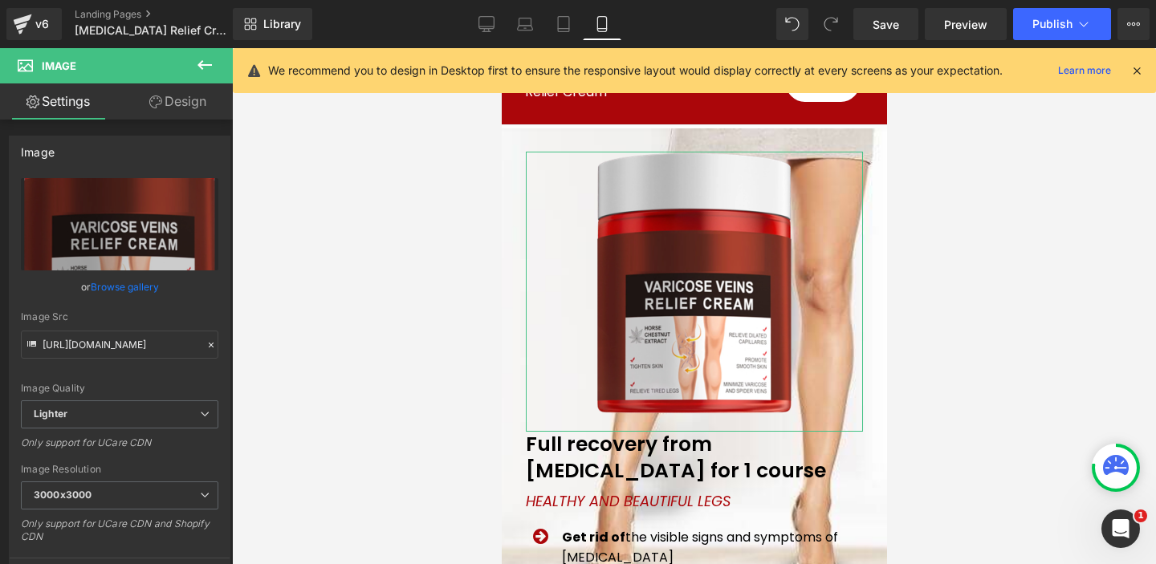
click at [127, 283] on link "Browse gallery" at bounding box center [125, 287] width 68 height 28
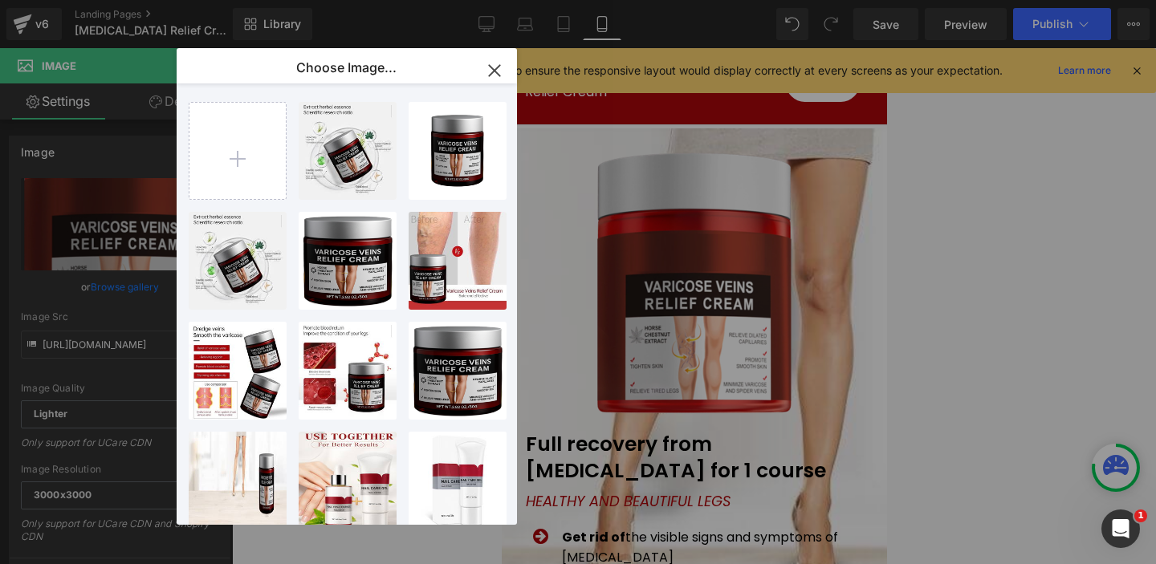
click at [0, 0] on div "Product...mage.png 541.85 KB" at bounding box center [0, 0] width 0 height 0
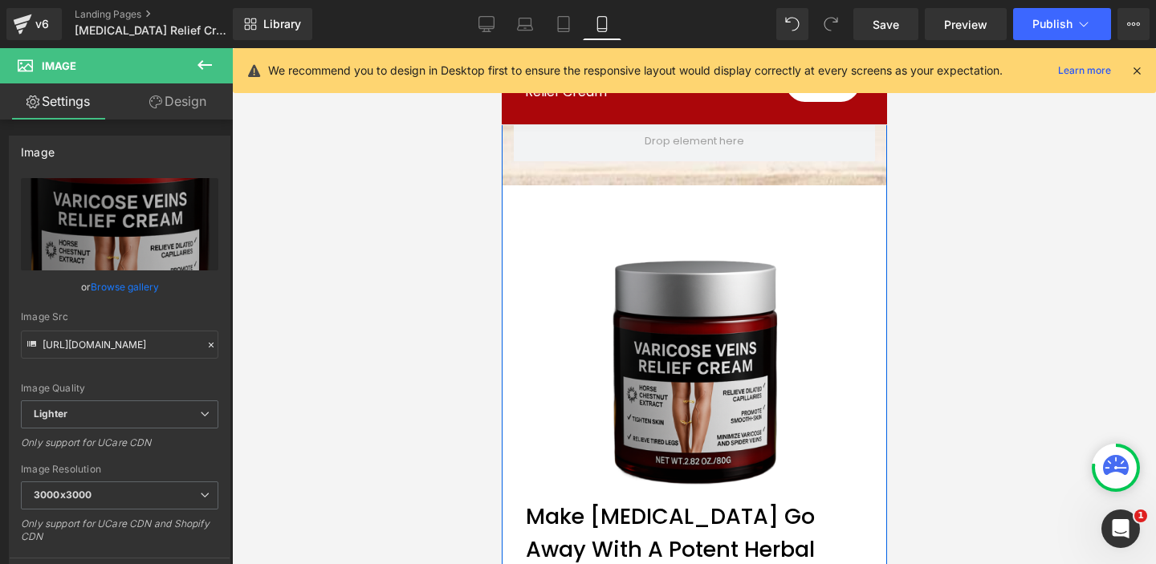
scroll to position [675, 0]
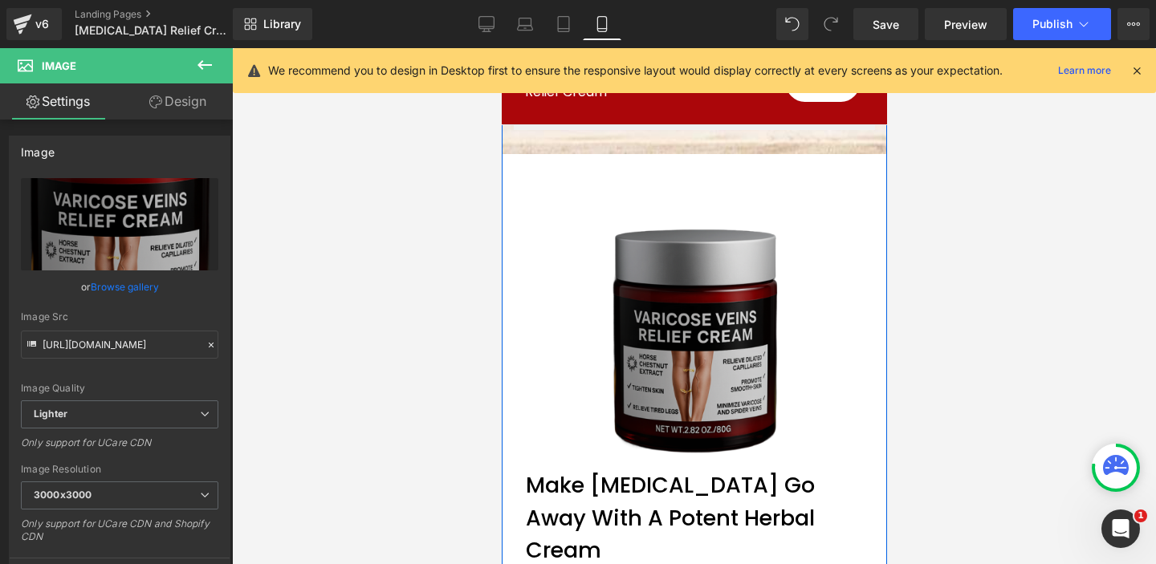
click at [670, 288] on img at bounding box center [694, 339] width 181 height 243
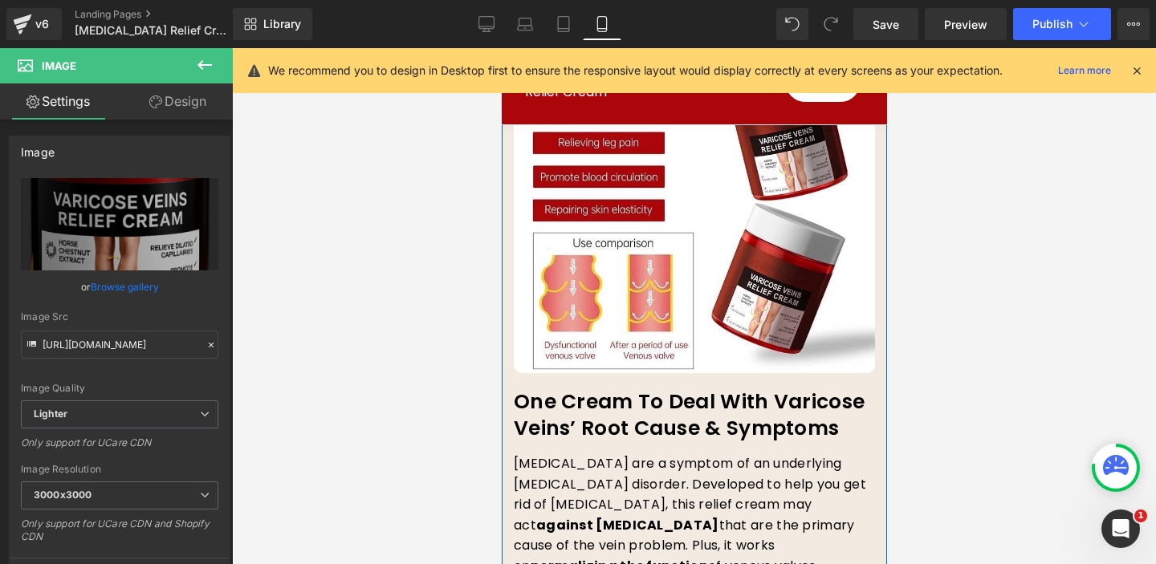
scroll to position [2521, 0]
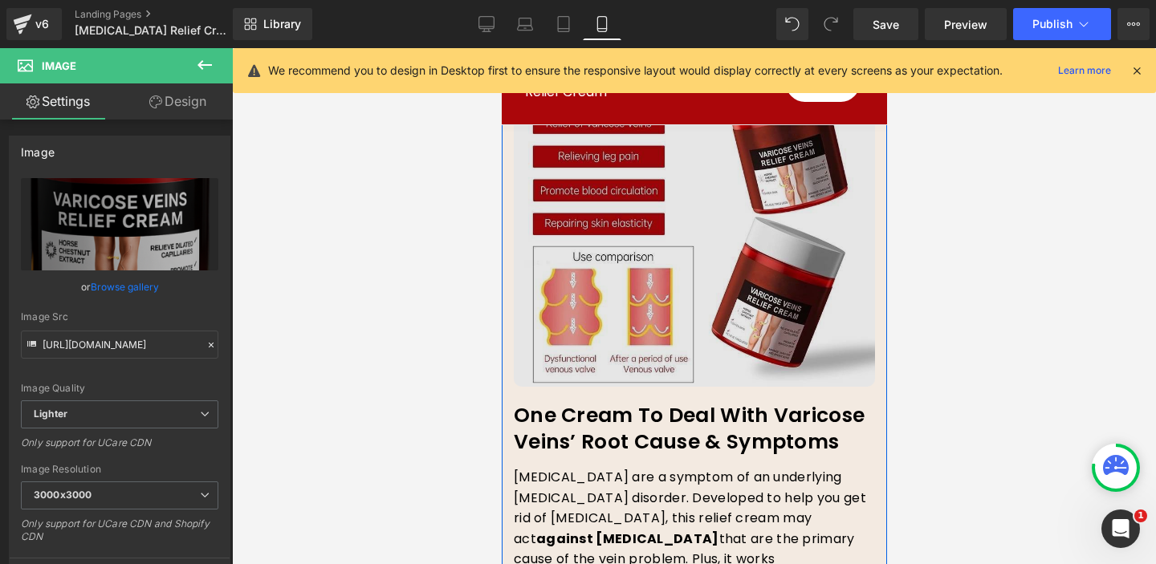
click at [671, 283] on img at bounding box center [693, 206] width 361 height 361
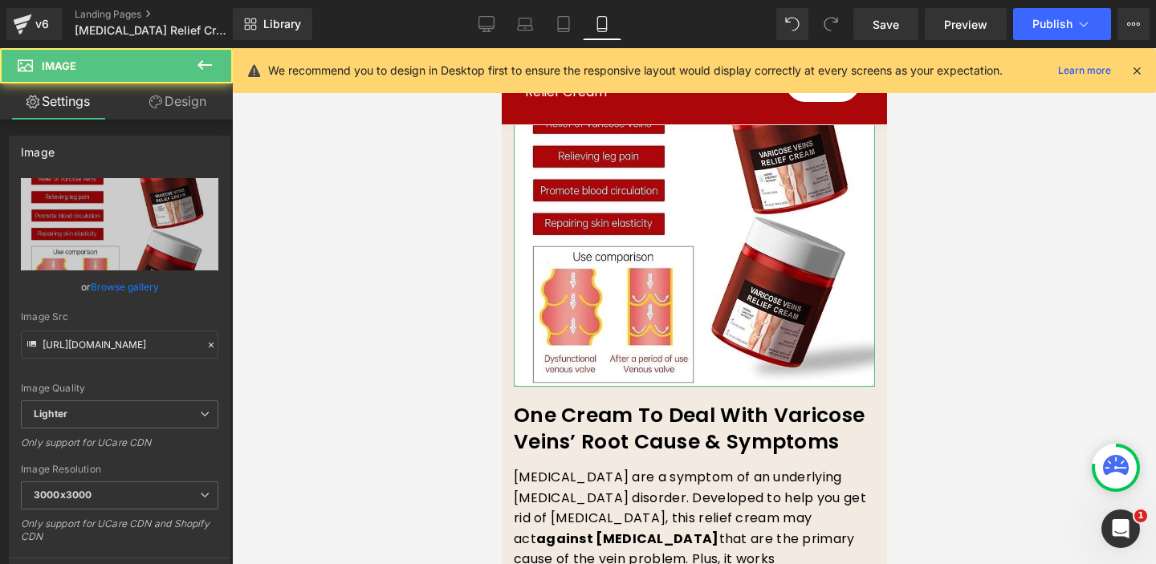
click at [118, 283] on link "Browse gallery" at bounding box center [125, 287] width 68 height 28
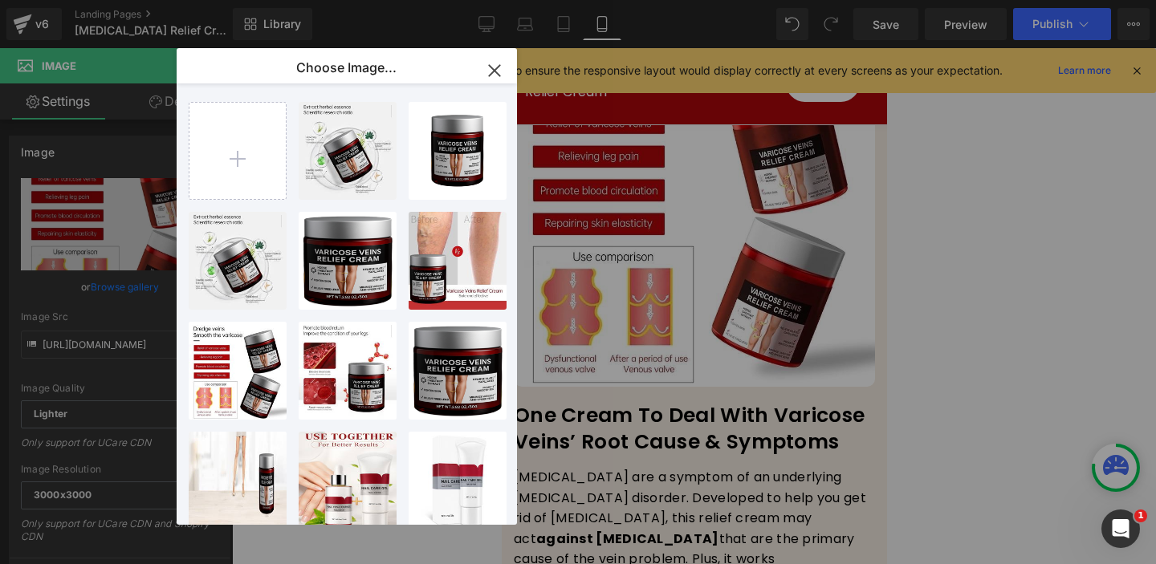
drag, startPoint x: 255, startPoint y: 373, endPoint x: 416, endPoint y: 353, distance: 161.8
click at [0, 0] on div "varicos...img2.jpg 117.16 KB" at bounding box center [0, 0] width 0 height 0
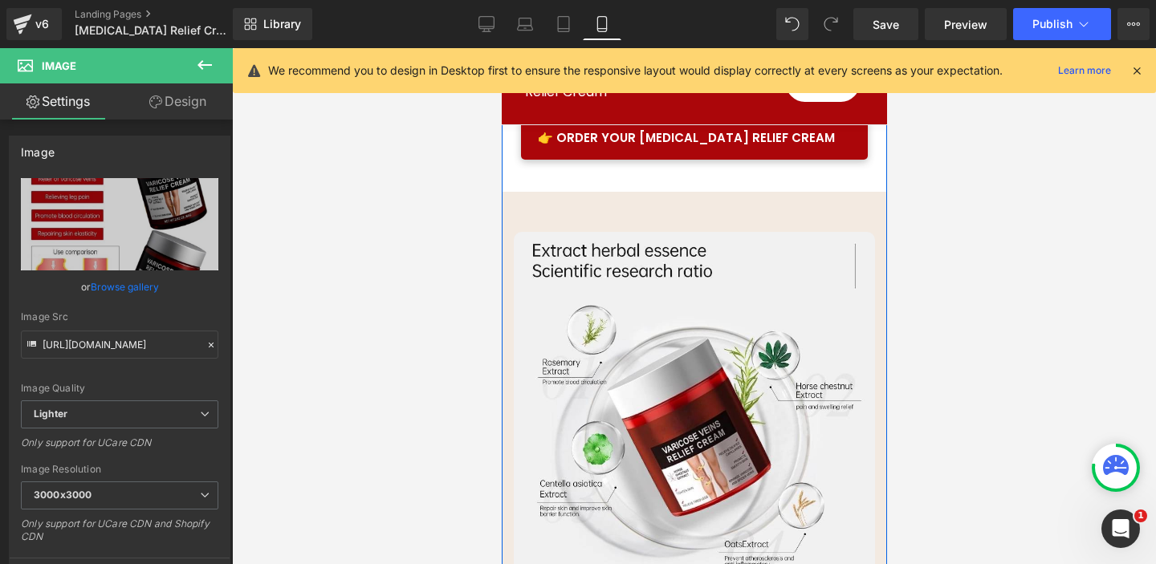
scroll to position [5217, 0]
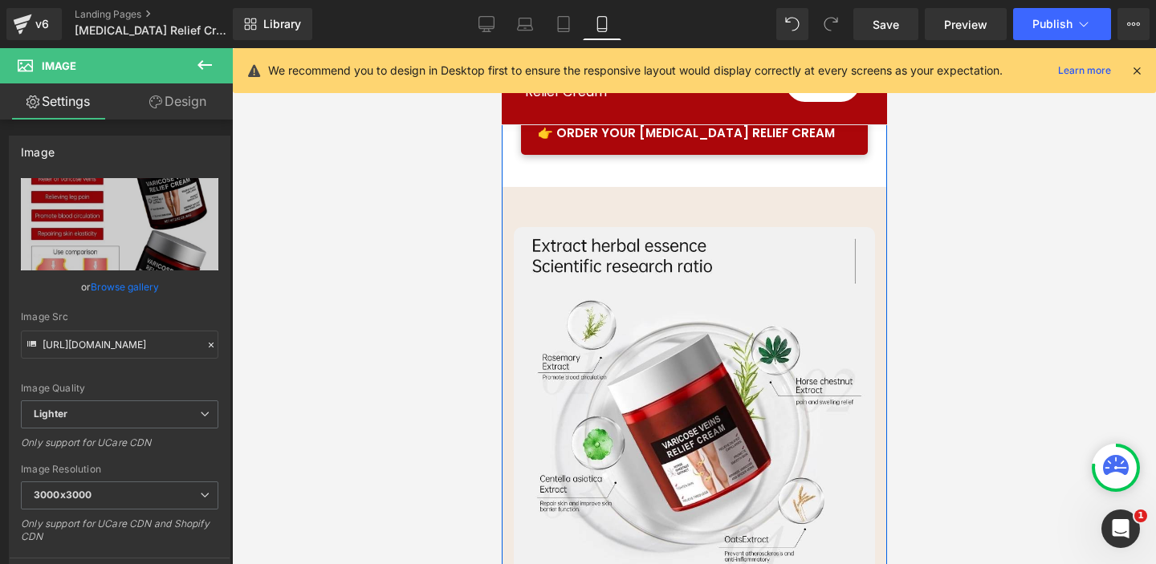
click at [678, 301] on div "Image" at bounding box center [693, 407] width 361 height 361
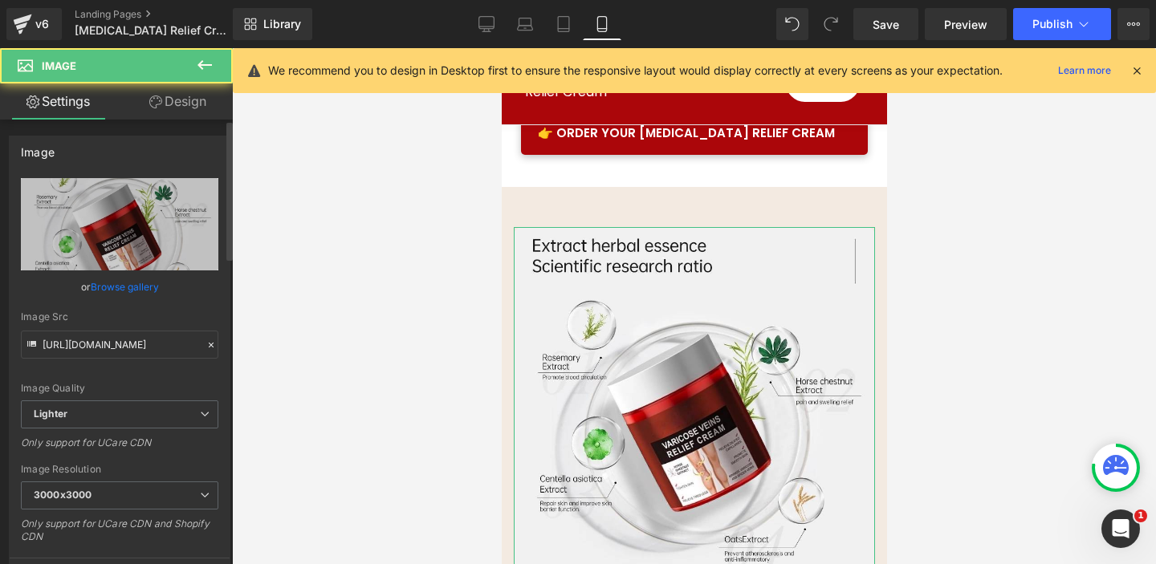
click at [116, 285] on link "Browse gallery" at bounding box center [125, 287] width 68 height 28
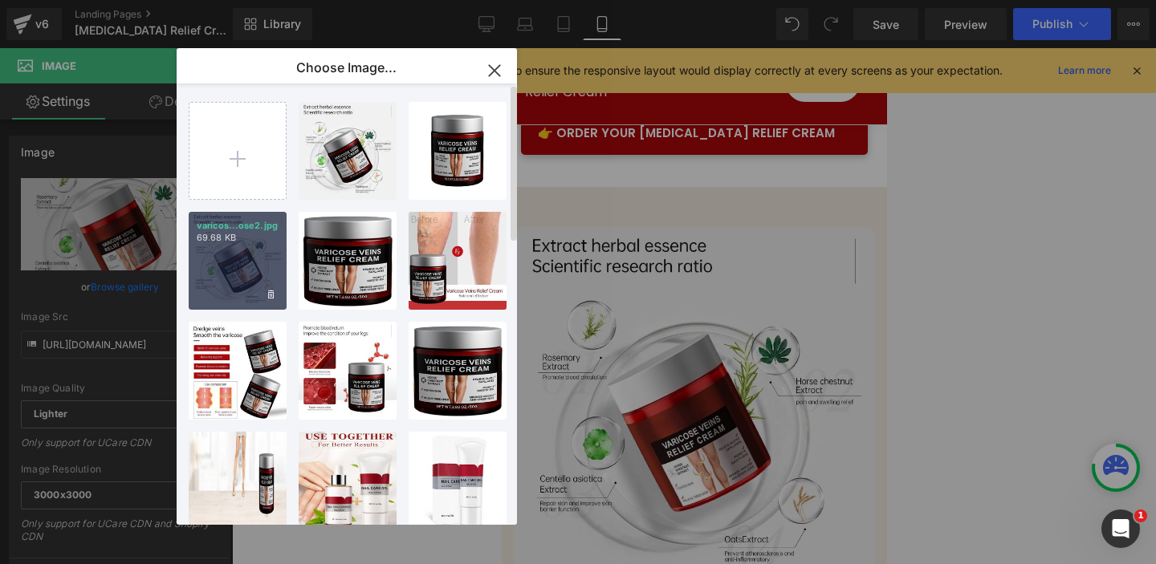
click at [233, 265] on div "varicos...ose2.jpg 69.68 KB" at bounding box center [238, 261] width 98 height 98
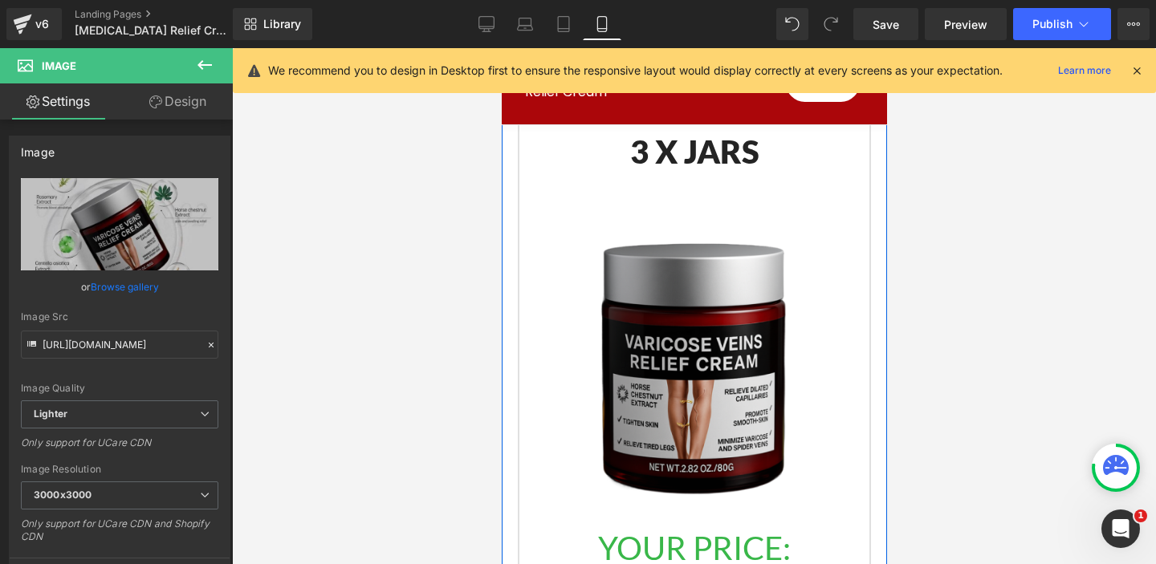
scroll to position [8801, 0]
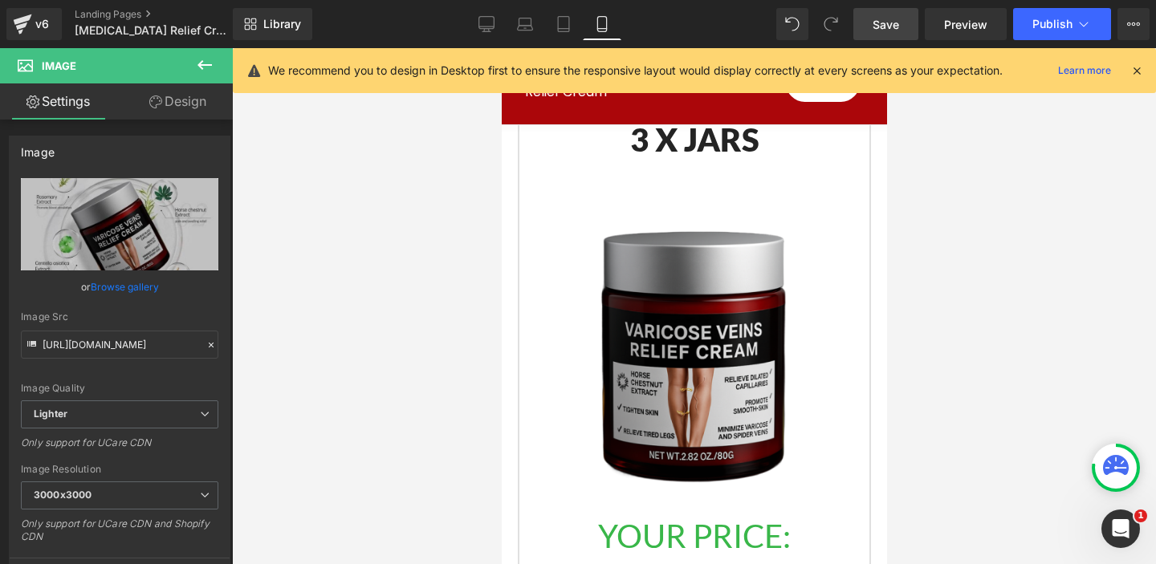
click at [874, 22] on span "Save" at bounding box center [886, 24] width 26 height 17
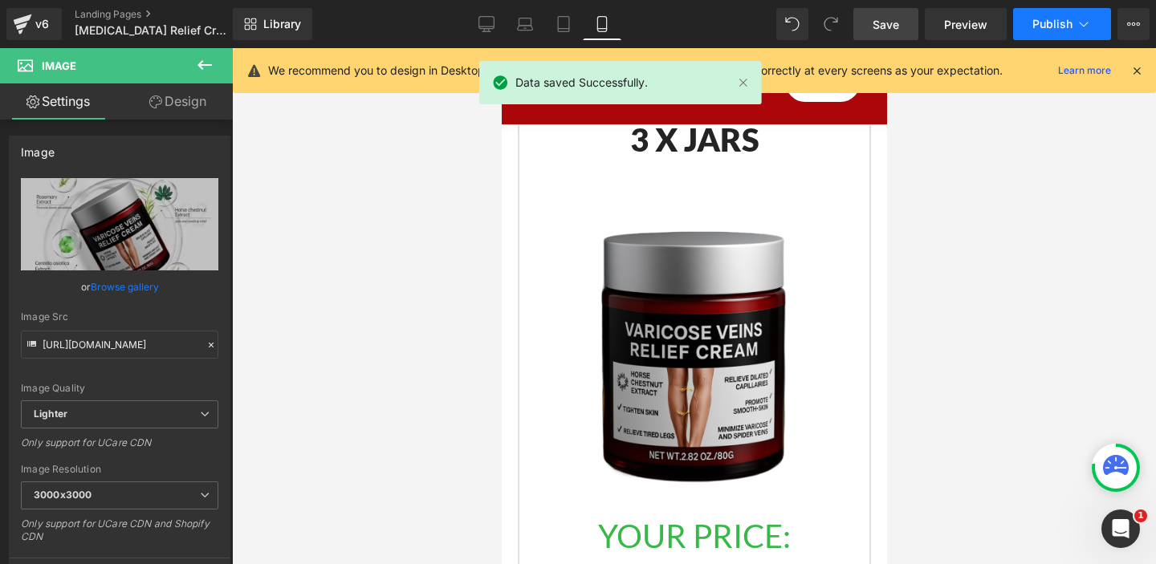
click at [1077, 19] on icon at bounding box center [1084, 24] width 16 height 16
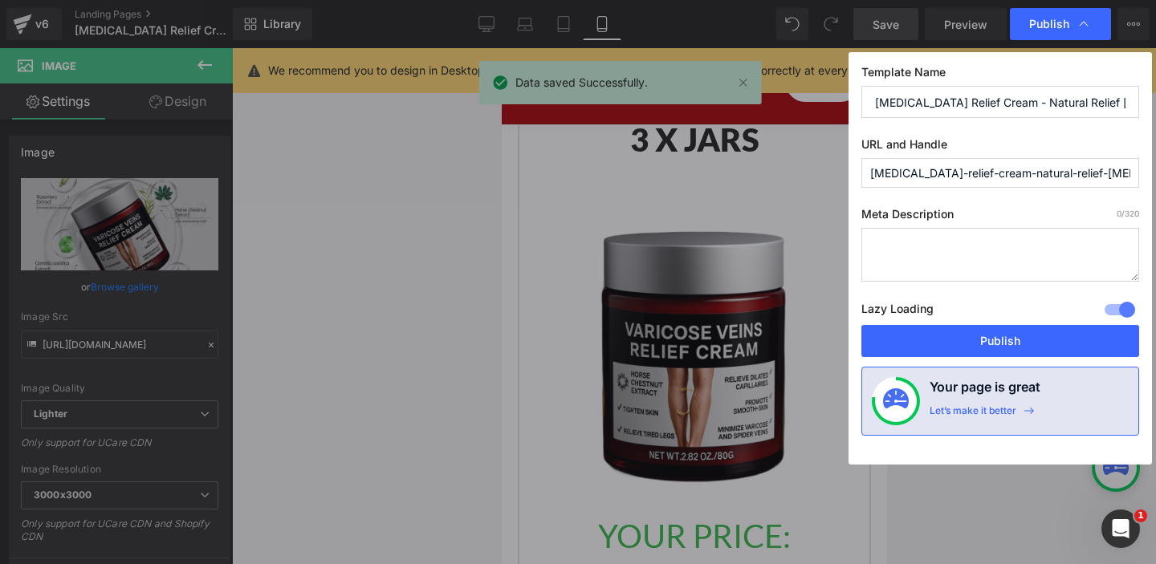
click at [1005, 341] on button "Publish" at bounding box center [1000, 341] width 278 height 32
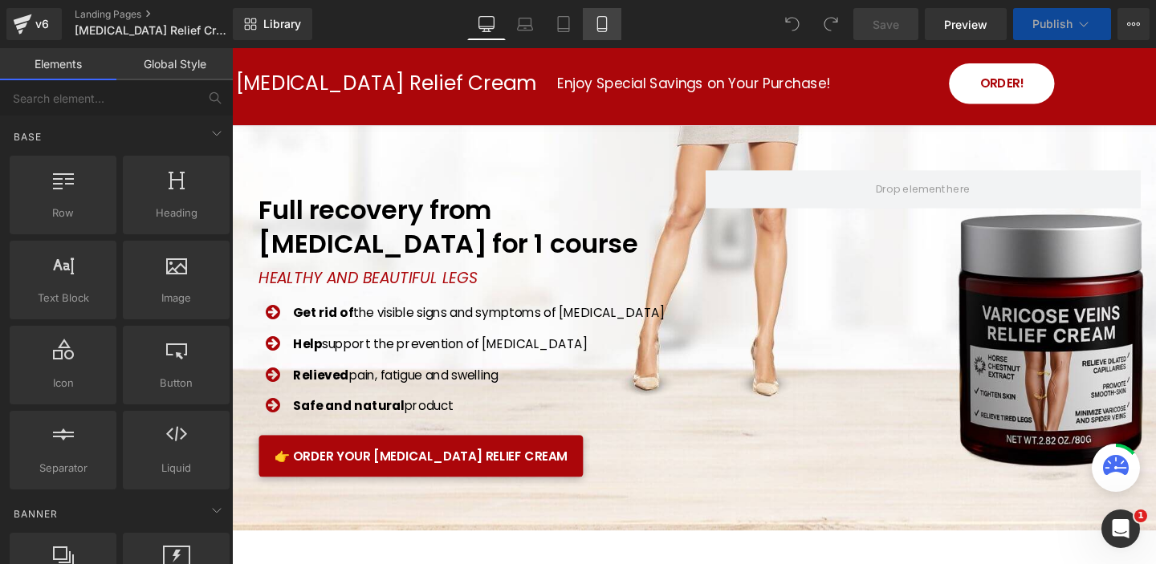
click at [603, 24] on icon at bounding box center [602, 24] width 16 height 16
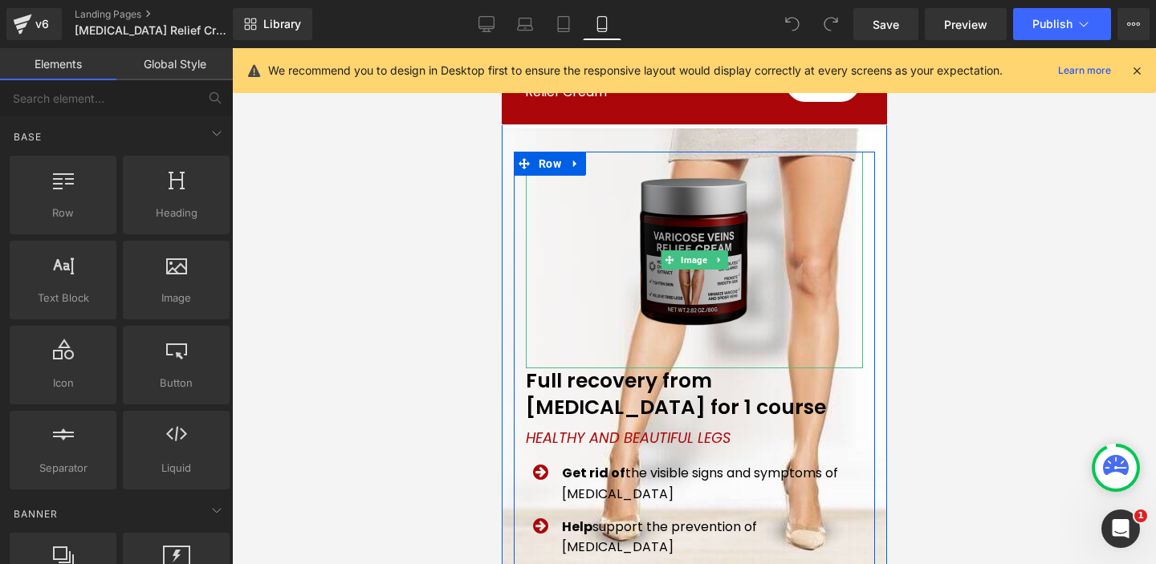
click at [696, 222] on img at bounding box center [693, 260] width 201 height 217
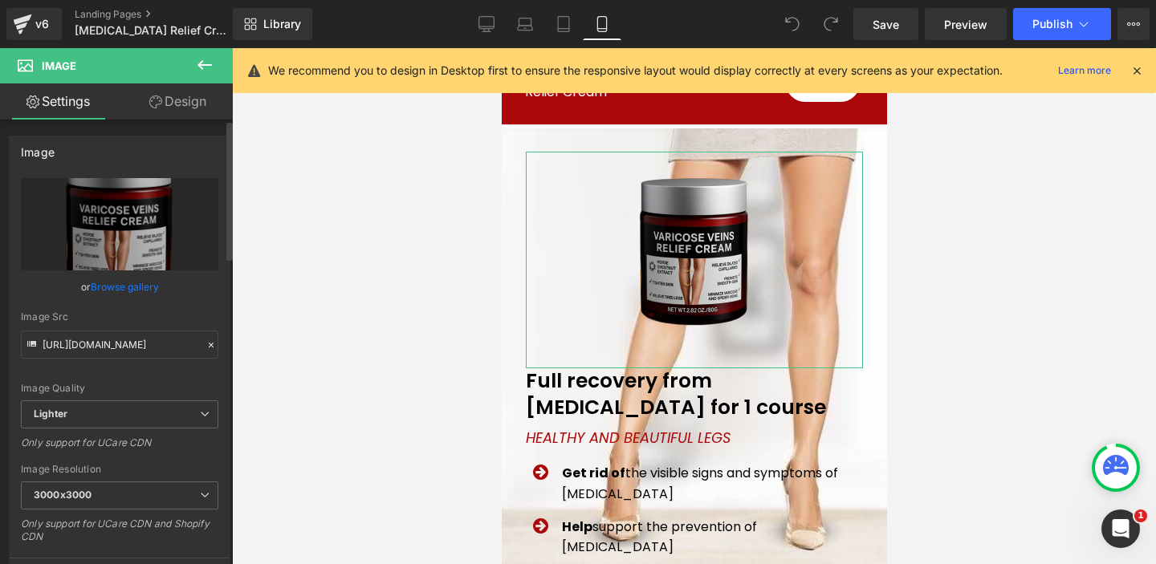
click at [114, 285] on link "Browse gallery" at bounding box center [125, 287] width 68 height 28
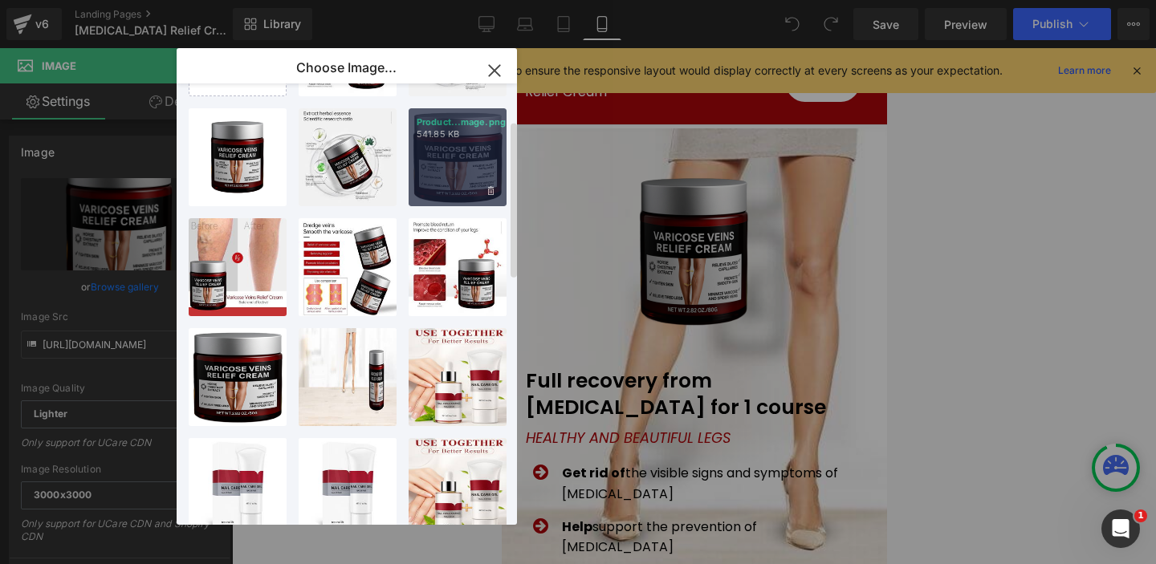
scroll to position [104, 0]
click at [471, 172] on div "Product...mage.png 541.85 KB" at bounding box center [458, 157] width 98 height 98
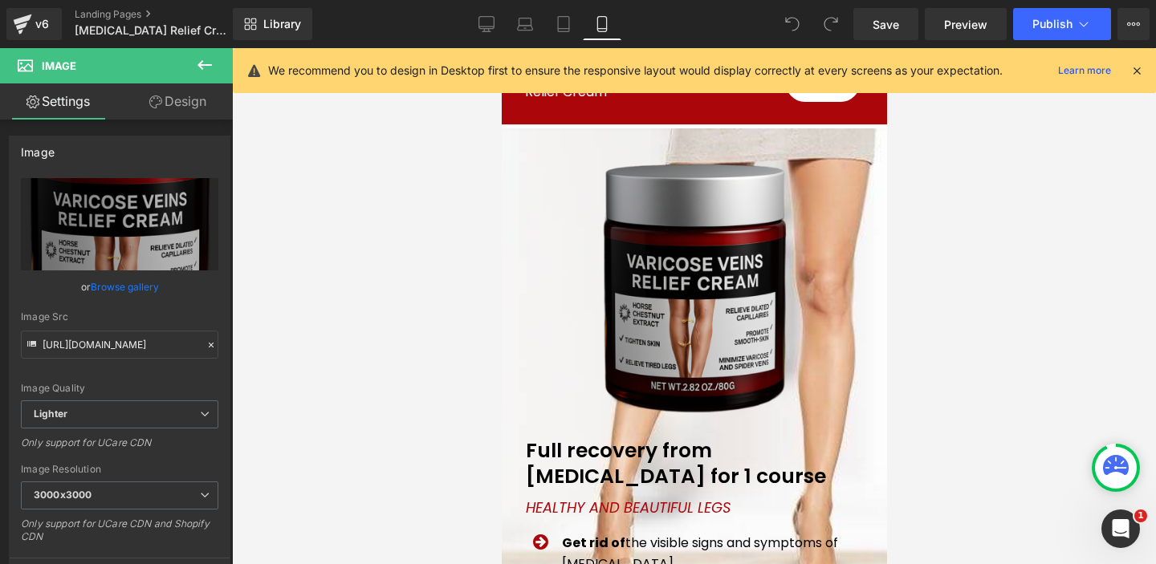
scroll to position [0, 0]
click at [883, 29] on span "Save" at bounding box center [886, 24] width 26 height 17
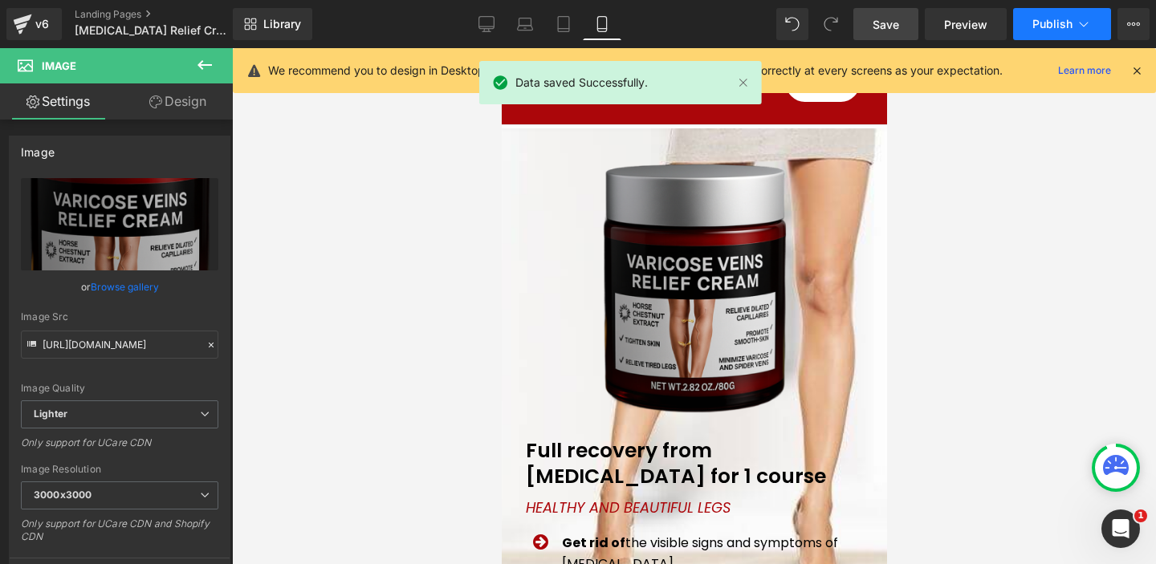
click at [1080, 22] on icon at bounding box center [1084, 24] width 16 height 16
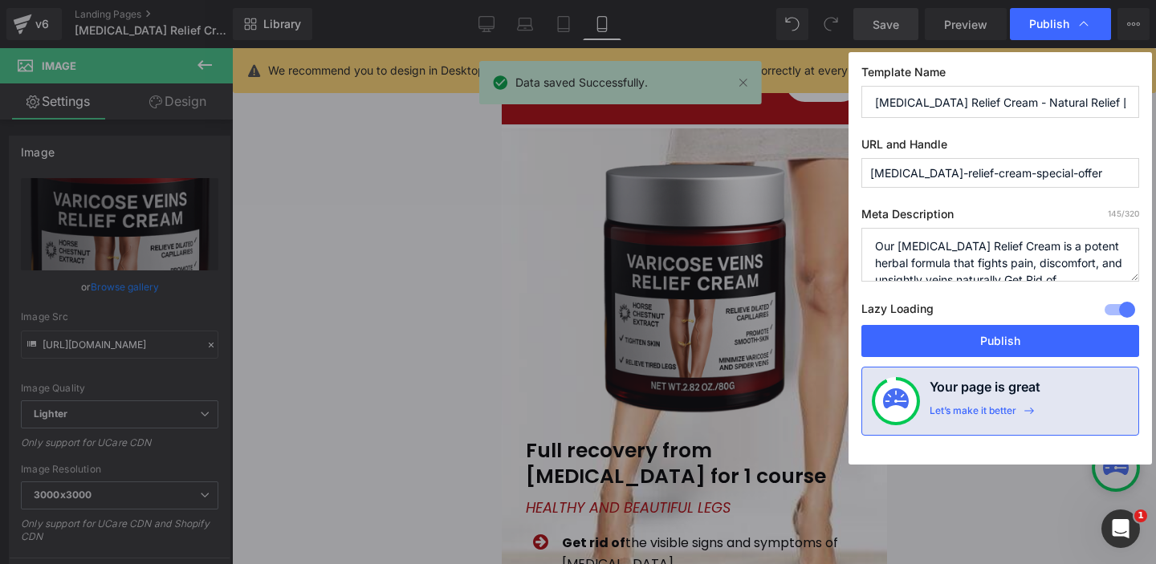
drag, startPoint x: 1038, startPoint y: 344, endPoint x: 1036, endPoint y: 336, distance: 9.2
click at [1037, 344] on button "Publish" at bounding box center [1000, 341] width 278 height 32
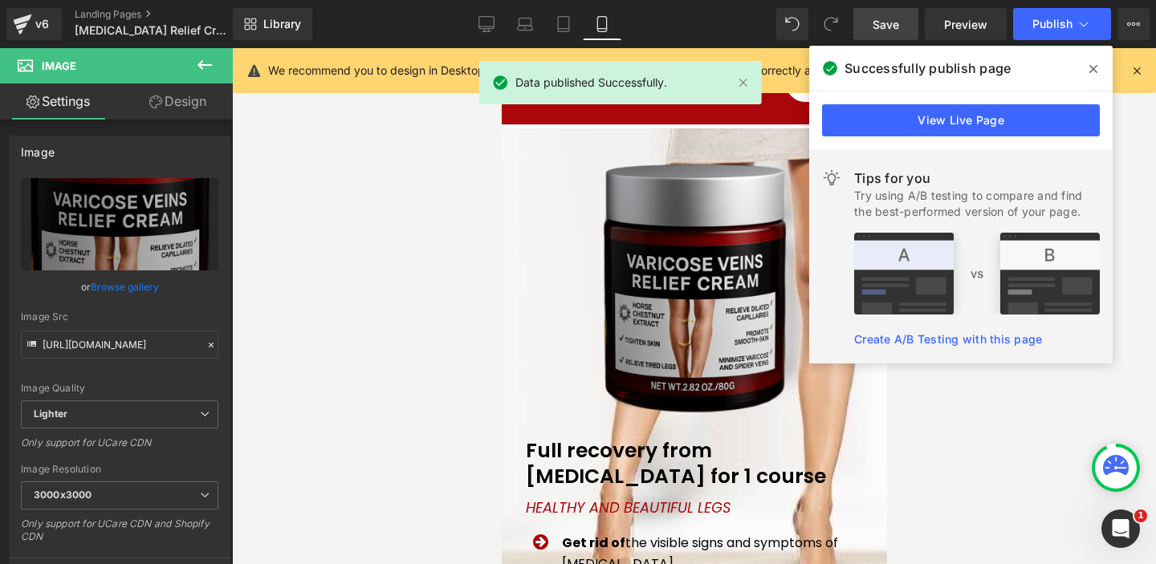
drag, startPoint x: 1093, startPoint y: 67, endPoint x: 1089, endPoint y: 44, distance: 22.7
click at [1093, 67] on icon at bounding box center [1093, 69] width 8 height 13
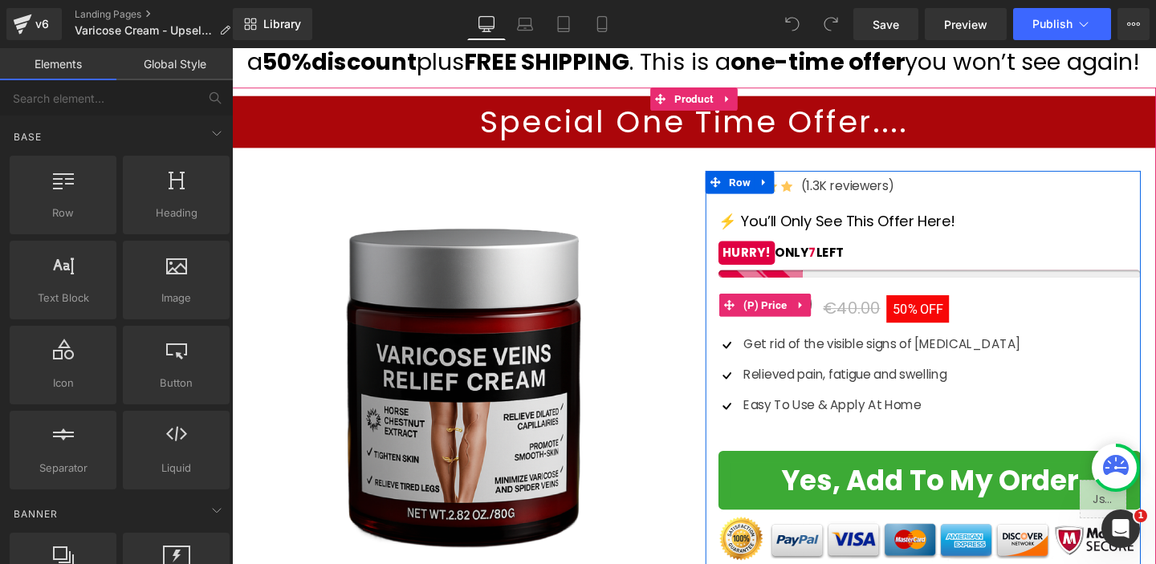
click at [946, 331] on span "50%" at bounding box center [939, 323] width 26 height 16
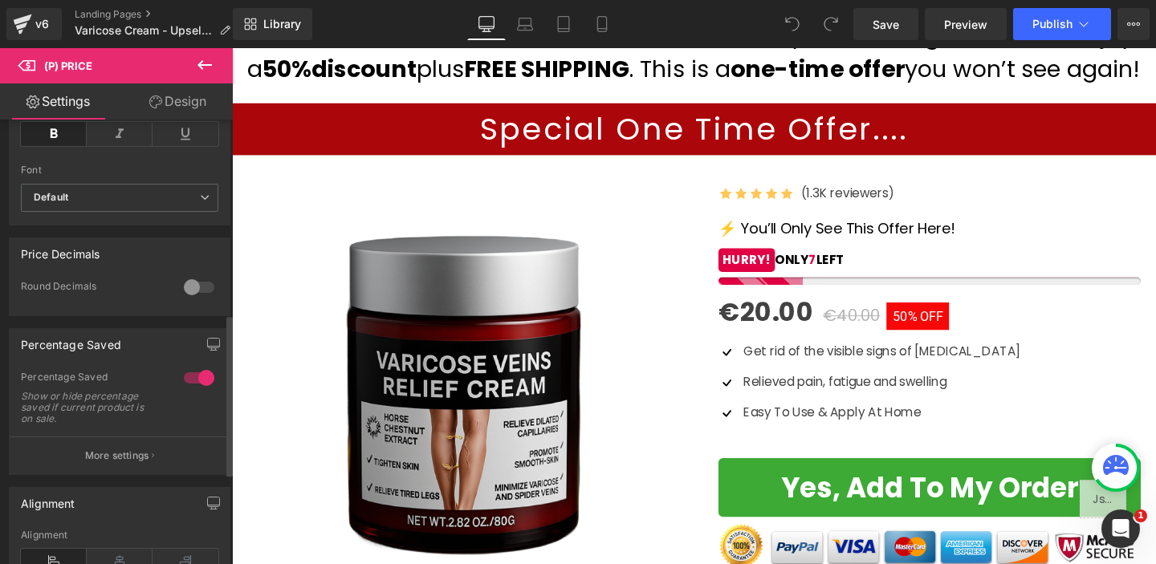
scroll to position [535, 0]
click at [197, 385] on div at bounding box center [199, 376] width 39 height 26
click at [889, 26] on span "Save" at bounding box center [886, 24] width 26 height 17
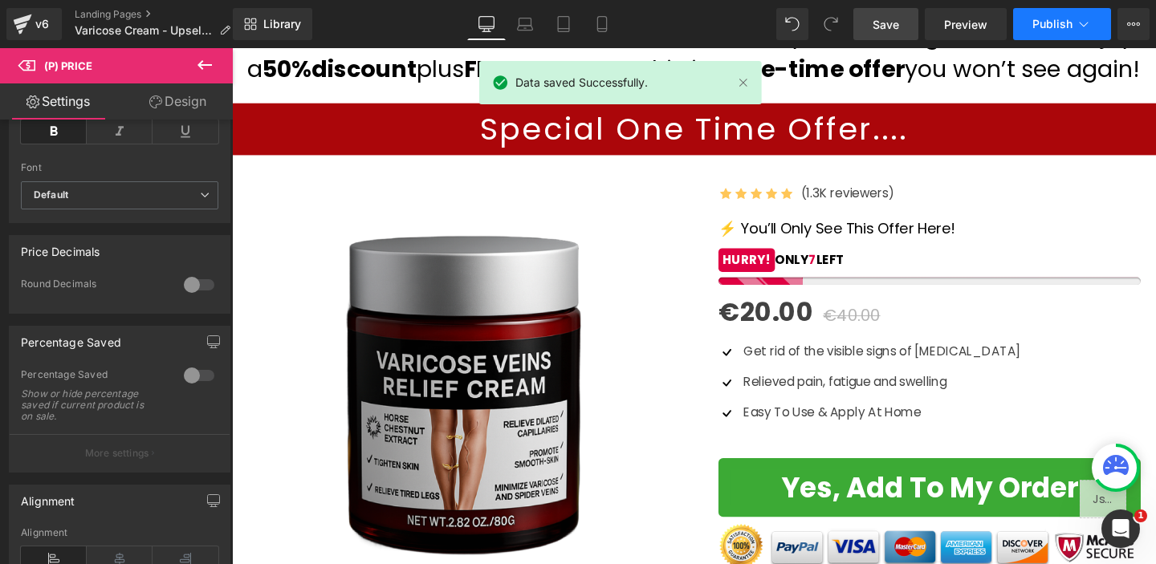
click at [1081, 26] on icon at bounding box center [1084, 24] width 16 height 16
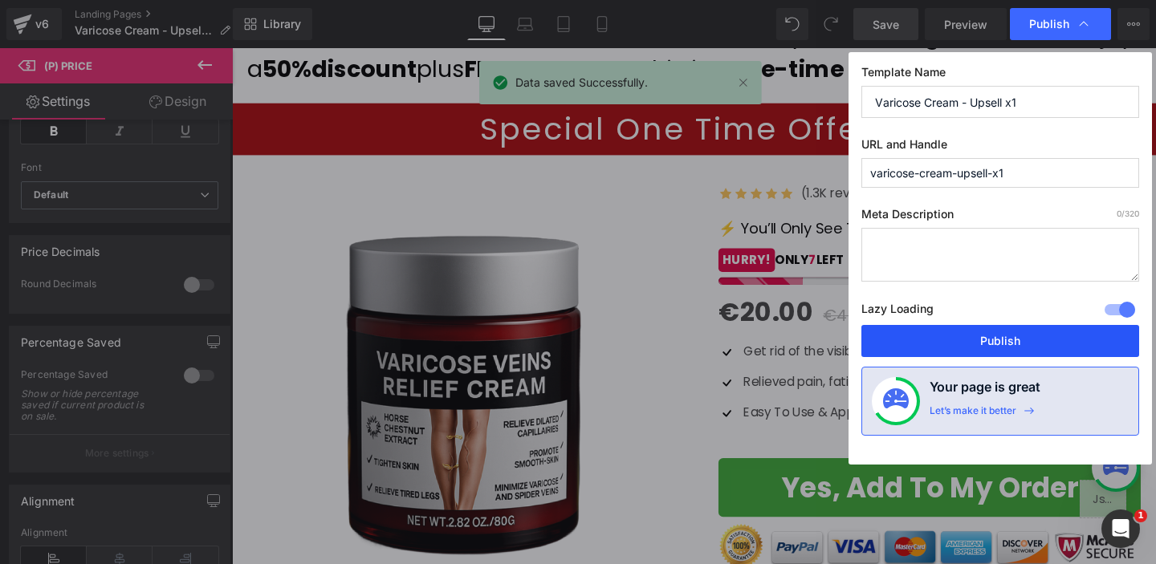
click at [981, 336] on button "Publish" at bounding box center [1000, 341] width 278 height 32
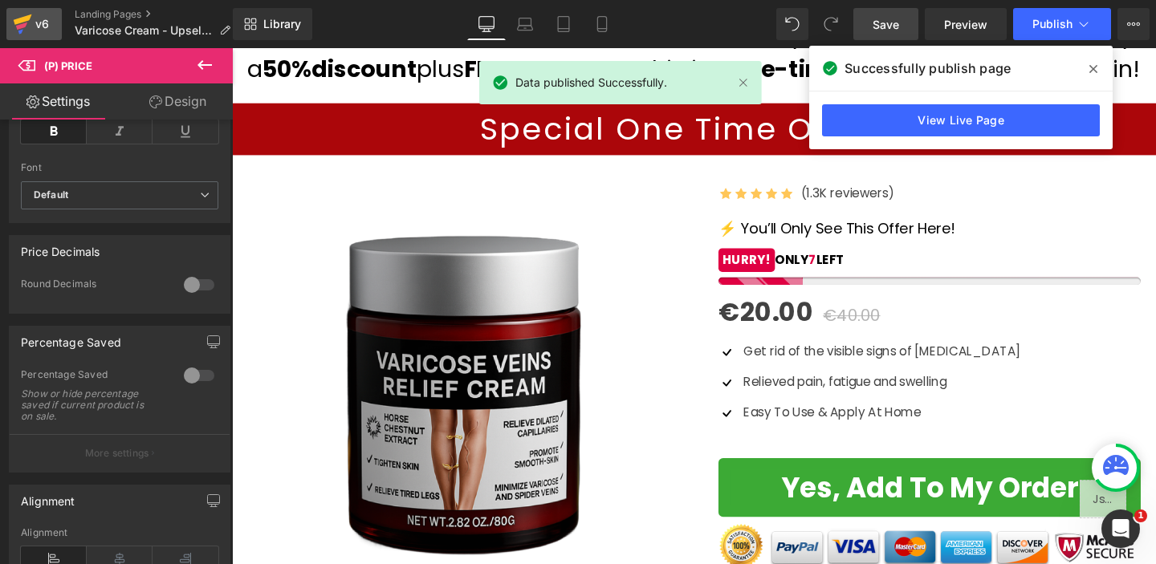
click at [36, 30] on div "v6" at bounding box center [42, 24] width 20 height 21
